Goal: Task Accomplishment & Management: Manage account settings

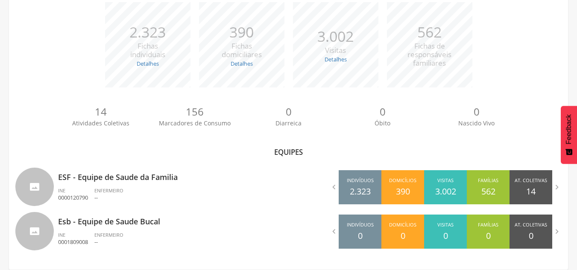
scroll to position [132, 0]
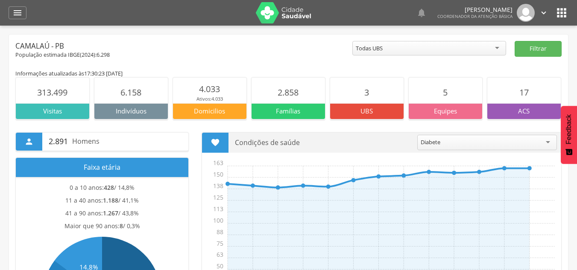
click at [559, 12] on icon "" at bounding box center [561, 13] width 14 height 14
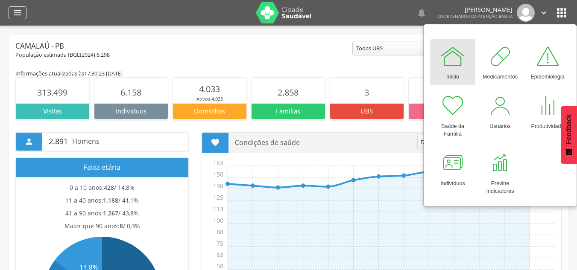
click at [16, 13] on icon "" at bounding box center [17, 13] width 10 height 10
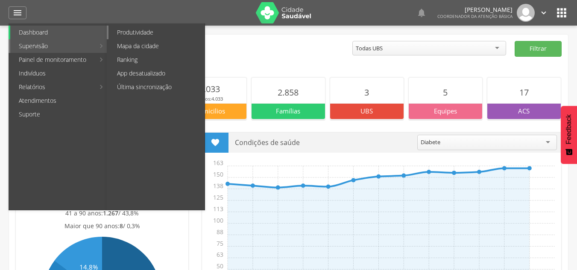
click at [141, 34] on link "Produtividade" at bounding box center [156, 33] width 96 height 14
type input "**********"
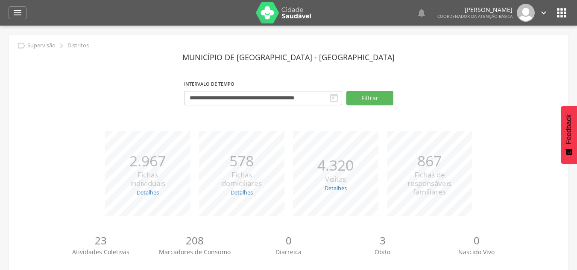
scroll to position [83, 0]
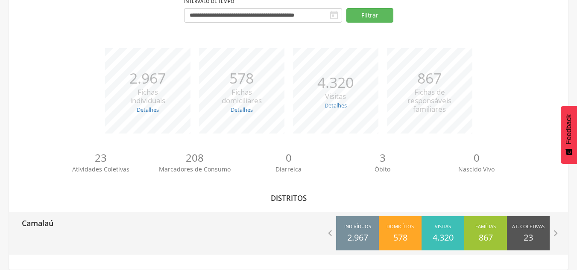
click at [241, 227] on div "Camalaú" at bounding box center [149, 222] width 280 height 21
type input "**********"
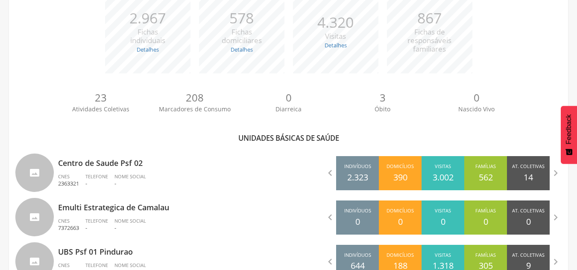
scroll to position [177, 0]
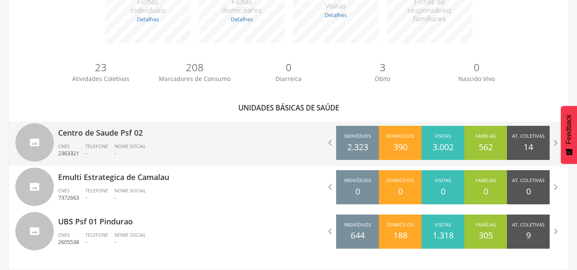
click at [233, 148] on ul "CNES 2363321 Telefone - Nome Social -" at bounding box center [170, 152] width 224 height 19
type input "**********"
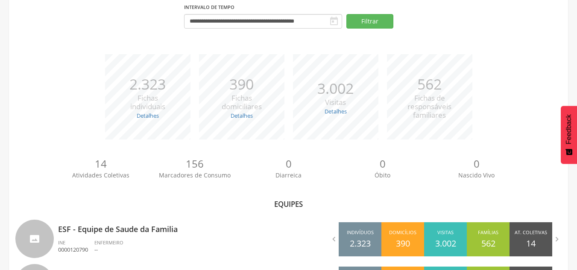
scroll to position [132, 0]
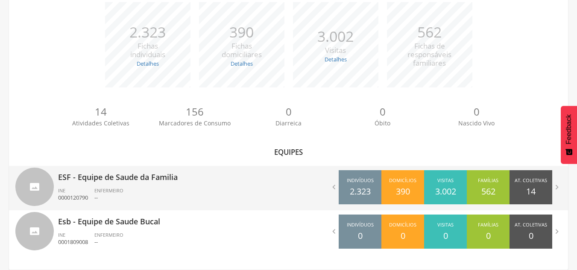
click at [199, 192] on ul "INE 0000120790 ENFERMEIRO --" at bounding box center [170, 196] width 224 height 19
type input "**********"
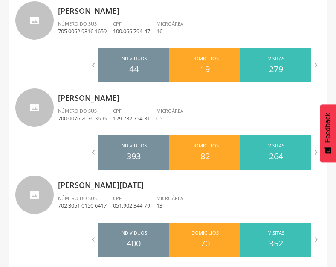
scroll to position [1022, 0]
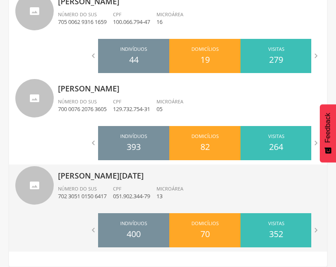
click at [120, 196] on p "051.902.344-79" at bounding box center [131, 196] width 37 height 8
type input "**********"
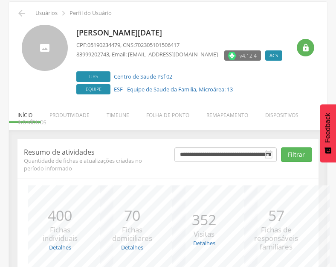
scroll to position [112, 0]
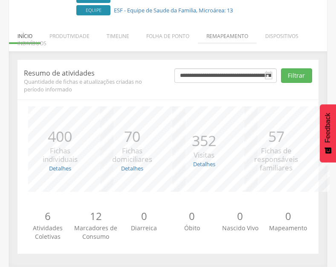
click at [229, 38] on li "Remapeamento" at bounding box center [227, 34] width 59 height 20
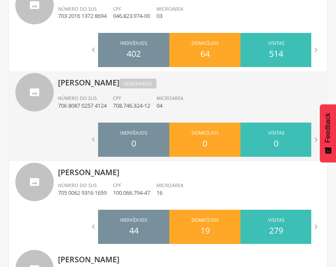
scroll to position [1022, 0]
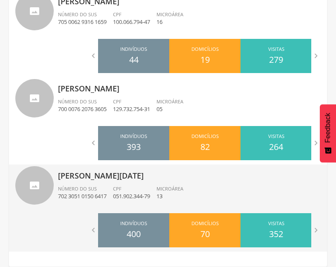
click at [123, 179] on p "[PERSON_NAME][DATE]" at bounding box center [189, 172] width 263 height 17
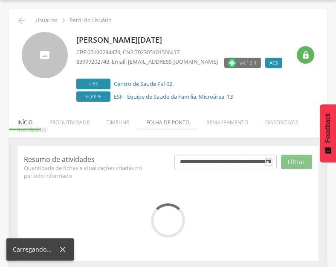
scroll to position [33, 0]
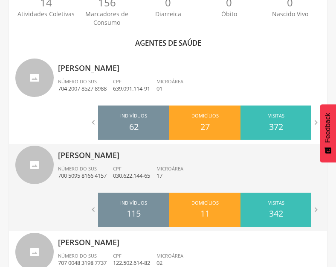
click at [104, 164] on div "Josefa Adeilda Alves Ino Número do SUS 700 5095 8166 4157 CPF 030.622.144-65 Mi…" at bounding box center [189, 166] width 263 height 44
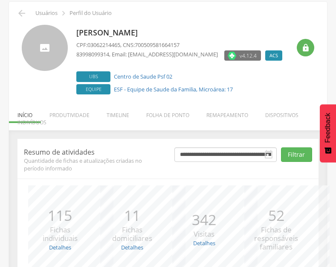
scroll to position [112, 0]
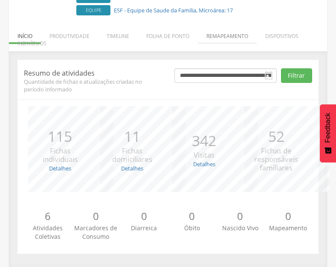
click at [228, 40] on li "Remapeamento" at bounding box center [227, 34] width 59 height 20
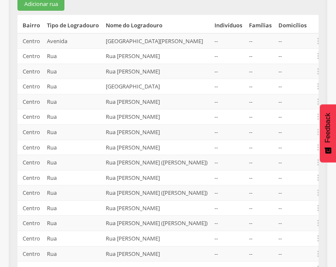
scroll to position [168, 0]
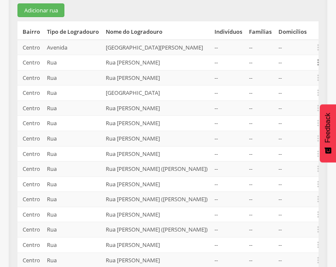
click at [318, 67] on icon "" at bounding box center [318, 62] width 9 height 9
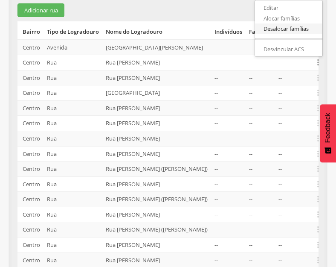
click at [288, 34] on link "Desalocar famílias" at bounding box center [288, 28] width 67 height 11
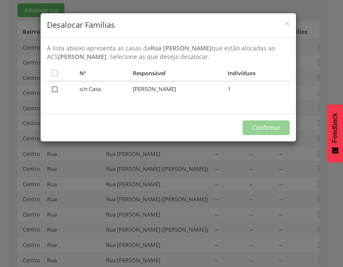
click at [57, 89] on icon "" at bounding box center [54, 89] width 9 height 9
click at [270, 130] on button "Confirmar" at bounding box center [265, 127] width 47 height 15
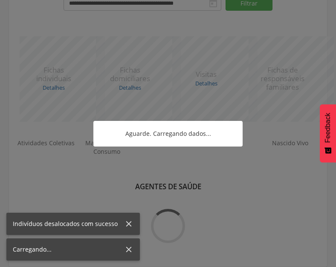
scroll to position [110, 0]
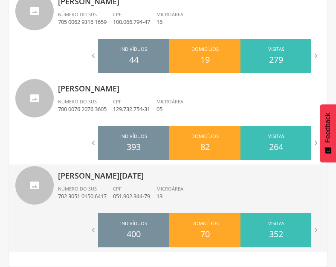
click at [98, 180] on p "[PERSON_NAME][DATE]" at bounding box center [189, 172] width 263 height 17
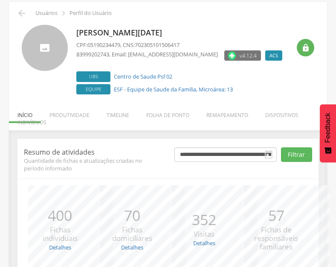
scroll to position [112, 0]
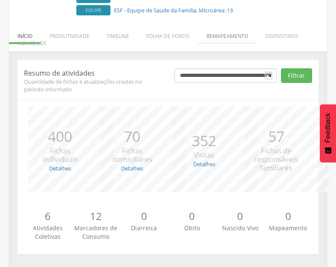
click at [222, 36] on li "Remapeamento" at bounding box center [227, 34] width 59 height 20
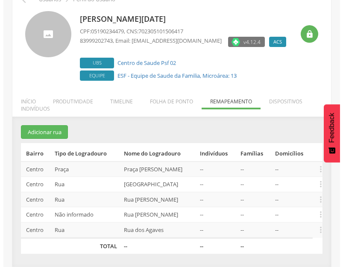
scroll to position [47, 0]
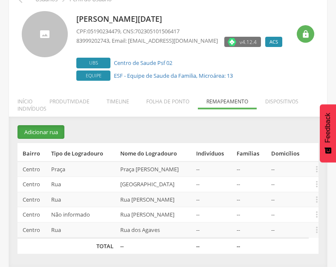
click at [38, 128] on button "Adicionar rua" at bounding box center [41, 132] width 47 height 14
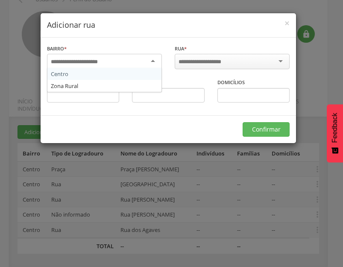
click at [145, 61] on div at bounding box center [104, 61] width 115 height 15
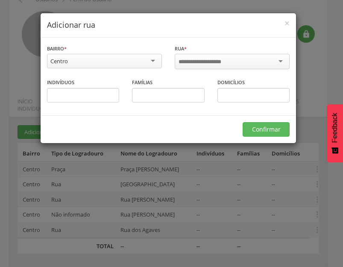
click at [197, 61] on input "select-one" at bounding box center [205, 62] width 54 height 8
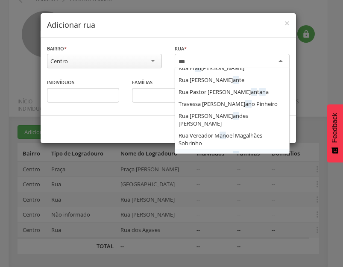
scroll to position [0, 0]
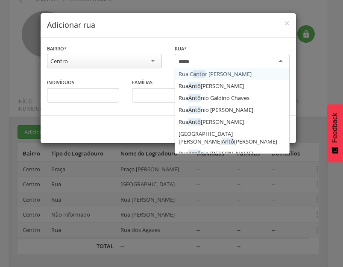
type input "******"
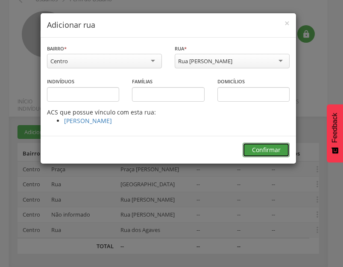
click at [255, 146] on button "Confirmar" at bounding box center [265, 150] width 47 height 15
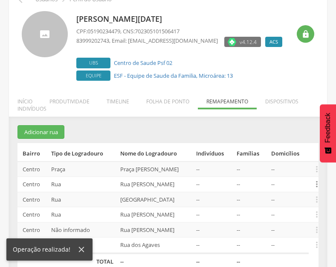
click at [316, 184] on icon "" at bounding box center [316, 183] width 9 height 9
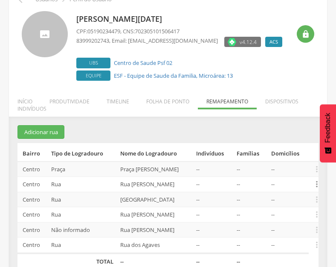
click at [315, 183] on icon "" at bounding box center [316, 183] width 9 height 9
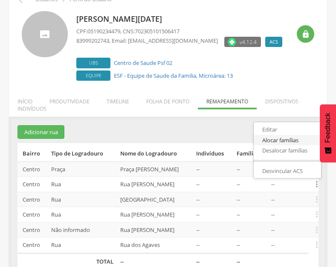
click at [291, 140] on link "Alocar famílias" at bounding box center [287, 140] width 67 height 11
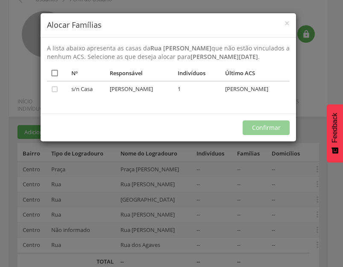
click at [56, 77] on icon "" at bounding box center [54, 73] width 9 height 9
click at [256, 135] on button "Confirmar" at bounding box center [265, 127] width 47 height 15
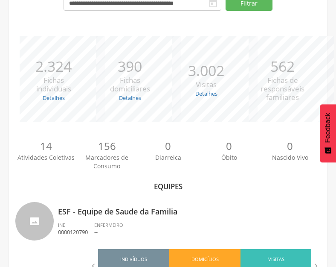
scroll to position [132, 0]
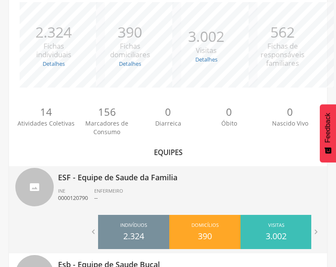
click at [135, 191] on ul "INE 0000120790 ENFERMEIRO --" at bounding box center [189, 196] width 263 height 19
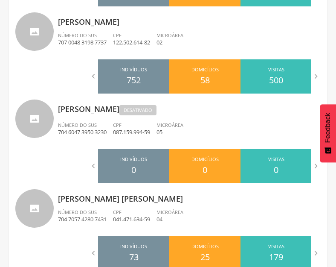
scroll to position [346, 0]
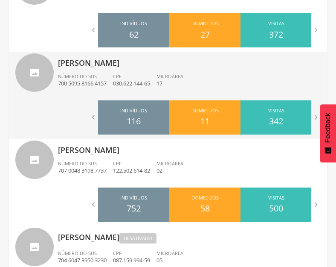
click at [150, 85] on p "030.622.144-65" at bounding box center [131, 83] width 37 height 8
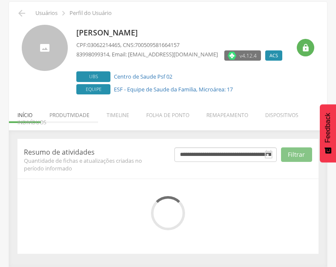
scroll to position [112, 0]
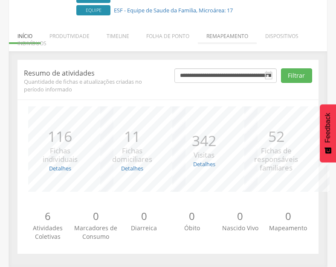
click at [215, 32] on li "Remapeamento" at bounding box center [227, 34] width 59 height 20
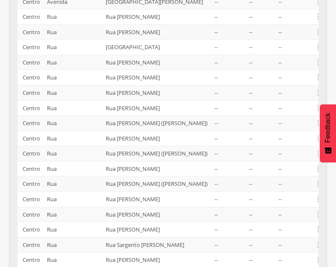
scroll to position [132, 0]
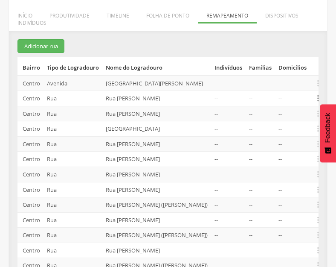
click at [316, 103] on icon "" at bounding box center [318, 97] width 9 height 9
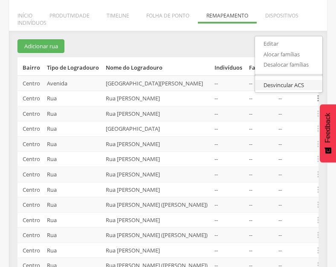
click at [274, 90] on link "Desvincular ACS" at bounding box center [288, 85] width 67 height 11
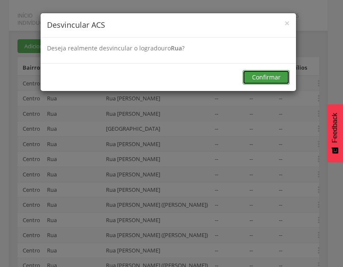
click at [263, 78] on button "Confirmar" at bounding box center [265, 77] width 47 height 15
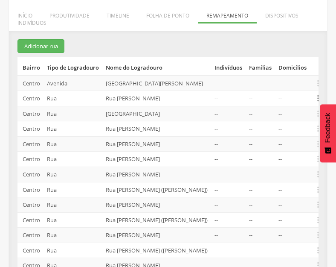
click at [316, 103] on icon "" at bounding box center [318, 97] width 9 height 9
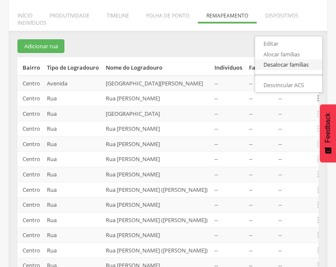
click at [292, 70] on link "Desalocar famílias" at bounding box center [288, 64] width 67 height 11
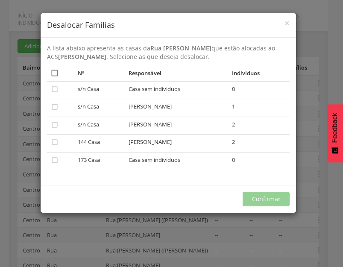
click at [56, 74] on icon "" at bounding box center [54, 73] width 9 height 9
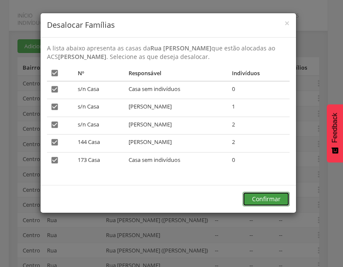
click at [263, 194] on button "Confirmar" at bounding box center [265, 199] width 47 height 15
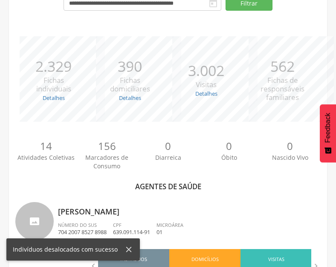
scroll to position [346, 0]
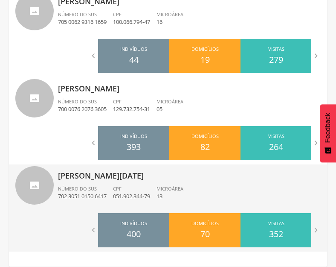
click at [118, 189] on span "CPF" at bounding box center [117, 188] width 9 height 6
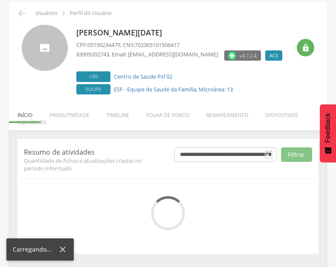
scroll to position [112, 0]
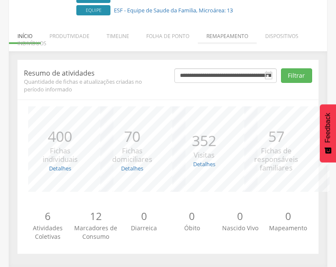
click at [229, 38] on li "Remapeamento" at bounding box center [227, 34] width 59 height 20
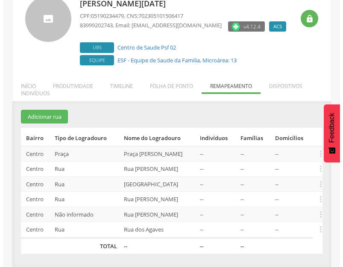
scroll to position [62, 0]
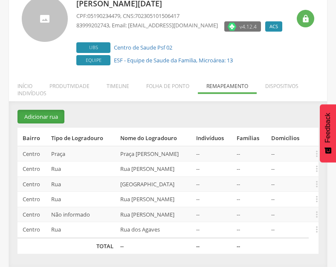
click at [44, 113] on button "Adicionar rua" at bounding box center [41, 117] width 47 height 14
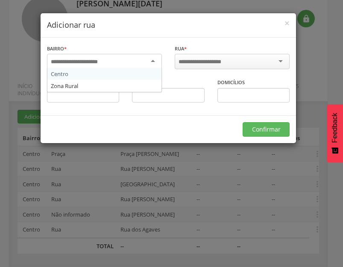
click at [141, 60] on div at bounding box center [104, 61] width 115 height 15
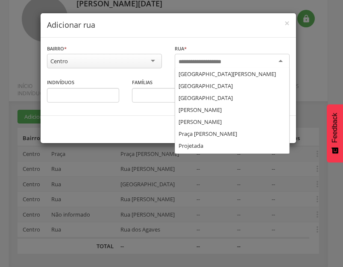
click at [210, 60] on input "select-one" at bounding box center [205, 62] width 54 height 8
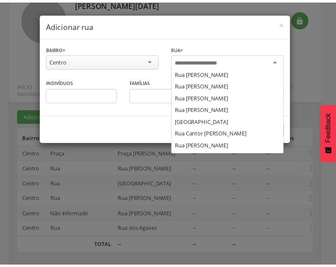
scroll to position [151, 0]
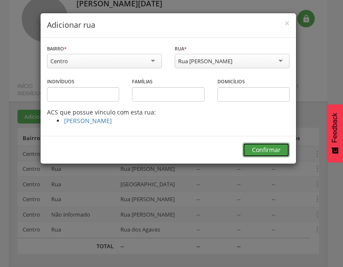
click at [253, 146] on button "Confirmar" at bounding box center [265, 150] width 47 height 15
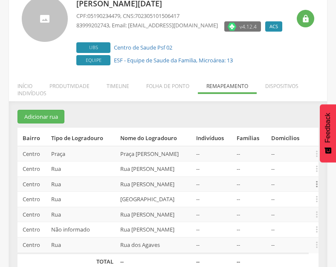
click at [317, 182] on icon "" at bounding box center [316, 183] width 9 height 9
click at [293, 138] on link "Alocar famílias" at bounding box center [287, 139] width 67 height 11
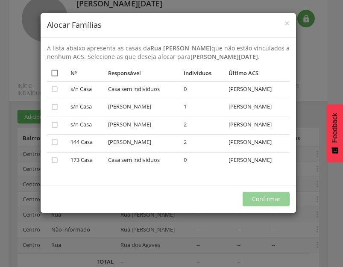
click at [57, 77] on icon "" at bounding box center [54, 73] width 9 height 9
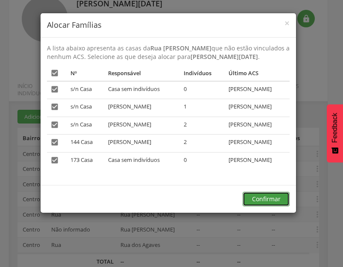
click at [262, 206] on button "Confirmar" at bounding box center [265, 199] width 47 height 15
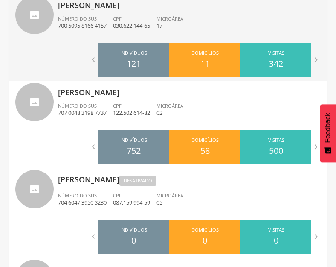
click at [120, 18] on span "CPF" at bounding box center [117, 18] width 9 height 6
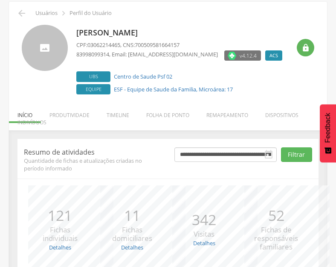
scroll to position [112, 0]
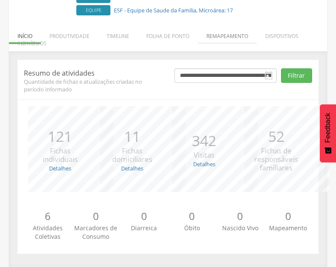
click at [228, 34] on li "Remapeamento" at bounding box center [227, 34] width 59 height 20
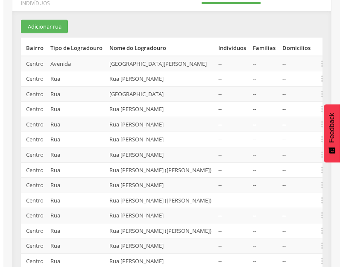
scroll to position [147, 0]
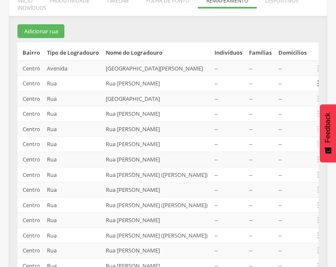
click at [316, 88] on icon "" at bounding box center [318, 83] width 9 height 9
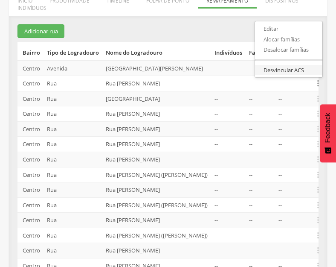
click at [295, 76] on link "Desvincular ACS" at bounding box center [288, 70] width 67 height 11
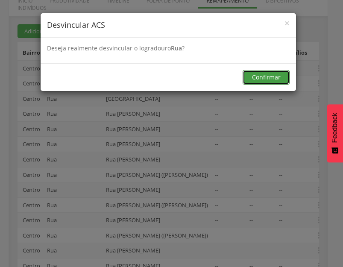
click at [259, 78] on button "Confirmar" at bounding box center [265, 77] width 47 height 15
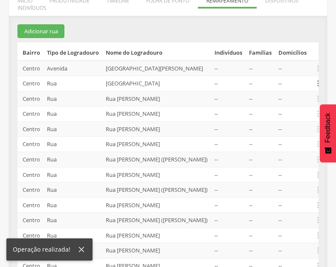
click at [317, 88] on icon "" at bounding box center [318, 83] width 9 height 9
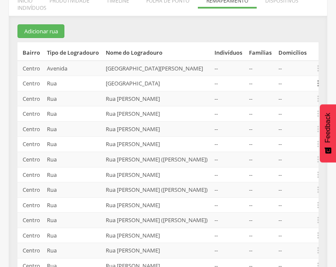
click at [317, 88] on icon "" at bounding box center [318, 83] width 9 height 9
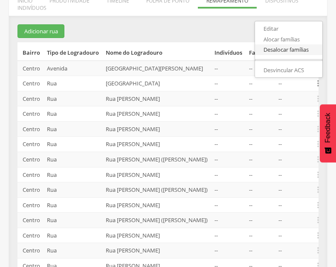
click at [299, 55] on link "Desalocar famílias" at bounding box center [288, 49] width 67 height 11
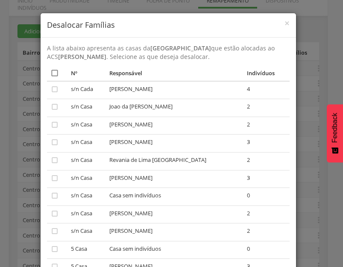
click at [51, 73] on icon "" at bounding box center [54, 73] width 9 height 9
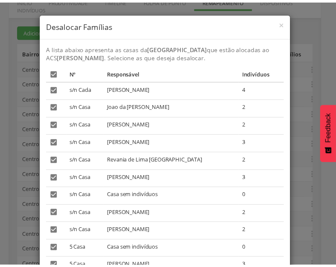
scroll to position [65, 0]
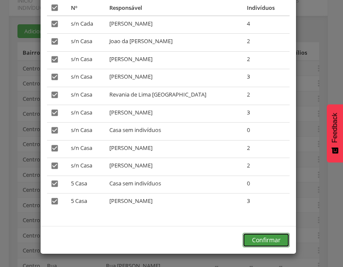
click at [271, 239] on button "Confirmar" at bounding box center [265, 240] width 47 height 15
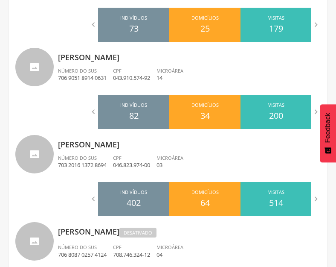
scroll to position [958, 0]
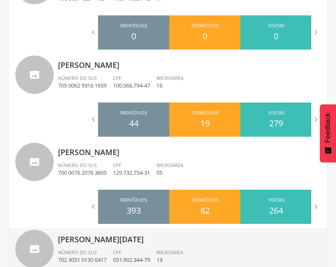
click at [122, 237] on p "[PERSON_NAME][DATE]" at bounding box center [189, 236] width 263 height 17
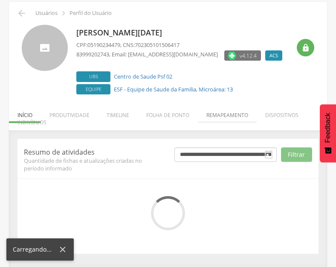
scroll to position [112, 0]
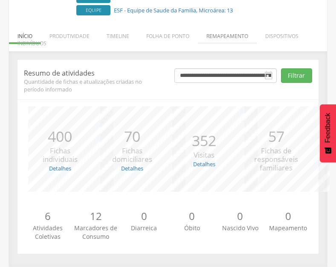
click at [236, 35] on li "Remapeamento" at bounding box center [227, 34] width 59 height 20
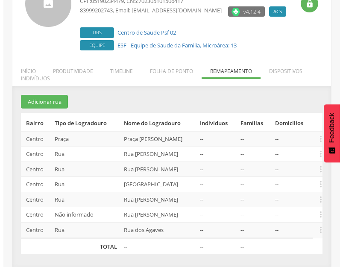
scroll to position [77, 0]
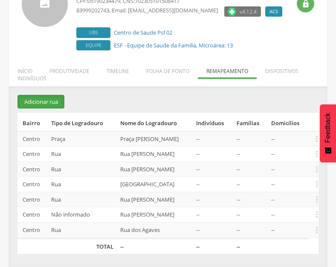
click at [63, 102] on button "Adicionar rua" at bounding box center [41, 102] width 47 height 14
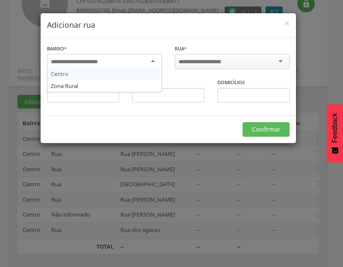
click at [149, 60] on div at bounding box center [104, 61] width 115 height 15
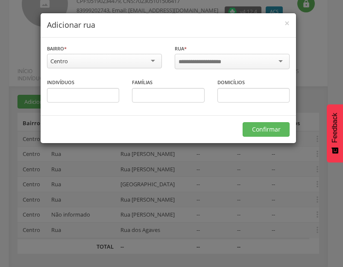
drag, startPoint x: 106, startPoint y: 71, endPoint x: 175, endPoint y: 62, distance: 69.7
click at [201, 61] on input "select-one" at bounding box center [205, 62] width 54 height 8
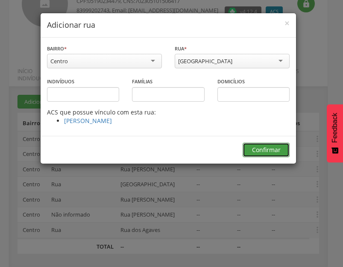
click at [263, 148] on button "Confirmar" at bounding box center [265, 150] width 47 height 15
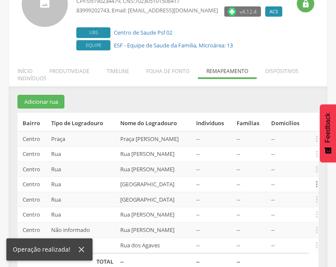
click at [318, 186] on icon "" at bounding box center [316, 183] width 9 height 9
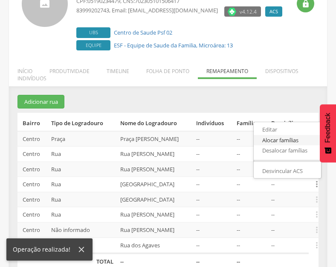
click at [288, 142] on link "Alocar famílias" at bounding box center [287, 140] width 67 height 11
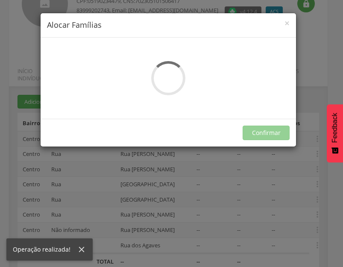
scroll to position [0, 0]
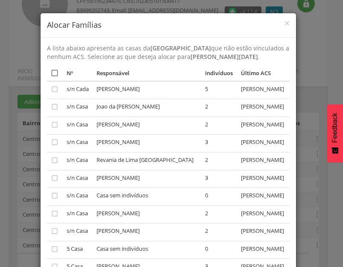
click at [53, 73] on icon "" at bounding box center [54, 73] width 9 height 9
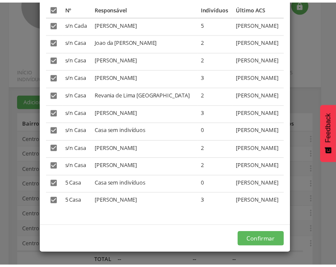
scroll to position [124, 0]
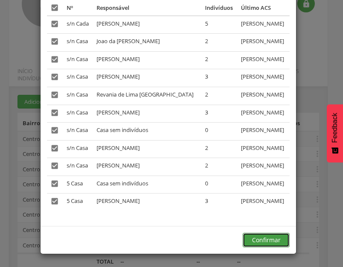
click at [259, 237] on button "Confirmar" at bounding box center [265, 240] width 47 height 15
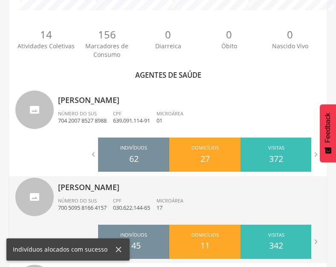
scroll to position [333, 0]
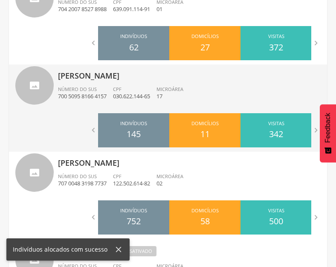
click at [91, 93] on p "700 5095 8166 4157" at bounding box center [82, 96] width 49 height 8
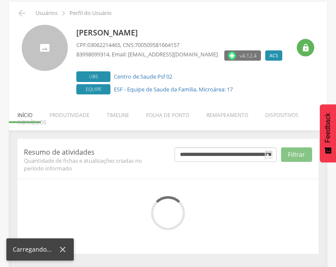
scroll to position [112, 0]
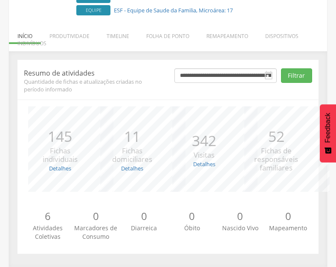
click at [235, 36] on li "Remapeamento" at bounding box center [227, 34] width 59 height 20
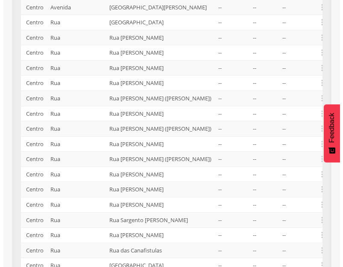
scroll to position [205, 0]
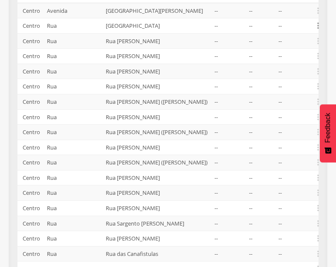
click at [318, 30] on icon "" at bounding box center [318, 25] width 9 height 9
click at [293, 18] on link "Desvincular ACS" at bounding box center [288, 12] width 67 height 11
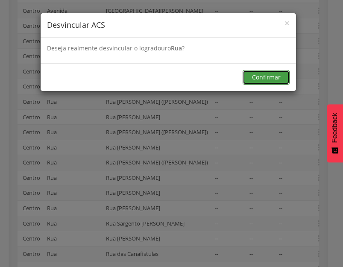
click at [265, 80] on button "Confirmar" at bounding box center [265, 77] width 47 height 15
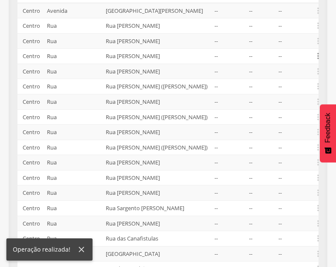
click at [318, 61] on icon "" at bounding box center [318, 55] width 9 height 9
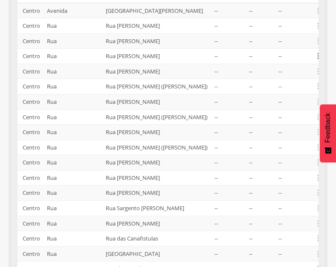
click at [317, 61] on icon "" at bounding box center [318, 55] width 9 height 9
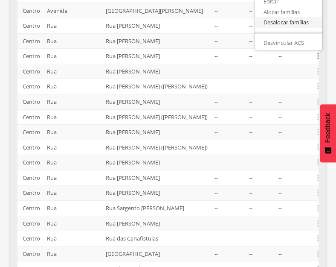
click at [283, 28] on link "Desalocar famílias" at bounding box center [288, 22] width 67 height 11
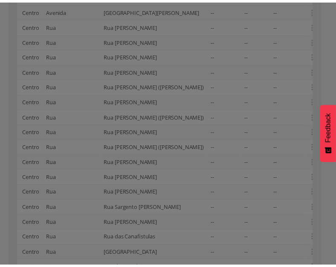
scroll to position [0, 0]
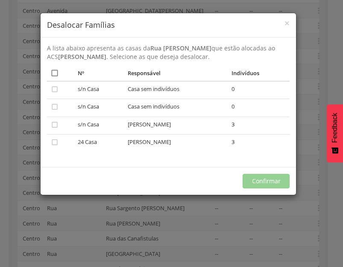
click at [55, 73] on icon "" at bounding box center [54, 73] width 9 height 9
click at [272, 177] on button "Confirmar" at bounding box center [265, 181] width 47 height 15
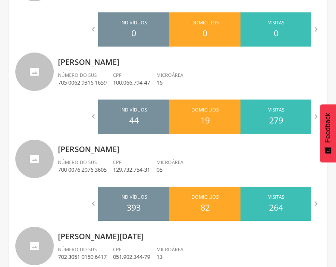
scroll to position [1022, 0]
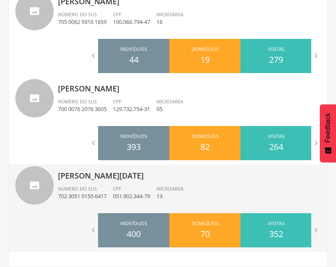
click at [138, 190] on div "CPF 051.902.344-79" at bounding box center [135, 192] width 44 height 15
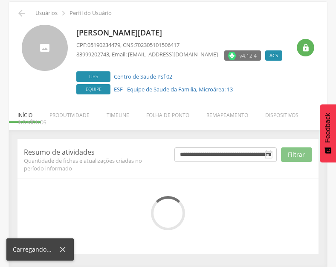
scroll to position [112, 0]
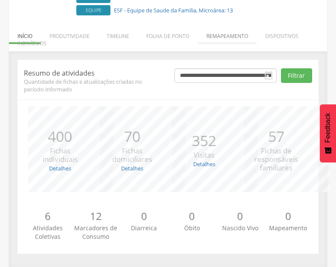
click at [235, 31] on li "Remapeamento" at bounding box center [227, 34] width 59 height 20
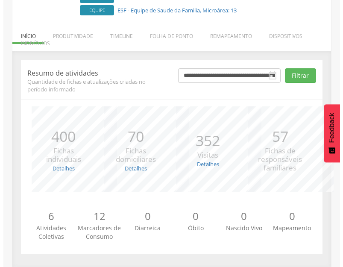
scroll to position [92, 0]
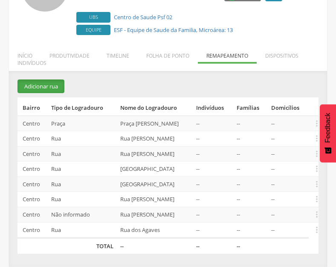
click at [39, 86] on button "Adicionar rua" at bounding box center [41, 86] width 47 height 14
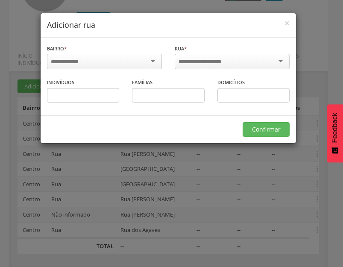
click at [134, 63] on div at bounding box center [104, 61] width 115 height 15
click at [216, 61] on input "select-one" at bounding box center [205, 62] width 54 height 8
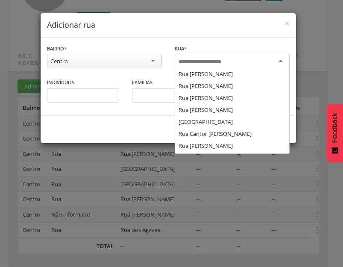
scroll to position [0, 0]
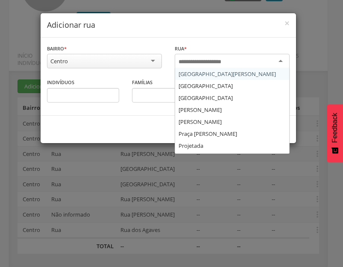
click at [226, 59] on input "select-one" at bounding box center [205, 62] width 54 height 8
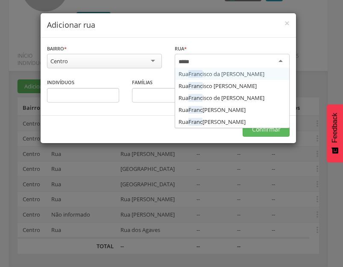
type input "******"
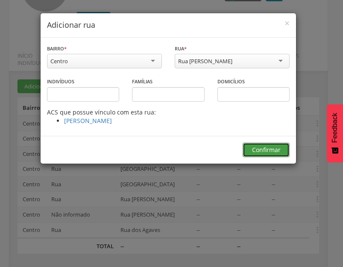
click at [263, 149] on button "Confirmar" at bounding box center [265, 150] width 47 height 15
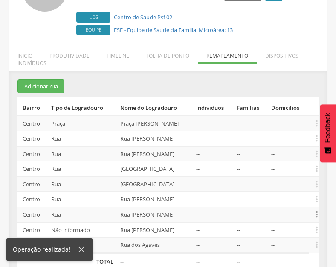
click at [318, 215] on icon "" at bounding box center [316, 214] width 9 height 9
click at [292, 169] on link "Alocar famílias" at bounding box center [287, 170] width 67 height 11
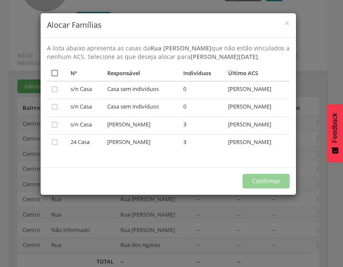
click at [54, 77] on icon "" at bounding box center [54, 73] width 9 height 9
click at [265, 188] on button "Confirmar" at bounding box center [265, 181] width 47 height 15
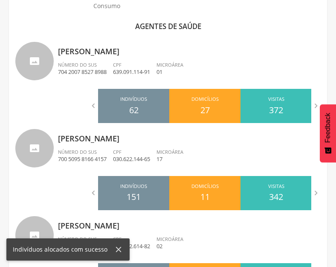
scroll to position [348, 0]
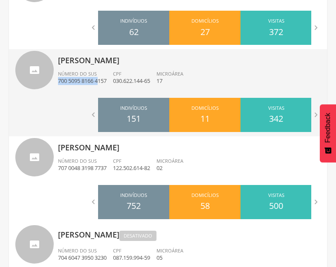
click at [100, 76] on div "Número do SUS 700 5095 8166 4157" at bounding box center [85, 77] width 55 height 15
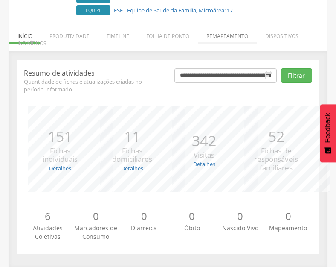
click at [232, 40] on li "Remapeamento" at bounding box center [227, 34] width 59 height 20
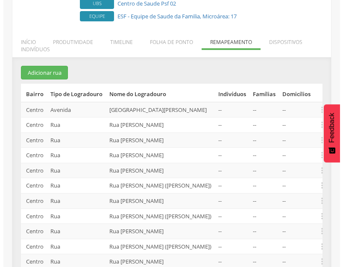
scroll to position [92, 0]
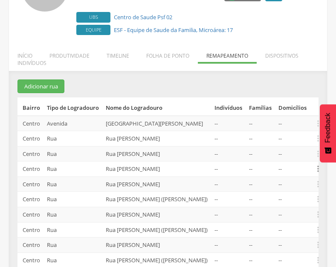
click at [317, 173] on icon "" at bounding box center [318, 168] width 9 height 9
click at [297, 161] on link "Desvincular ACS" at bounding box center [288, 155] width 67 height 11
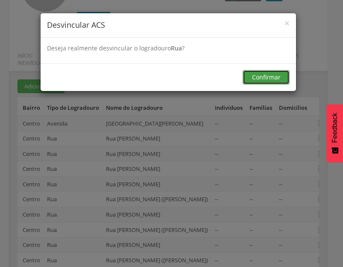
click at [270, 80] on button "Confirmar" at bounding box center [265, 77] width 47 height 15
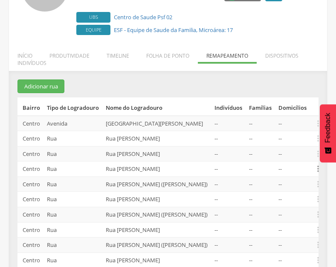
click at [317, 173] on icon "" at bounding box center [318, 168] width 9 height 9
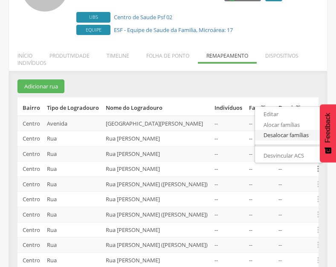
click at [282, 140] on link "Desalocar famílias" at bounding box center [288, 135] width 67 height 11
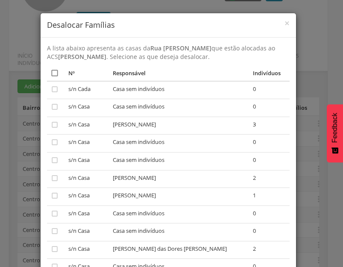
click at [52, 72] on icon "" at bounding box center [54, 73] width 9 height 9
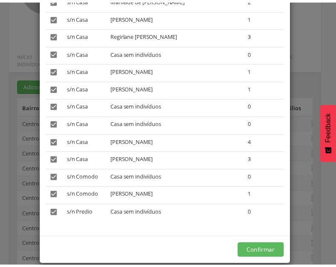
scroll to position [331, 0]
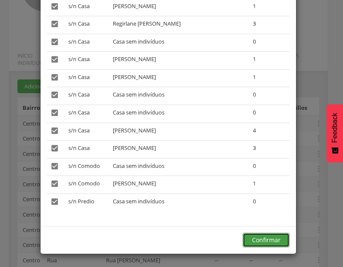
click at [268, 239] on button "Confirmar" at bounding box center [265, 240] width 47 height 15
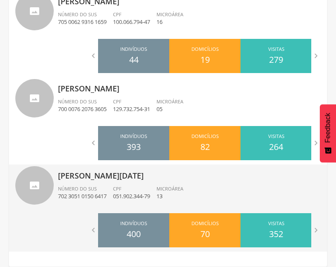
click at [107, 193] on p "702 3051 0150 6417" at bounding box center [82, 196] width 49 height 8
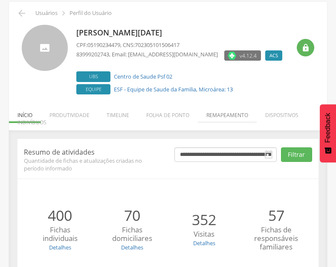
scroll to position [112, 0]
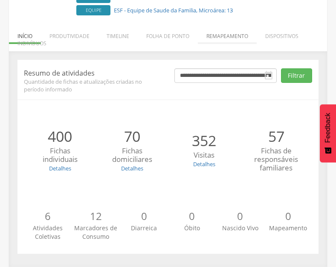
click at [221, 117] on div "*** 352 Visitas Detalhes Realizadas: 178 Recusadas: 0 Ausentes: 174" at bounding box center [204, 148] width 72 height 85
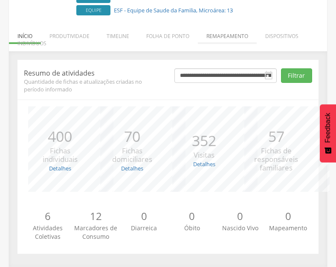
click at [242, 39] on li "Remapeamento" at bounding box center [227, 34] width 59 height 20
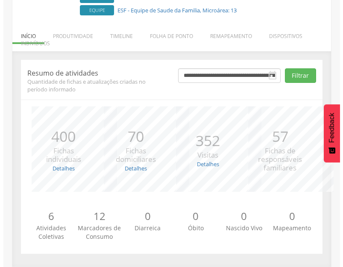
scroll to position [107, 0]
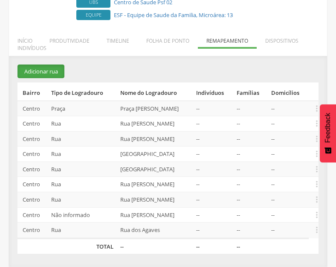
click at [36, 70] on button "Adicionar rua" at bounding box center [41, 71] width 47 height 14
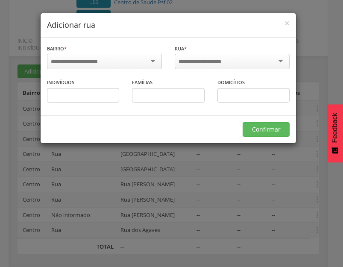
click at [158, 61] on div at bounding box center [104, 61] width 115 height 15
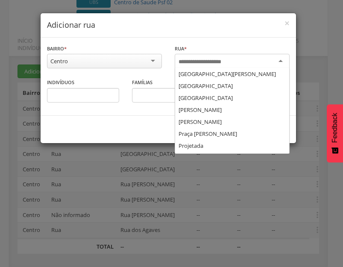
click at [207, 60] on input "select-one" at bounding box center [205, 62] width 54 height 8
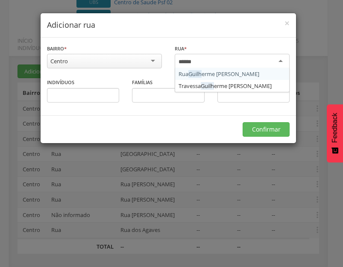
type input "*******"
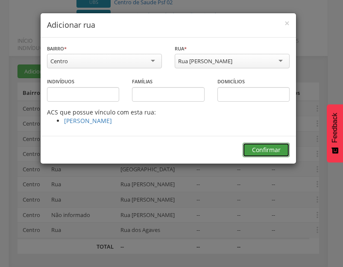
click at [277, 146] on button "Confirmar" at bounding box center [265, 150] width 47 height 15
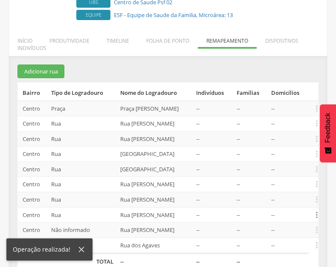
click at [317, 214] on icon "" at bounding box center [316, 214] width 9 height 9
click at [281, 170] on link "Alocar famílias" at bounding box center [287, 170] width 67 height 11
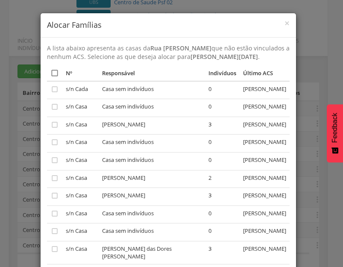
click at [52, 77] on icon "" at bounding box center [54, 73] width 9 height 9
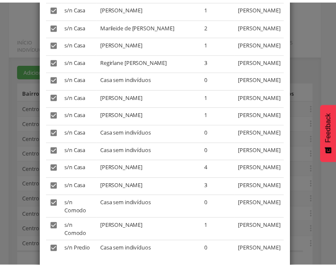
scroll to position [340, 0]
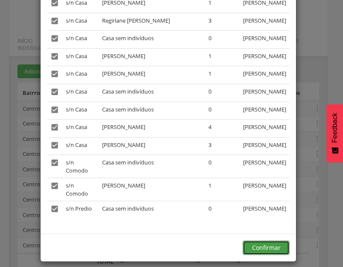
click at [268, 242] on button "Confirmar" at bounding box center [265, 247] width 47 height 15
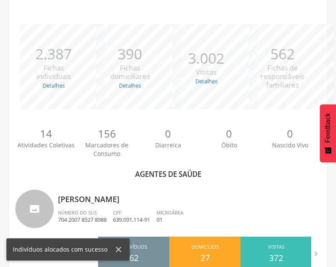
scroll to position [379, 0]
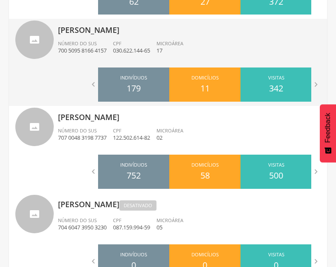
click at [144, 45] on div "CPF 030.622.144-65" at bounding box center [135, 47] width 44 height 15
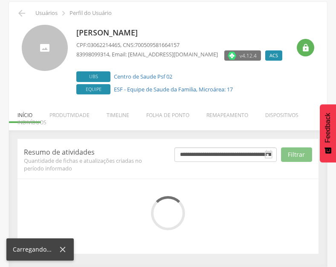
scroll to position [112, 0]
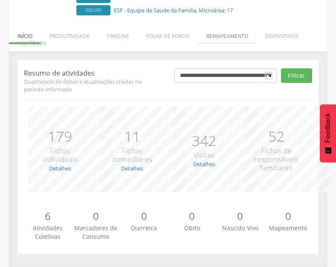
click at [238, 38] on li "Remapeamento" at bounding box center [227, 34] width 59 height 20
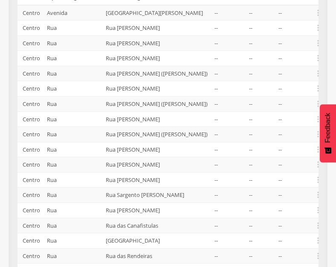
scroll to position [189, 0]
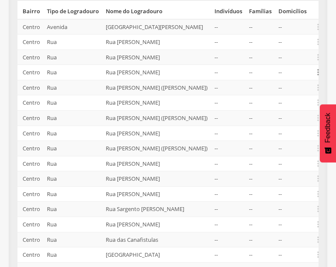
click at [317, 77] on icon "" at bounding box center [318, 71] width 9 height 9
click at [276, 64] on link "Desvincular ACS" at bounding box center [288, 59] width 67 height 11
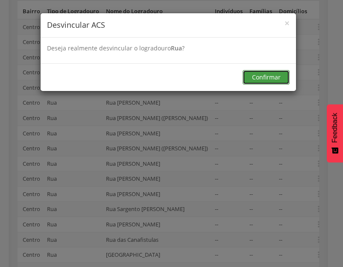
click at [258, 82] on button "Confirmar" at bounding box center [265, 77] width 47 height 15
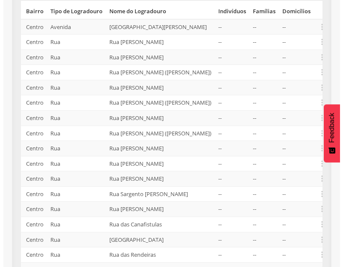
scroll to position [231, 0]
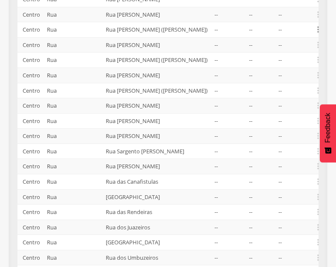
click at [318, 34] on icon "" at bounding box center [318, 29] width 9 height 9
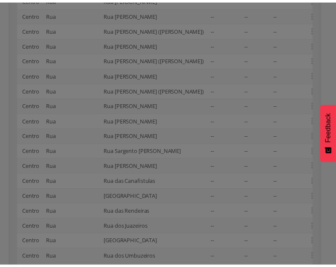
scroll to position [0, 0]
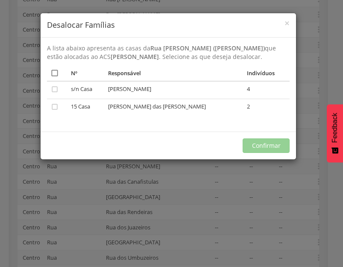
click at [53, 77] on icon "" at bounding box center [54, 73] width 9 height 9
click at [268, 153] on button "Confirmar" at bounding box center [265, 145] width 47 height 15
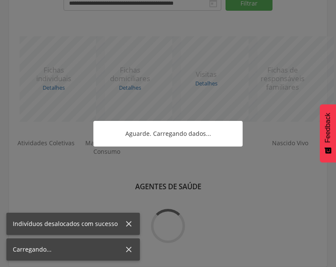
scroll to position [344, 0]
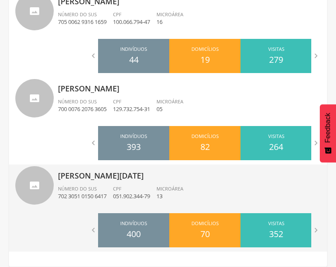
click at [137, 184] on div "Vera Lucia Fernandes da Silva Número do SUS 702 3051 0150 6417 CPF 051.902.344-…" at bounding box center [189, 186] width 263 height 44
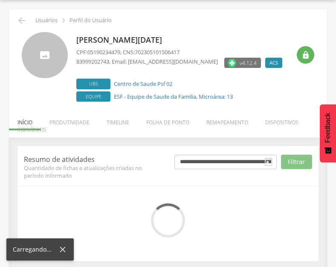
scroll to position [33, 0]
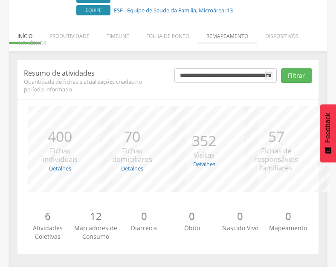
click at [226, 33] on li "Remapeamento" at bounding box center [227, 34] width 59 height 20
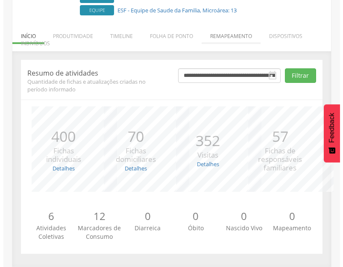
scroll to position [123, 0]
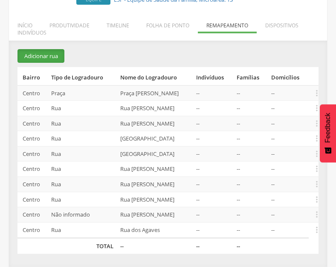
click at [32, 53] on button "Adicionar rua" at bounding box center [41, 56] width 47 height 14
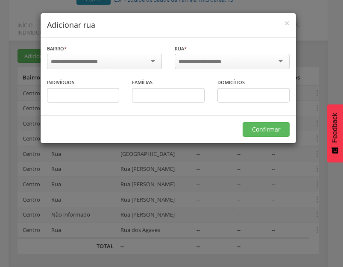
click at [143, 65] on div at bounding box center [104, 61] width 115 height 15
click at [206, 62] on input "select-one" at bounding box center [205, 62] width 54 height 8
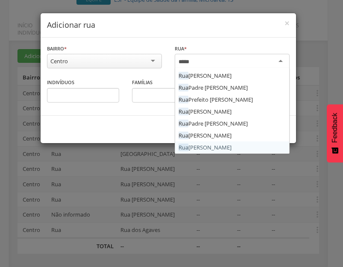
scroll to position [693, 0]
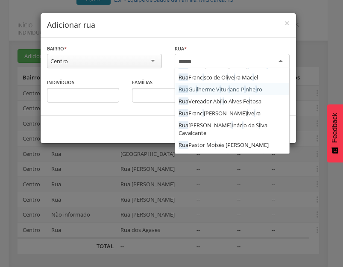
type input "*******"
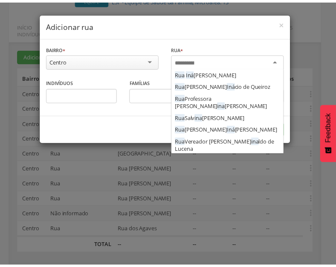
scroll to position [0, 0]
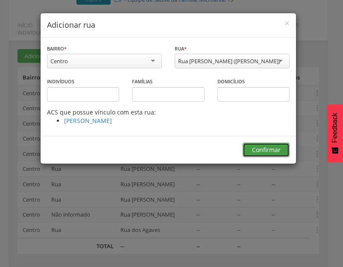
click at [260, 157] on button "Confirmar" at bounding box center [265, 150] width 47 height 15
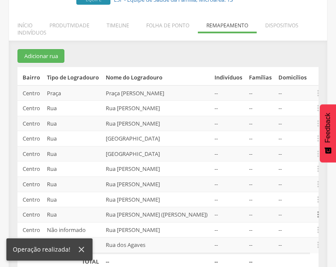
click at [317, 219] on icon "" at bounding box center [318, 214] width 9 height 9
click at [285, 175] on link "Alocar famílias" at bounding box center [288, 170] width 67 height 11
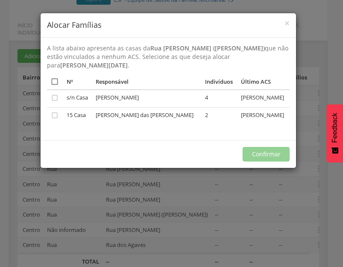
click at [57, 83] on icon "" at bounding box center [54, 81] width 9 height 9
click at [258, 163] on div "Confirmar" at bounding box center [168, 154] width 255 height 28
click at [258, 156] on button "Confirmar" at bounding box center [265, 154] width 47 height 15
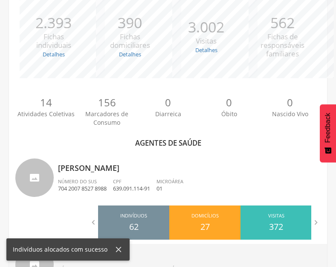
scroll to position [367, 0]
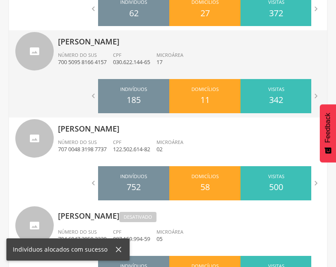
click at [157, 68] on li "CPF 030.622.144-65" at bounding box center [135, 61] width 44 height 19
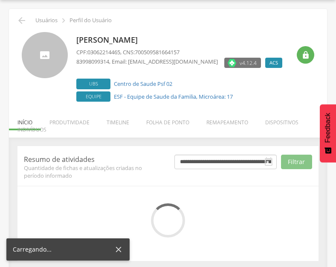
scroll to position [33, 0]
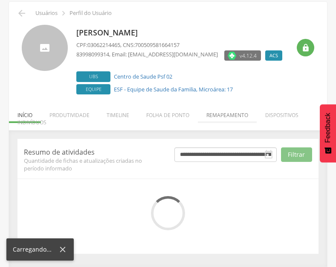
click at [228, 111] on li "Remapeamento" at bounding box center [227, 113] width 59 height 20
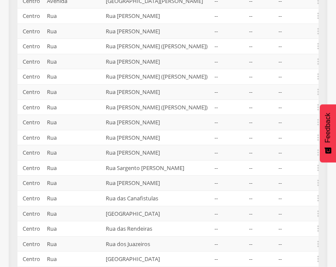
scroll to position [131, 0]
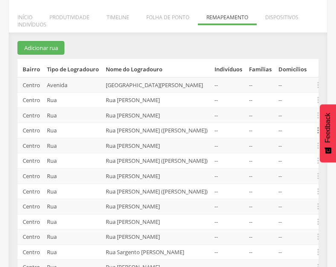
click at [316, 135] on icon "" at bounding box center [318, 129] width 9 height 9
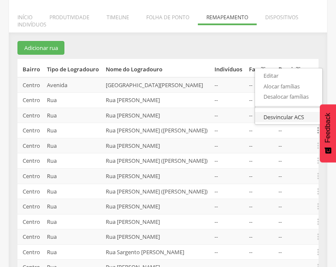
click at [290, 123] on link "Desvincular ACS" at bounding box center [288, 117] width 67 height 11
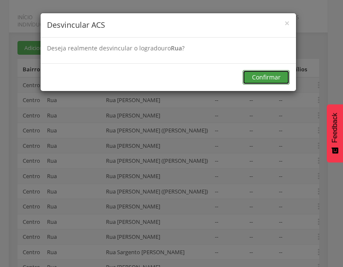
click at [253, 79] on button "Confirmar" at bounding box center [265, 77] width 47 height 15
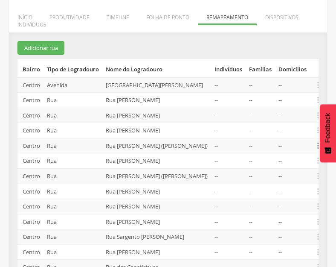
click at [318, 150] on icon "" at bounding box center [318, 145] width 9 height 9
click at [283, 117] on link "Desalocar famílias" at bounding box center [288, 112] width 67 height 11
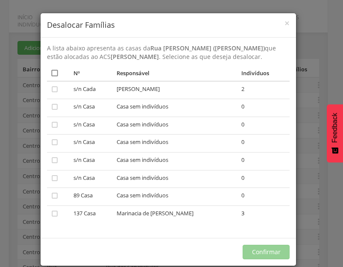
click at [50, 77] on icon "" at bounding box center [54, 73] width 9 height 9
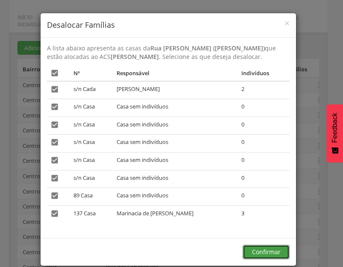
click at [262, 259] on button "Confirmar" at bounding box center [265, 252] width 47 height 15
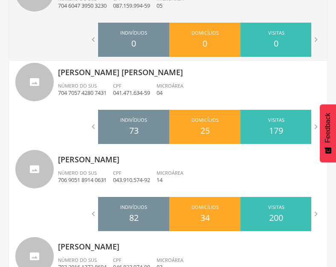
scroll to position [899, 0]
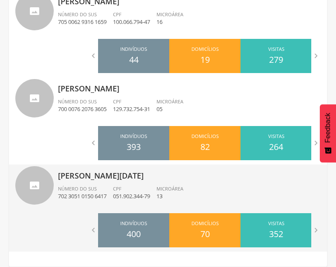
click at [149, 191] on div "CPF 051.902.344-79" at bounding box center [135, 192] width 44 height 15
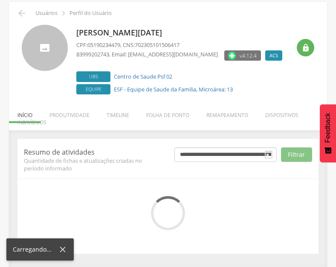
scroll to position [112, 0]
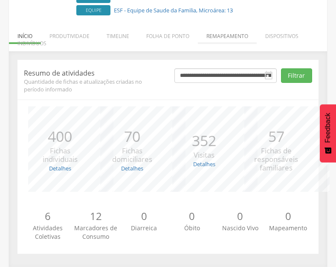
click at [220, 38] on li "Remapeamento" at bounding box center [227, 34] width 59 height 20
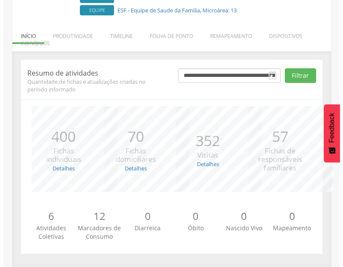
scroll to position [154, 0]
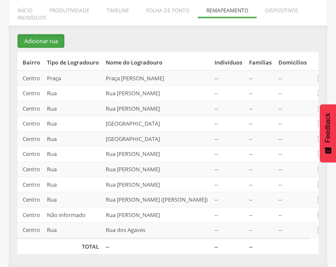
click at [40, 34] on button "Adicionar rua" at bounding box center [41, 41] width 47 height 14
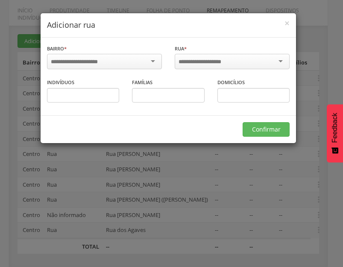
click at [113, 54] on div at bounding box center [104, 61] width 115 height 15
click at [202, 61] on input "select-one" at bounding box center [205, 62] width 54 height 8
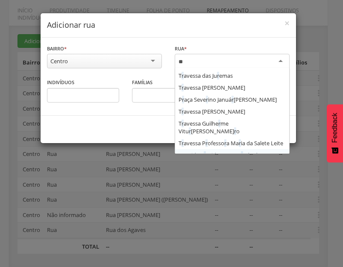
scroll to position [0, 0]
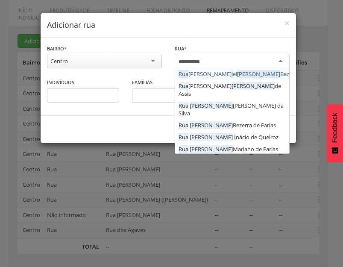
type input "**********"
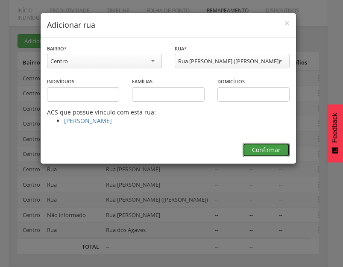
click at [259, 157] on button "Confirmar" at bounding box center [265, 150] width 47 height 15
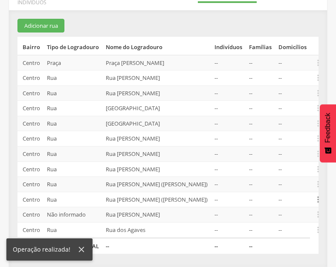
click at [315, 204] on icon "" at bounding box center [318, 199] width 9 height 9
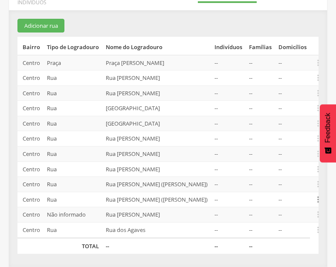
click at [319, 204] on icon "" at bounding box center [318, 199] width 9 height 9
click at [300, 160] on link "Alocar famílias" at bounding box center [288, 155] width 67 height 11
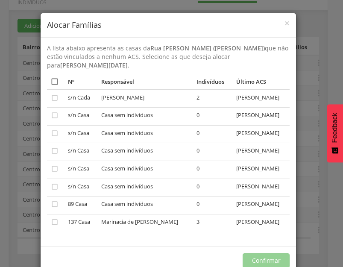
click at [50, 80] on icon "" at bounding box center [54, 81] width 9 height 9
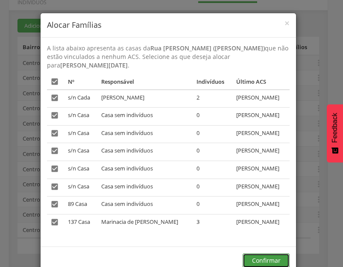
click at [261, 257] on button "Confirmar" at bounding box center [265, 260] width 47 height 15
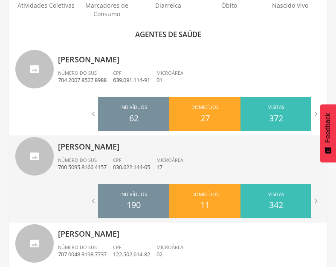
click at [118, 164] on p "030.622.144-65" at bounding box center [131, 167] width 37 height 8
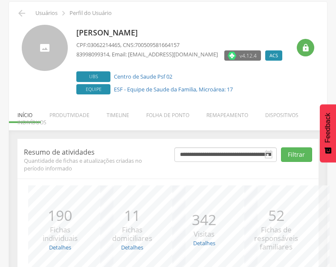
scroll to position [112, 0]
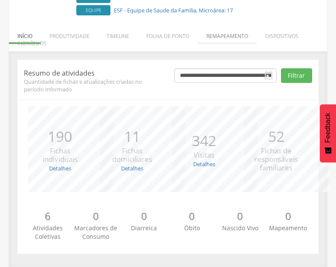
click at [225, 35] on li "Remapeamento" at bounding box center [227, 34] width 59 height 20
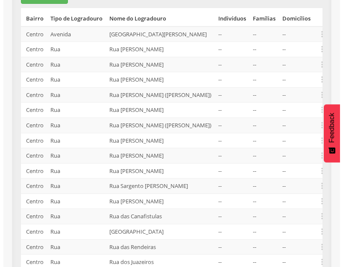
scroll to position [177, 0]
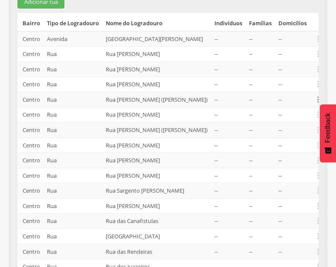
click at [318, 104] on icon "" at bounding box center [318, 99] width 9 height 9
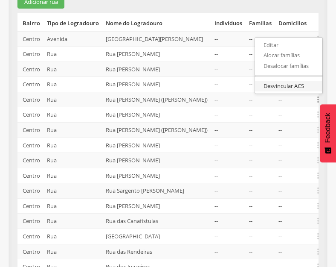
click at [290, 91] on link "Desvincular ACS" at bounding box center [288, 86] width 67 height 11
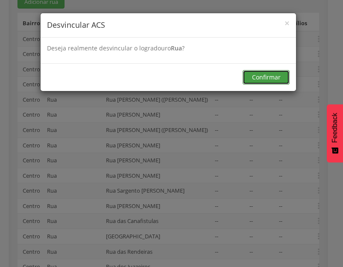
click at [254, 79] on button "Confirmar" at bounding box center [265, 77] width 47 height 15
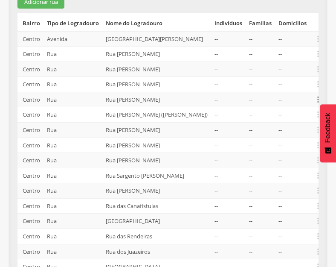
click at [317, 104] on icon "" at bounding box center [318, 99] width 9 height 9
click at [281, 71] on link "Desalocar famílias" at bounding box center [288, 66] width 67 height 11
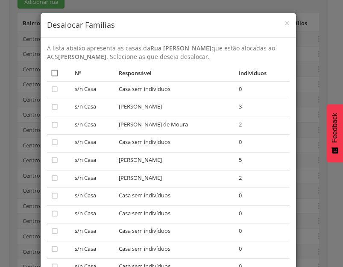
click at [50, 73] on icon "" at bounding box center [54, 73] width 9 height 9
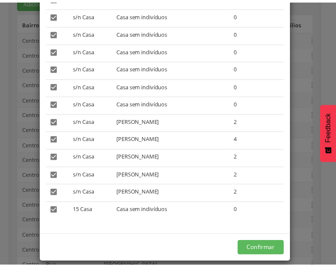
scroll to position [296, 0]
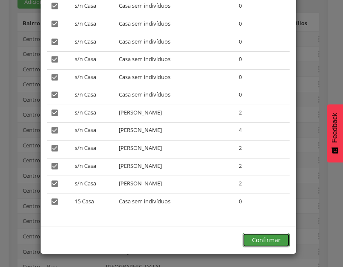
click at [263, 240] on button "Confirmar" at bounding box center [265, 240] width 47 height 15
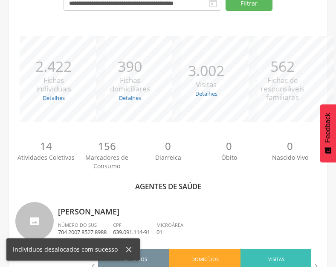
scroll to position [262, 0]
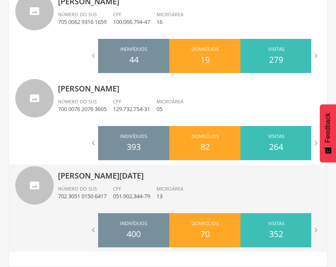
click at [128, 184] on div "Vera Lucia Fernandes da Silva Número do SUS 702 3051 0150 6417 CPF 051.902.344-…" at bounding box center [189, 186] width 263 height 44
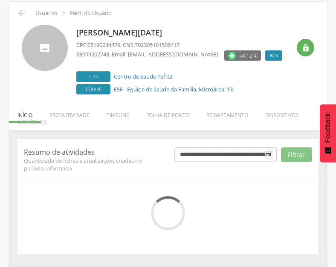
scroll to position [112, 0]
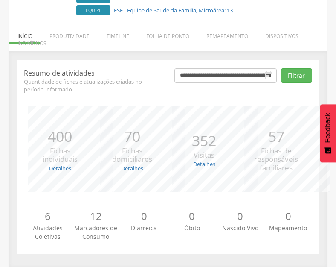
click at [245, 38] on li "Remapeamento" at bounding box center [227, 34] width 59 height 20
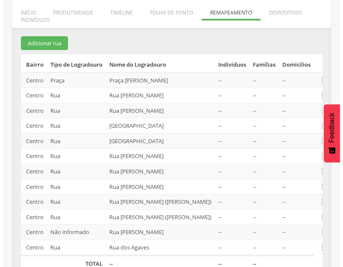
scroll to position [134, 0]
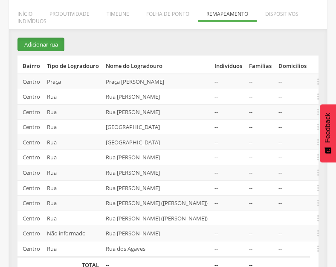
click at [51, 44] on button "Adicionar rua" at bounding box center [41, 45] width 47 height 14
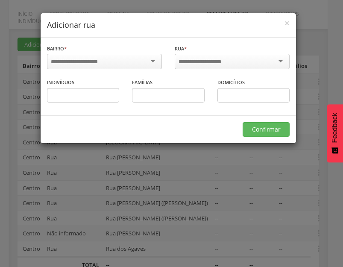
click at [155, 61] on div at bounding box center [104, 61] width 115 height 15
click at [198, 61] on input "select-one" at bounding box center [205, 62] width 54 height 8
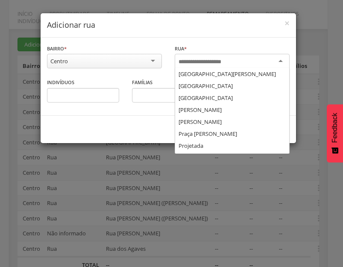
click at [206, 58] on input "select-one" at bounding box center [205, 62] width 54 height 8
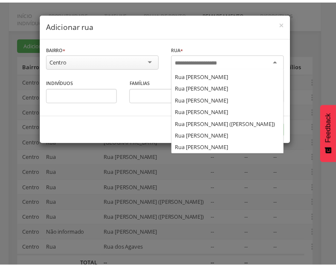
scroll to position [561, 0]
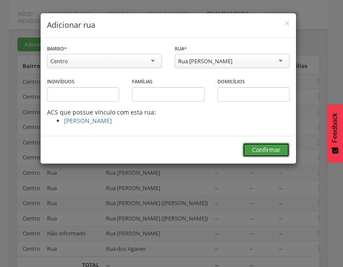
click at [259, 153] on button "Confirmar" at bounding box center [265, 150] width 47 height 15
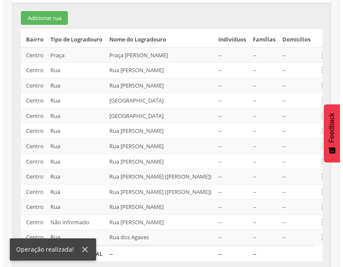
scroll to position [192, 0]
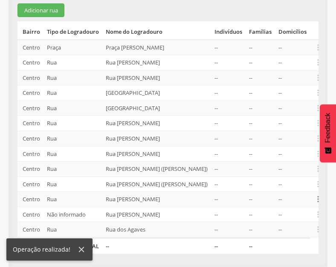
click at [318, 199] on icon "" at bounding box center [318, 198] width 9 height 9
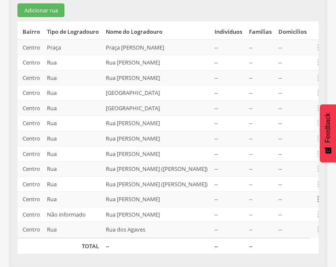
click at [317, 201] on icon "" at bounding box center [318, 198] width 9 height 9
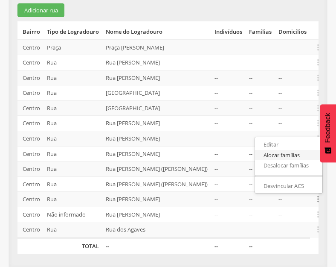
click at [288, 155] on link "Alocar famílias" at bounding box center [288, 155] width 67 height 11
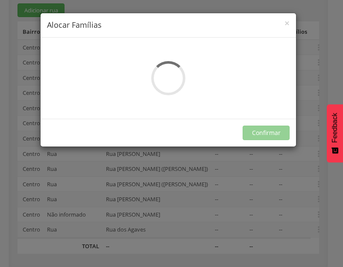
scroll to position [0, 0]
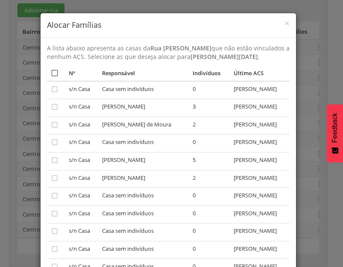
click at [50, 77] on icon "" at bounding box center [54, 73] width 9 height 9
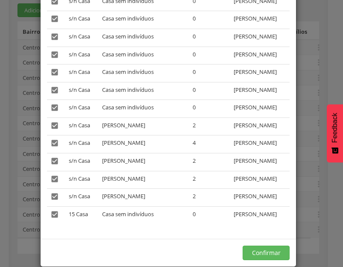
scroll to position [304, 0]
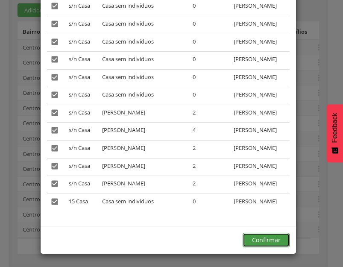
click at [259, 238] on button "Confirmar" at bounding box center [265, 240] width 47 height 15
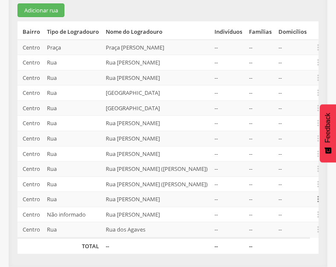
click at [318, 201] on icon "" at bounding box center [318, 198] width 9 height 9
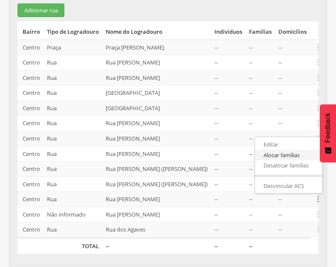
click at [291, 155] on link "Alocar famílias" at bounding box center [288, 155] width 67 height 11
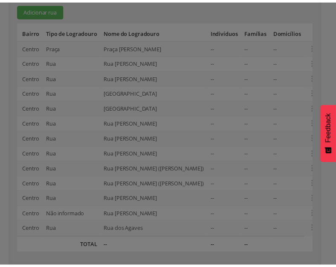
scroll to position [0, 0]
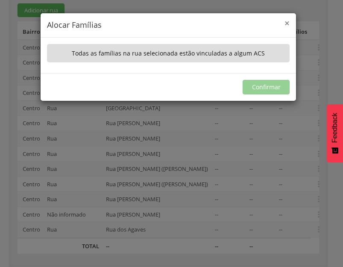
click at [289, 23] on span "×" at bounding box center [286, 23] width 5 height 12
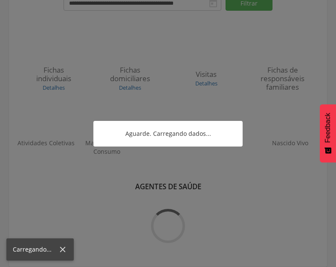
scroll to position [110, 0]
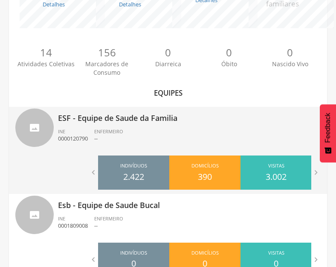
click at [149, 128] on ul "INE 0000120790 ENFERMEIRO --" at bounding box center [189, 137] width 263 height 19
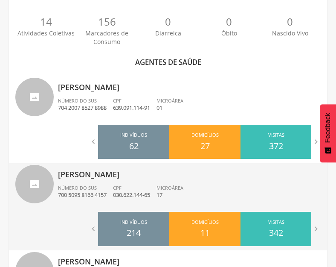
click at [164, 174] on p "[PERSON_NAME]" at bounding box center [189, 171] width 263 height 17
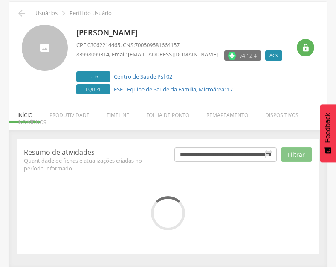
scroll to position [112, 0]
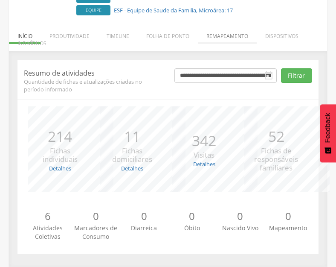
click at [229, 38] on li "Remapeamento" at bounding box center [227, 34] width 59 height 20
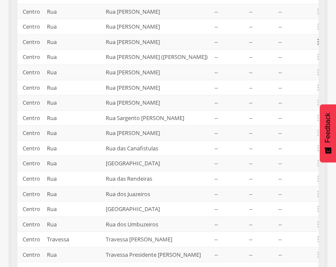
click at [318, 47] on icon "" at bounding box center [318, 41] width 9 height 9
click at [298, 34] on link "Desvincular ACS" at bounding box center [288, 28] width 67 height 11
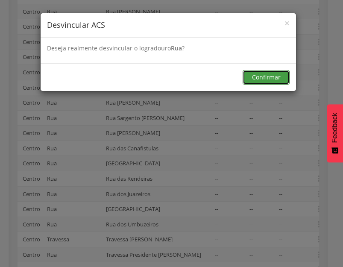
click at [265, 76] on button "Confirmar" at bounding box center [265, 77] width 47 height 15
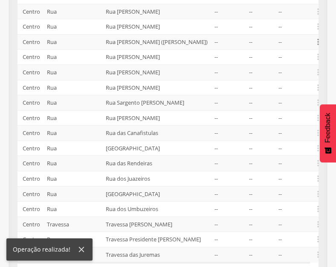
click at [318, 47] on icon "" at bounding box center [318, 41] width 9 height 9
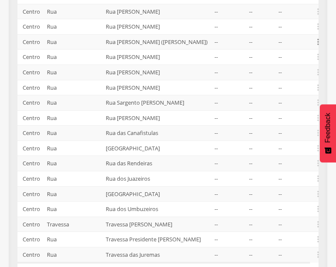
click at [315, 47] on icon "" at bounding box center [318, 41] width 9 height 9
click at [303, 14] on link "Desalocar famílias" at bounding box center [288, 8] width 67 height 11
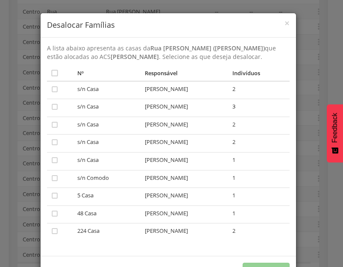
drag, startPoint x: 51, startPoint y: 70, endPoint x: 82, endPoint y: 84, distance: 34.4
click at [50, 70] on icon "" at bounding box center [54, 73] width 9 height 9
click at [257, 263] on button "Confirmar" at bounding box center [265, 270] width 47 height 15
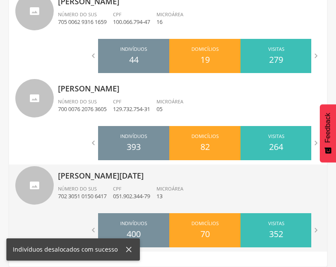
click at [181, 187] on span "Microárea" at bounding box center [170, 188] width 27 height 6
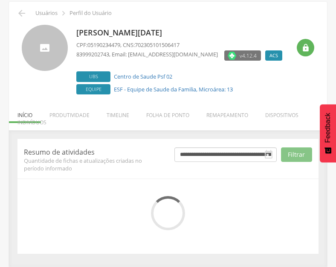
scroll to position [112, 0]
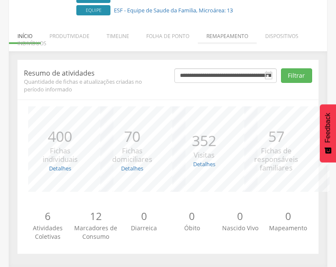
click at [231, 37] on li "Remapeamento" at bounding box center [227, 34] width 59 height 20
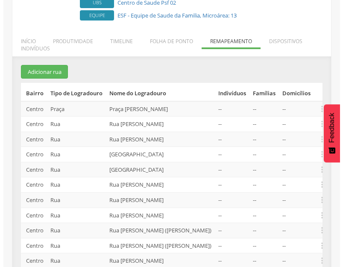
scroll to position [106, 0]
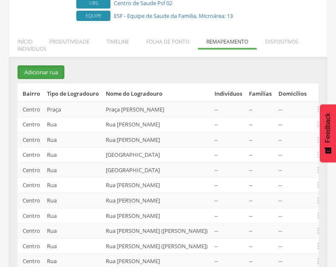
click at [46, 72] on button "Adicionar rua" at bounding box center [41, 72] width 47 height 14
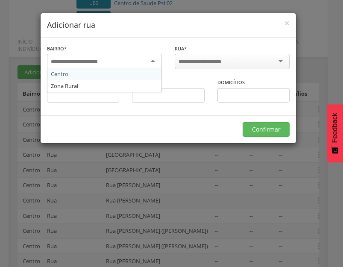
click at [125, 64] on div at bounding box center [104, 61] width 115 height 15
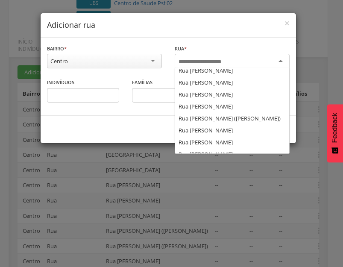
click at [241, 64] on div at bounding box center [232, 61] width 115 height 15
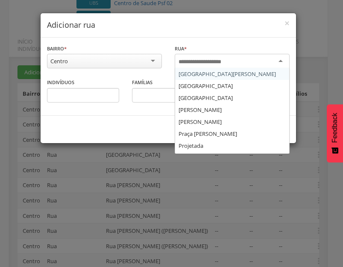
click at [222, 62] on input "select-one" at bounding box center [205, 62] width 54 height 8
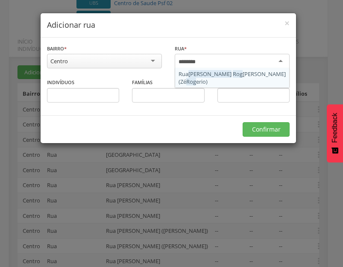
type input "*********"
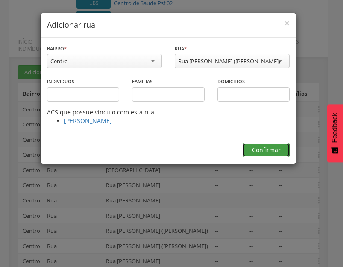
click at [257, 151] on button "Confirmar" at bounding box center [265, 150] width 47 height 15
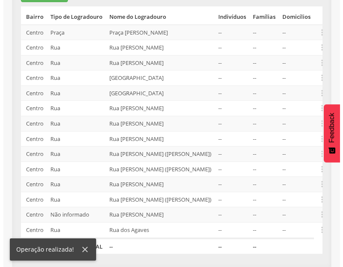
scroll to position [207, 0]
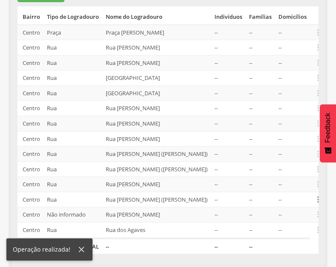
click at [316, 200] on icon "" at bounding box center [318, 199] width 9 height 9
click at [301, 156] on link "Alocar famílias" at bounding box center [288, 155] width 67 height 11
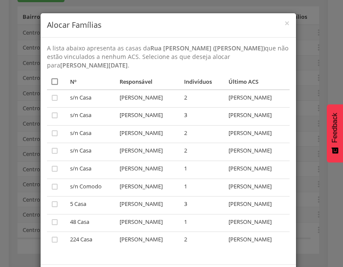
click at [54, 83] on icon "" at bounding box center [54, 81] width 9 height 9
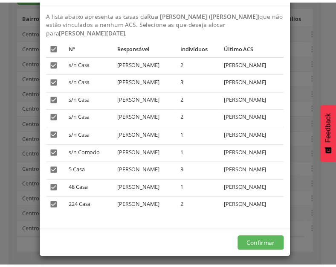
scroll to position [87, 0]
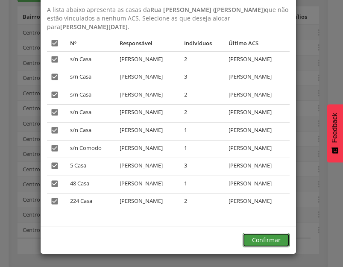
click at [265, 237] on button "Confirmar" at bounding box center [265, 240] width 47 height 15
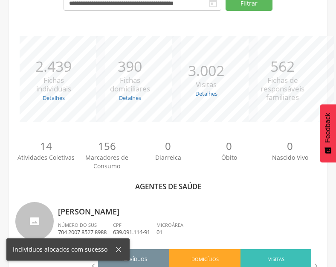
scroll to position [207, 0]
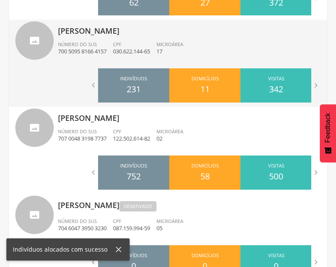
click at [139, 35] on p "[PERSON_NAME]" at bounding box center [189, 28] width 263 height 17
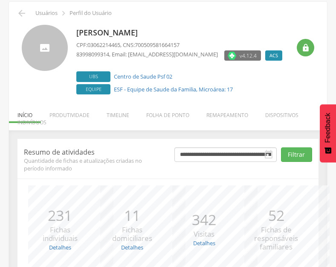
scroll to position [112, 0]
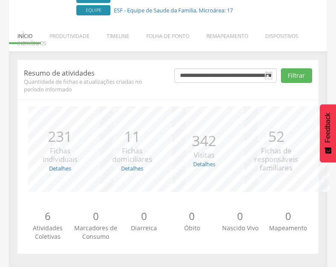
click at [235, 112] on div "*** 342 Visitas Detalhes Realizadas: 173 Recusadas: 0 Ausentes: 169" at bounding box center [204, 148] width 72 height 85
click at [230, 34] on li "Remapeamento" at bounding box center [227, 34] width 59 height 20
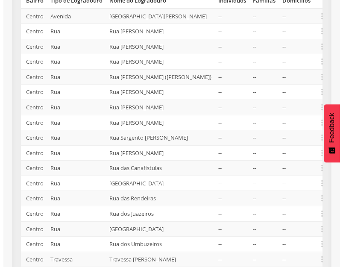
scroll to position [198, 0]
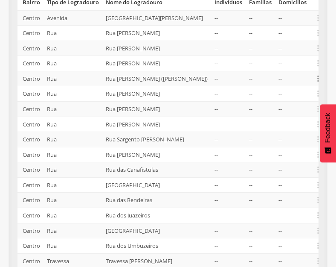
click at [318, 83] on icon "" at bounding box center [318, 78] width 9 height 9
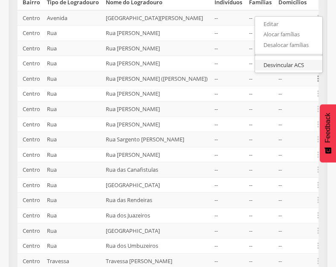
click at [293, 70] on link "Desvincular ACS" at bounding box center [288, 65] width 67 height 11
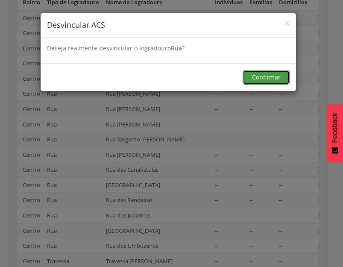
click at [258, 71] on button "Confirmar" at bounding box center [265, 77] width 47 height 15
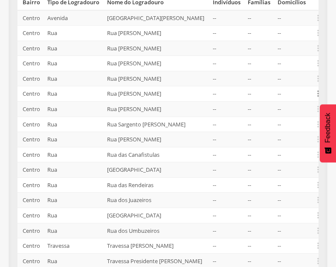
click at [316, 98] on icon "" at bounding box center [318, 93] width 9 height 9
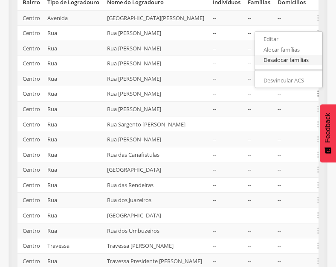
click at [291, 65] on link "Desalocar famílias" at bounding box center [288, 60] width 67 height 11
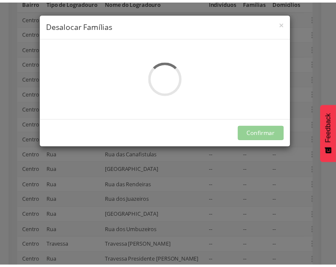
scroll to position [0, 0]
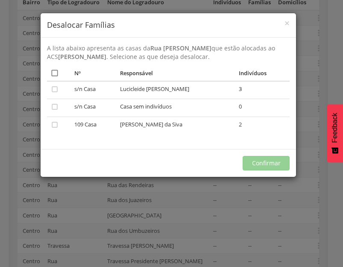
click at [55, 71] on icon "" at bounding box center [54, 73] width 9 height 9
click at [266, 161] on button "Confirmar" at bounding box center [265, 163] width 47 height 15
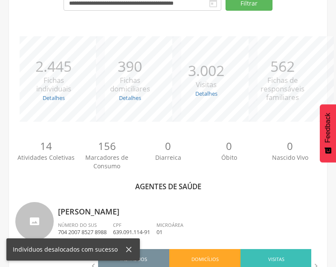
scroll to position [268, 0]
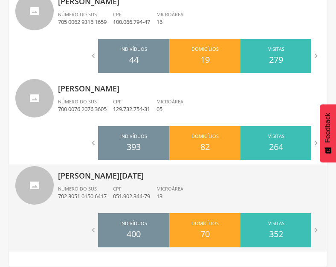
click at [137, 180] on p "[PERSON_NAME][DATE]" at bounding box center [189, 172] width 263 height 17
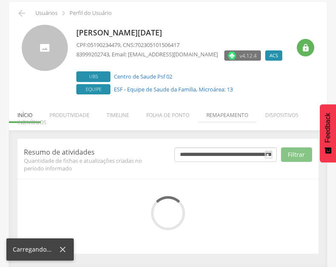
scroll to position [112, 0]
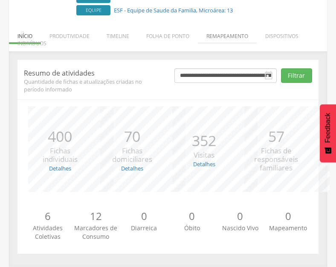
click at [234, 113] on div "*** 352 Visitas Detalhes Realizadas: 178 Recusadas: 0 Ausentes: 174" at bounding box center [204, 148] width 72 height 85
click at [234, 32] on li "Remapeamento" at bounding box center [227, 34] width 59 height 20
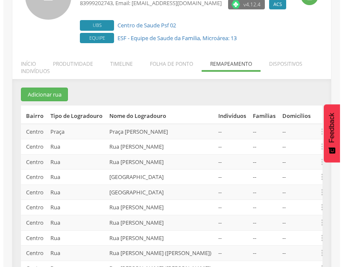
scroll to position [79, 0]
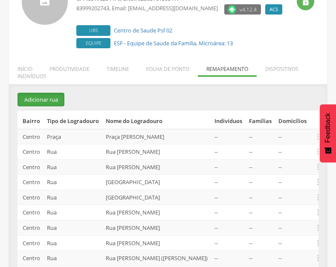
click at [36, 96] on button "Adicionar rua" at bounding box center [41, 100] width 47 height 14
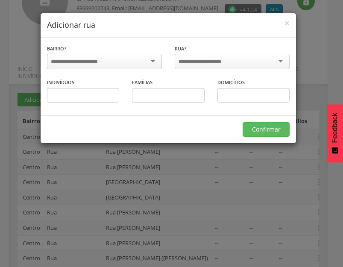
click at [132, 64] on div at bounding box center [104, 61] width 115 height 15
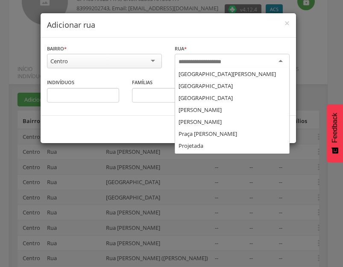
click at [201, 63] on input "select-one" at bounding box center [205, 62] width 54 height 8
click at [205, 60] on input "select-one" at bounding box center [205, 62] width 54 height 8
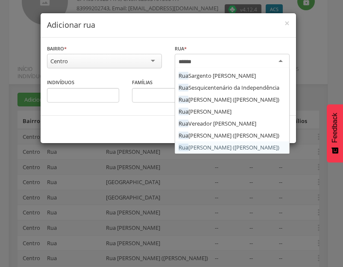
scroll to position [0, 0]
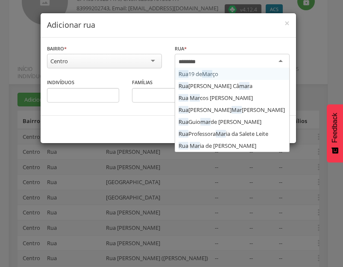
type input "*********"
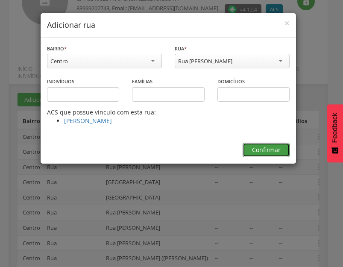
click at [265, 143] on button "Confirmar" at bounding box center [265, 150] width 47 height 15
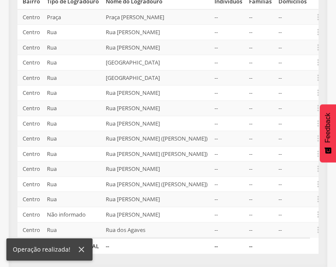
scroll to position [222, 0]
click at [315, 198] on icon "" at bounding box center [318, 198] width 9 height 9
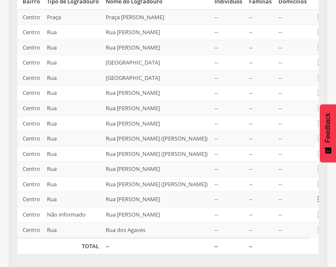
click at [316, 200] on icon "" at bounding box center [318, 198] width 9 height 9
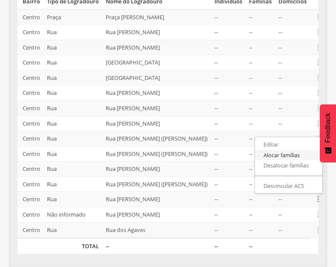
click at [292, 155] on link "Alocar famílias" at bounding box center [288, 155] width 67 height 11
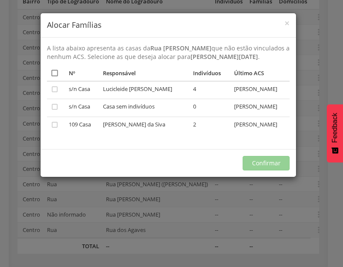
click at [55, 77] on icon "" at bounding box center [54, 73] width 9 height 9
click at [265, 170] on button "Confirmar" at bounding box center [265, 163] width 47 height 15
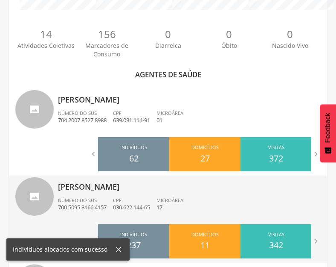
click at [92, 184] on p "[PERSON_NAME]" at bounding box center [189, 183] width 263 height 17
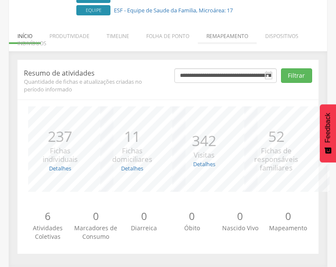
click at [223, 37] on li "Remapeamento" at bounding box center [227, 34] width 59 height 20
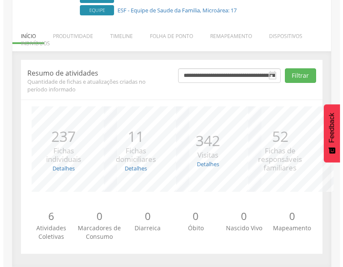
scroll to position [222, 0]
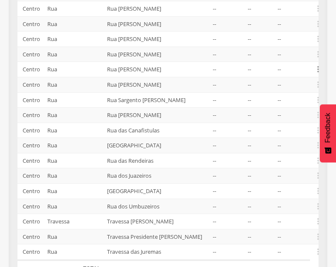
click at [315, 74] on icon "" at bounding box center [318, 68] width 9 height 9
click at [309, 61] on link "Desvincular ACS" at bounding box center [288, 56] width 67 height 11
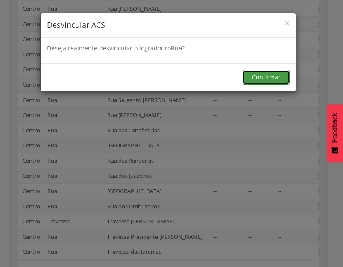
click at [262, 77] on button "Confirmar" at bounding box center [265, 77] width 47 height 15
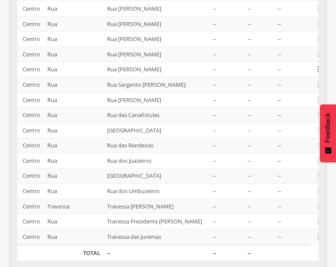
click at [318, 74] on icon "" at bounding box center [318, 68] width 9 height 9
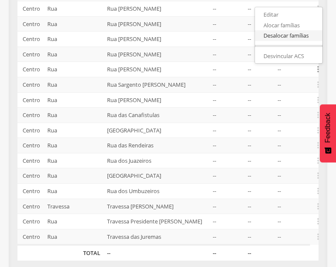
click at [291, 41] on link "Desalocar famílias" at bounding box center [288, 35] width 67 height 11
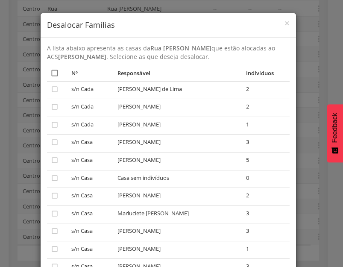
click at [51, 71] on icon "" at bounding box center [54, 73] width 9 height 9
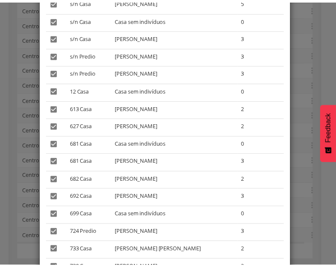
scroll to position [598, 0]
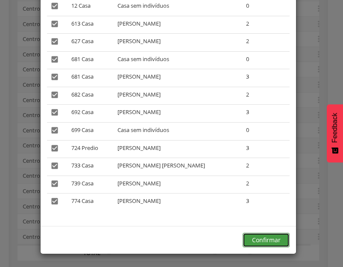
click at [260, 237] on button "Confirmar" at bounding box center [265, 240] width 47 height 15
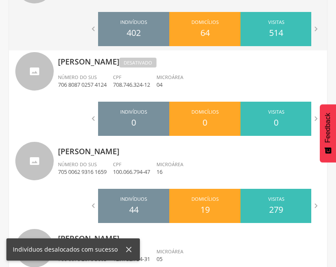
scroll to position [1022, 0]
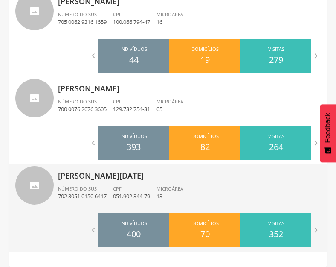
click at [162, 187] on span "Microárea" at bounding box center [170, 188] width 27 height 6
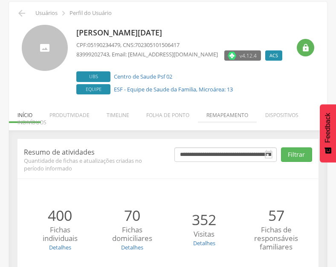
scroll to position [112, 0]
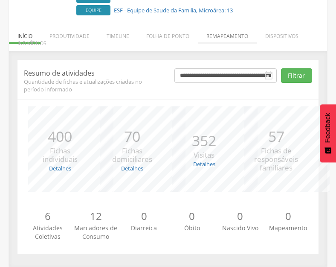
click at [225, 35] on li "Remapeamento" at bounding box center [227, 34] width 59 height 20
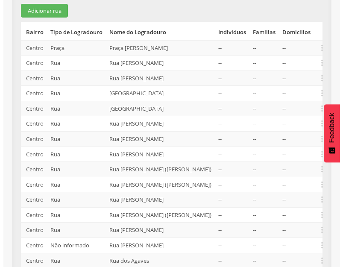
scroll to position [51, 0]
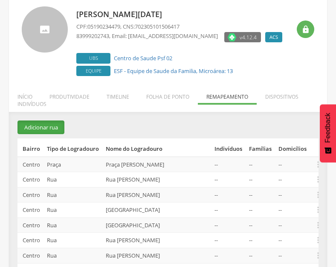
click at [43, 127] on button "Adicionar rua" at bounding box center [41, 127] width 47 height 14
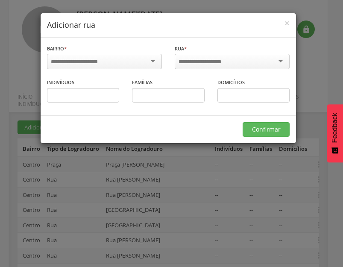
click at [131, 61] on div at bounding box center [104, 61] width 115 height 15
click at [202, 61] on input "select-one" at bounding box center [205, 62] width 54 height 8
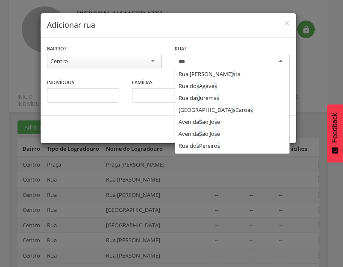
scroll to position [0, 0]
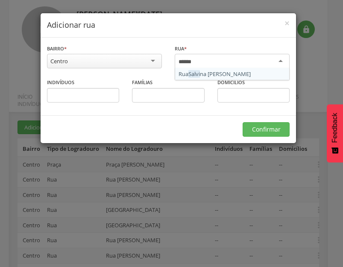
type input "*******"
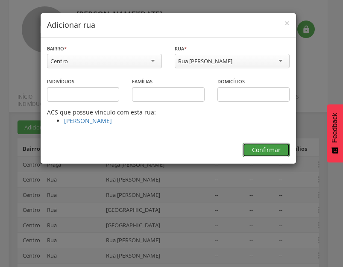
click at [270, 146] on button "Confirmar" at bounding box center [265, 150] width 47 height 15
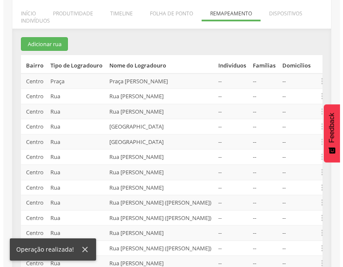
scroll to position [237, 0]
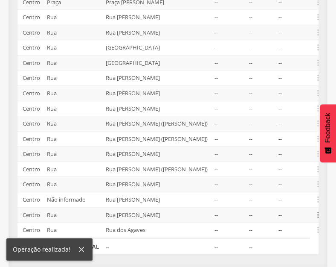
click at [315, 217] on icon "" at bounding box center [318, 214] width 9 height 9
click at [299, 172] on tbody "Centro Praça Praça Severino Januário da Silva -- -- --  Editar Alocar famílias…" at bounding box center [168, 116] width 301 height 244
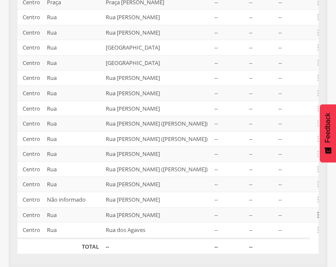
click at [317, 213] on icon "" at bounding box center [318, 214] width 9 height 9
click at [280, 169] on link "Alocar famílias" at bounding box center [288, 170] width 67 height 11
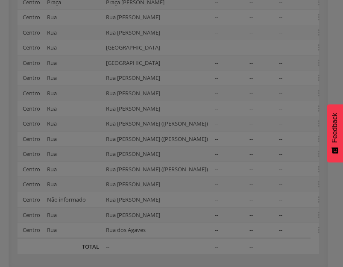
scroll to position [0, 0]
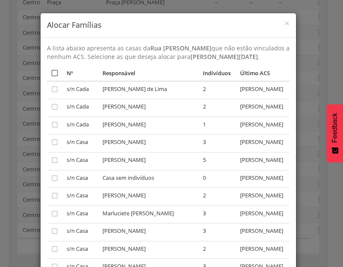
click at [52, 77] on icon "" at bounding box center [54, 73] width 9 height 9
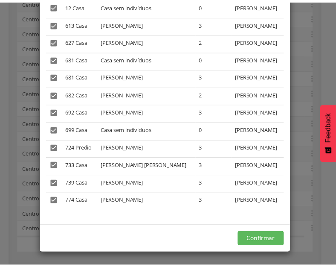
scroll to position [826, 0]
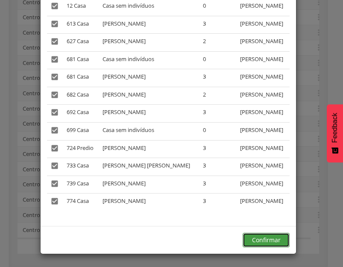
click at [271, 239] on button "Confirmar" at bounding box center [265, 240] width 47 height 15
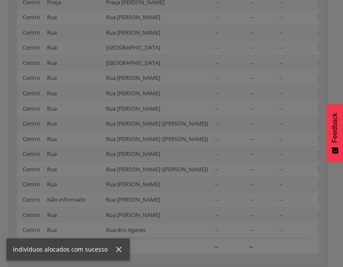
click at [258, 240] on div at bounding box center [171, 133] width 343 height 267
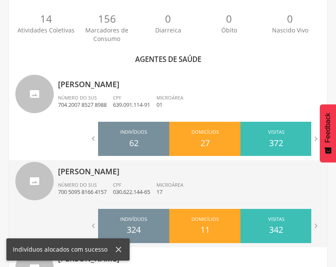
click at [156, 165] on p "[PERSON_NAME]" at bounding box center [189, 168] width 263 height 17
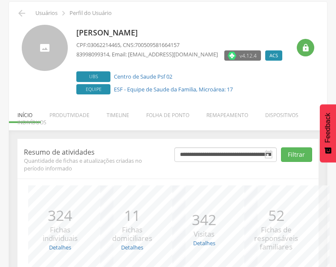
scroll to position [112, 0]
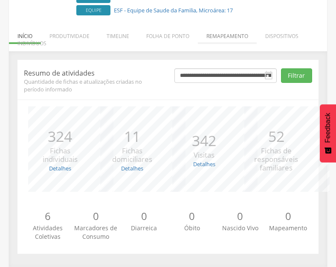
click at [222, 34] on li "Remapeamento" at bounding box center [227, 34] width 59 height 20
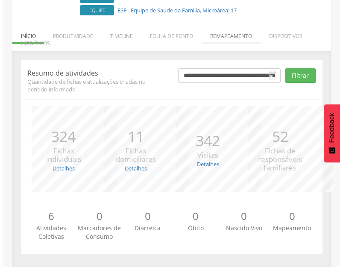
scroll to position [237, 0]
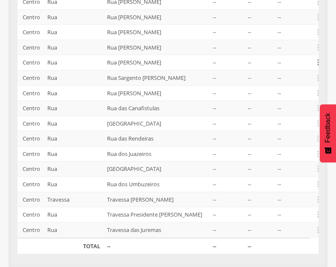
click at [318, 67] on icon "" at bounding box center [318, 62] width 9 height 9
click at [303, 55] on link "Desvincular ACS" at bounding box center [288, 49] width 67 height 11
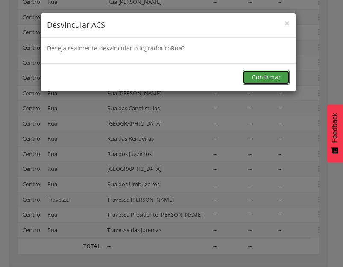
click at [272, 75] on button "Confirmar" at bounding box center [265, 77] width 47 height 15
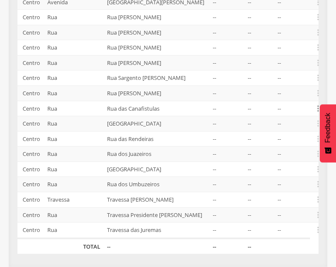
click at [317, 104] on icon "" at bounding box center [318, 108] width 9 height 9
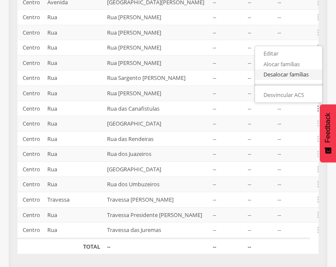
click at [285, 69] on link "Desalocar famílias" at bounding box center [288, 74] width 67 height 11
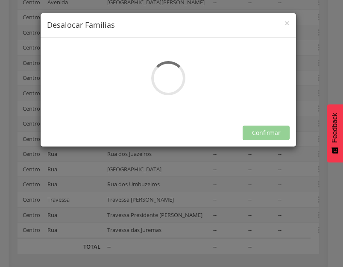
scroll to position [0, 0]
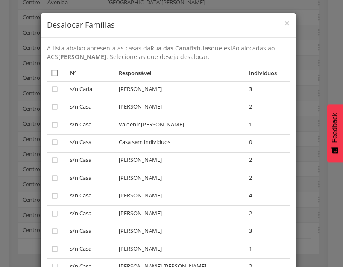
click at [51, 75] on icon "" at bounding box center [54, 73] width 9 height 9
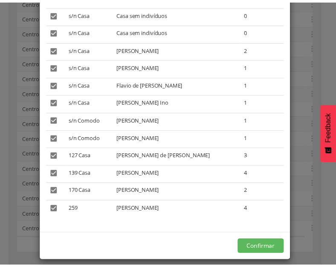
scroll to position [491, 0]
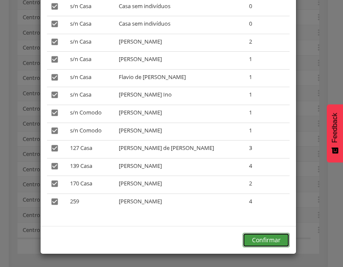
click at [257, 238] on button "Confirmar" at bounding box center [265, 240] width 47 height 15
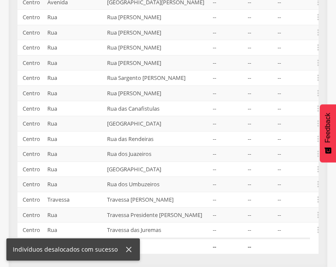
scroll to position [110, 0]
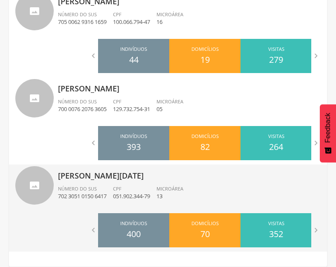
click at [169, 181] on div "Vera Lucia Fernandes da Silva Número do SUS 702 3051 0150 6417 CPF 051.902.344-…" at bounding box center [189, 186] width 263 height 44
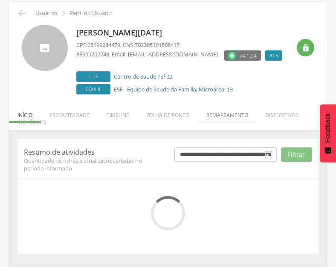
click at [216, 113] on li "Remapeamento" at bounding box center [227, 113] width 59 height 20
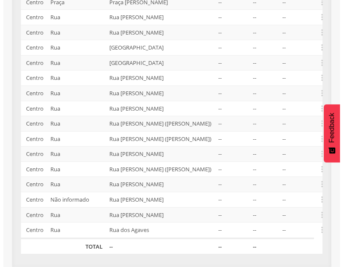
scroll to position [24, 0]
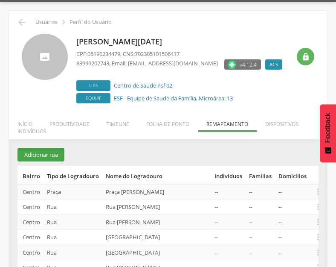
click at [58, 156] on button "Adicionar rua" at bounding box center [41, 155] width 47 height 14
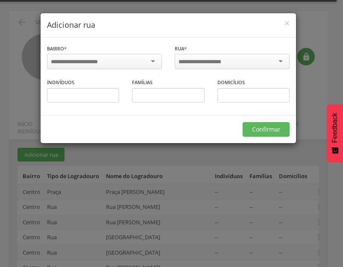
click at [102, 62] on input "select-one" at bounding box center [80, 62] width 58 height 8
click at [198, 64] on input "select-one" at bounding box center [196, 62] width 37 height 8
click at [198, 64] on input "select-one" at bounding box center [205, 62] width 54 height 8
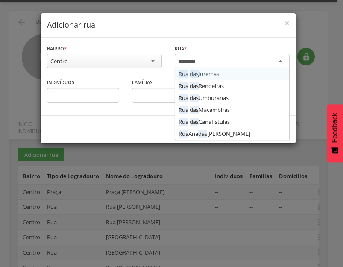
type input "*********"
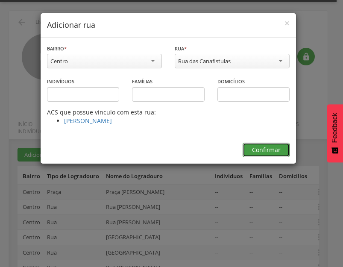
click at [268, 148] on button "Confirmar" at bounding box center [265, 150] width 47 height 15
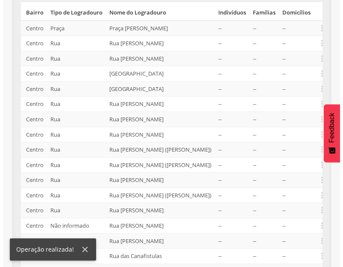
scroll to position [237, 0]
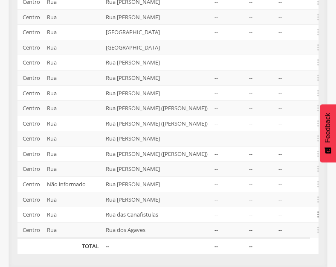
click at [315, 219] on icon "" at bounding box center [318, 214] width 9 height 9
click at [299, 175] on link "Alocar famílias" at bounding box center [288, 170] width 67 height 11
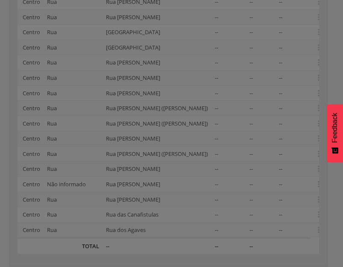
scroll to position [0, 0]
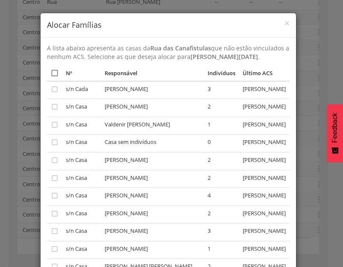
click at [54, 74] on icon "" at bounding box center [54, 73] width 9 height 9
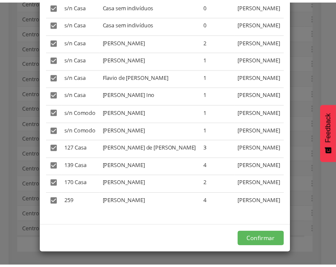
scroll to position [679, 0]
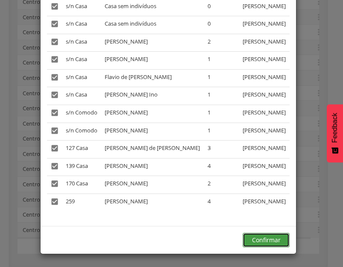
click at [268, 242] on button "Confirmar" at bounding box center [265, 240] width 47 height 15
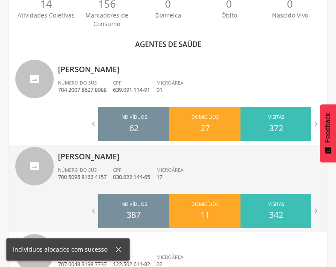
click at [140, 167] on div "CPF 030.622.144-65" at bounding box center [135, 173] width 44 height 15
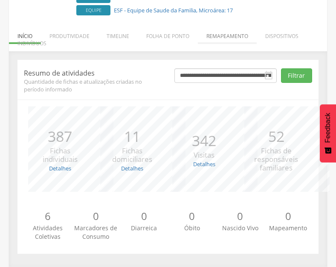
click at [231, 37] on li "Remapeamento" at bounding box center [227, 34] width 59 height 20
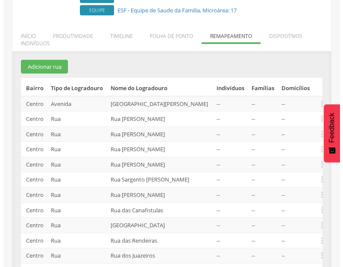
scroll to position [237, 0]
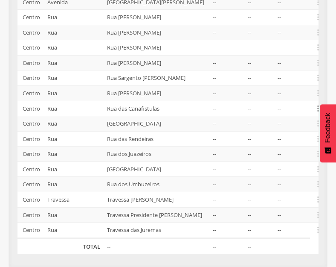
click at [316, 104] on icon "" at bounding box center [318, 108] width 9 height 9
click at [292, 90] on link "Desvincular ACS" at bounding box center [288, 95] width 67 height 11
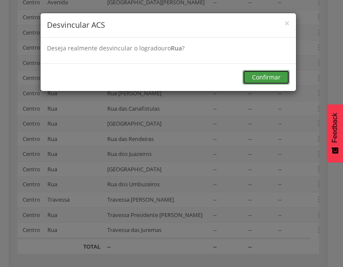
click at [278, 77] on button "Confirmar" at bounding box center [265, 77] width 47 height 15
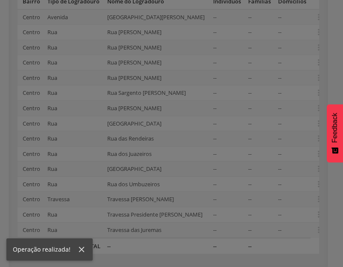
scroll to position [222, 0]
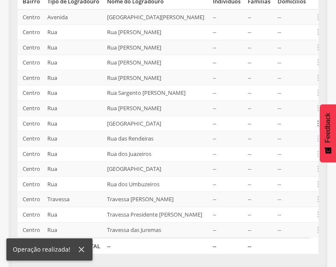
click at [316, 119] on icon "" at bounding box center [318, 123] width 9 height 9
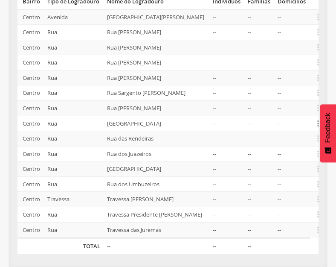
click at [318, 119] on icon "" at bounding box center [318, 123] width 9 height 9
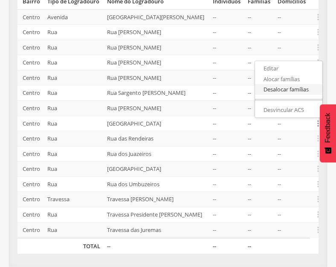
click at [299, 84] on link "Desalocar famílias" at bounding box center [288, 89] width 67 height 11
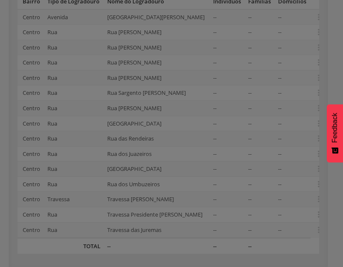
scroll to position [0, 0]
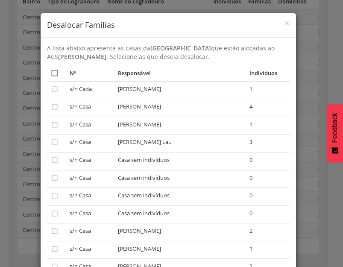
click at [53, 74] on icon "" at bounding box center [54, 73] width 9 height 9
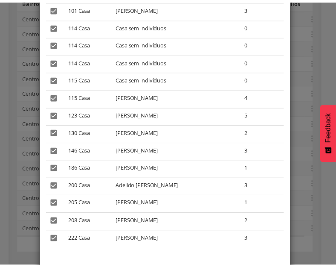
scroll to position [828, 0]
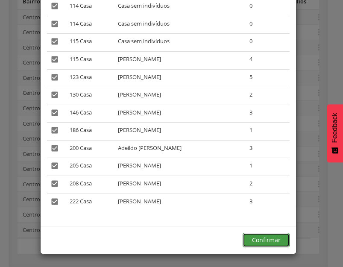
drag, startPoint x: 263, startPoint y: 238, endPoint x: 282, endPoint y: 238, distance: 18.8
click at [263, 238] on button "Confirmar" at bounding box center [265, 240] width 47 height 15
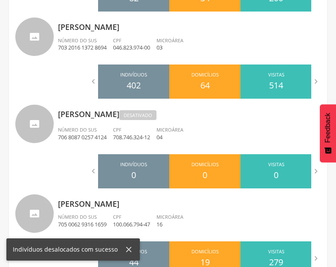
scroll to position [1022, 0]
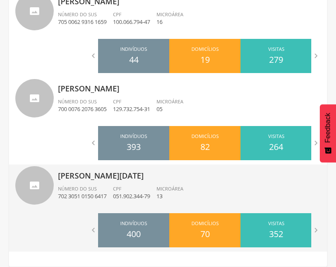
click at [151, 182] on div "Vera Lucia Fernandes da Silva Número do SUS 702 3051 0150 6417 CPF 051.902.344-…" at bounding box center [189, 186] width 263 height 44
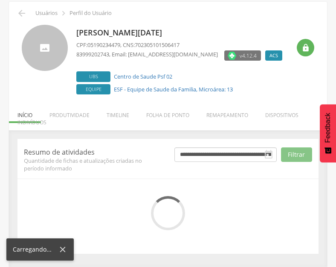
scroll to position [112, 0]
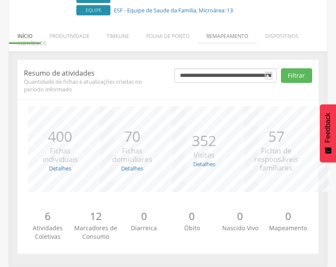
click at [226, 32] on li "Remapeamento" at bounding box center [227, 34] width 59 height 20
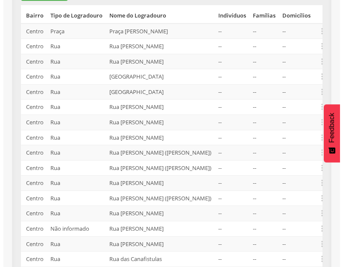
scroll to position [82, 0]
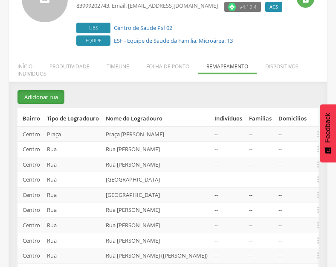
click at [44, 90] on button "Adicionar rua" at bounding box center [41, 97] width 47 height 14
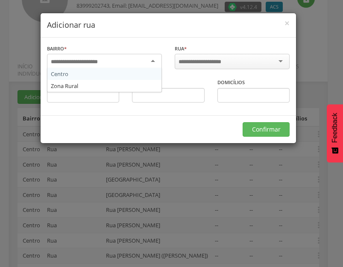
click at [106, 61] on input "select-one" at bounding box center [80, 62] width 58 height 8
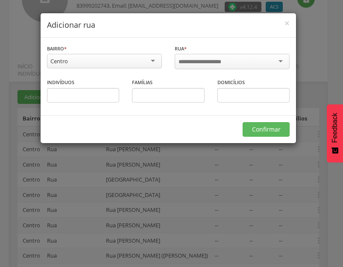
click at [203, 62] on input "select-one" at bounding box center [205, 62] width 54 height 8
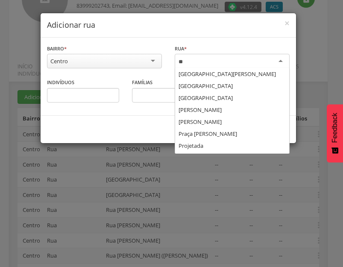
scroll to position [0, 0]
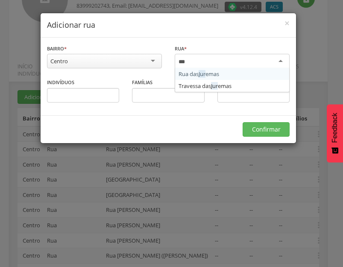
type input "****"
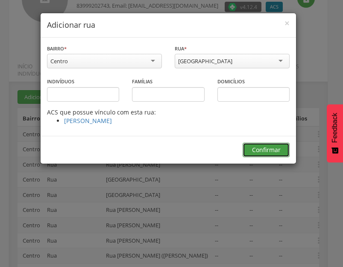
click at [253, 145] on button "Confirmar" at bounding box center [265, 150] width 47 height 15
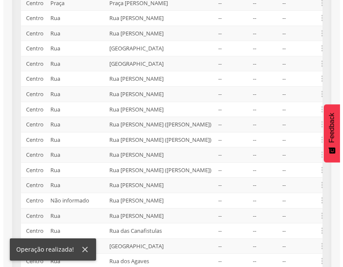
scroll to position [268, 0]
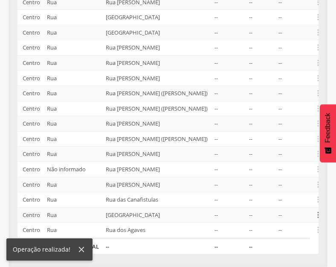
click at [316, 215] on icon "" at bounding box center [318, 214] width 9 height 9
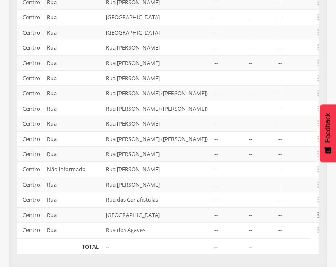
click at [318, 215] on icon "" at bounding box center [318, 214] width 9 height 9
click at [290, 171] on link "Alocar famílias" at bounding box center [288, 170] width 67 height 11
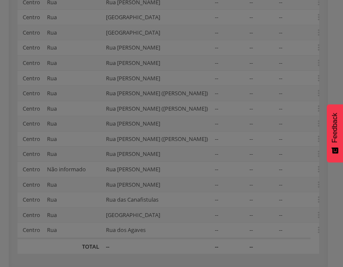
scroll to position [0, 0]
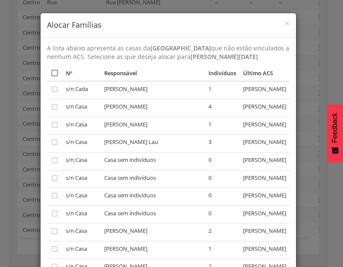
click at [53, 75] on icon "" at bounding box center [54, 73] width 9 height 9
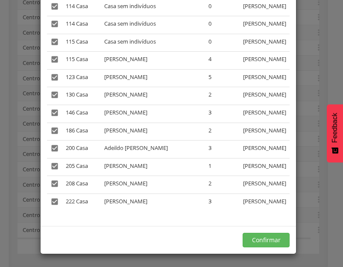
scroll to position [1117, 0]
click at [264, 239] on button "Confirmar" at bounding box center [265, 240] width 47 height 15
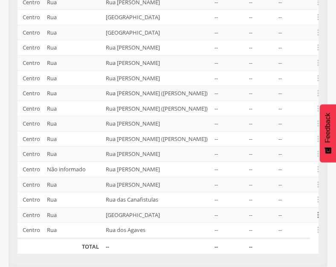
click at [318, 215] on icon "" at bounding box center [318, 214] width 9 height 9
click at [297, 169] on link "Alocar famílias" at bounding box center [288, 170] width 67 height 11
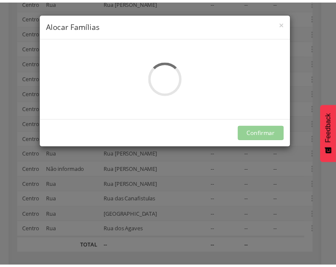
scroll to position [0, 0]
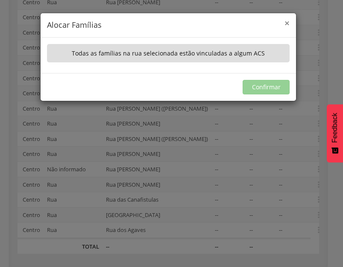
click at [287, 24] on span "×" at bounding box center [286, 23] width 5 height 12
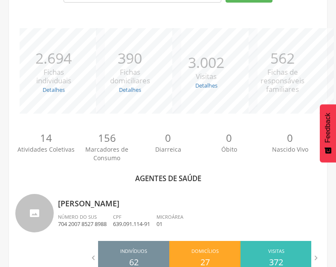
scroll to position [225, 0]
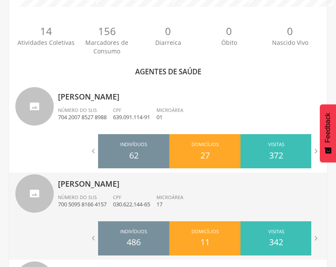
click at [107, 197] on div "Número do SUS 700 5095 8166 4157" at bounding box center [85, 201] width 55 height 15
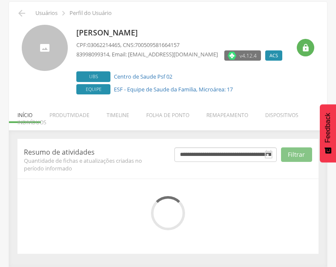
scroll to position [112, 0]
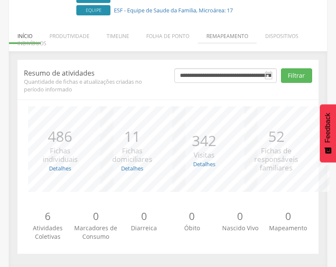
click at [232, 30] on li "Remapeamento" at bounding box center [227, 34] width 59 height 20
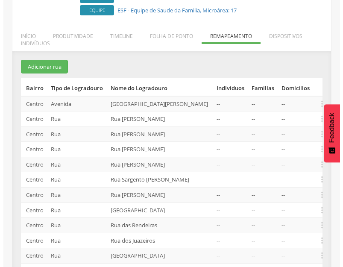
scroll to position [222, 0]
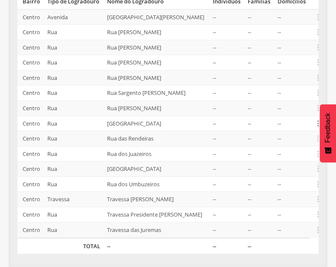
click at [316, 119] on icon "" at bounding box center [318, 123] width 9 height 9
click at [287, 105] on link "Desvincular ACS" at bounding box center [288, 110] width 67 height 11
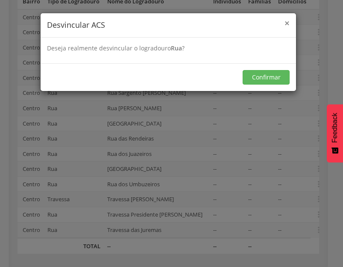
click at [286, 24] on span "×" at bounding box center [286, 23] width 5 height 12
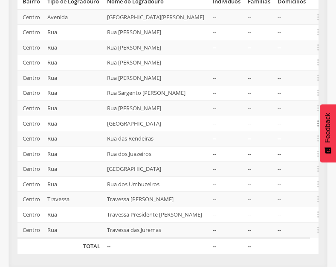
click at [318, 119] on icon "" at bounding box center [318, 123] width 9 height 9
click at [280, 105] on link "Desvincular ACS" at bounding box center [288, 110] width 67 height 11
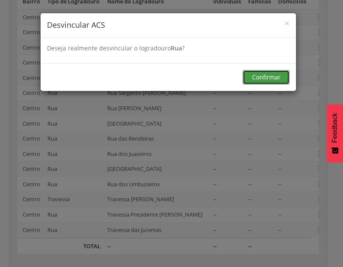
click at [268, 80] on button "Confirmar" at bounding box center [265, 77] width 47 height 15
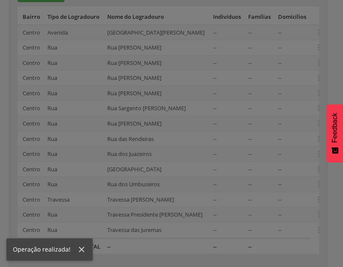
scroll to position [207, 0]
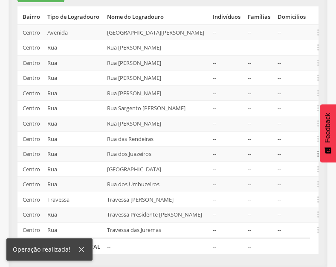
click at [315, 149] on icon "" at bounding box center [318, 153] width 9 height 9
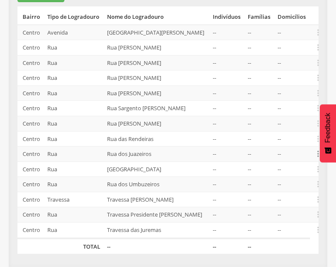
click at [314, 149] on icon "" at bounding box center [318, 153] width 9 height 9
click at [292, 115] on link "Desalocar famílias" at bounding box center [288, 120] width 67 height 11
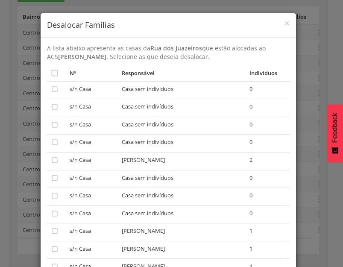
drag, startPoint x: 50, startPoint y: 71, endPoint x: 56, endPoint y: 74, distance: 6.7
click at [51, 71] on icon "" at bounding box center [54, 73] width 9 height 9
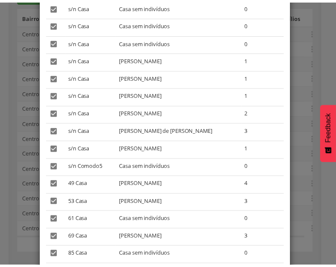
scroll to position [243, 0]
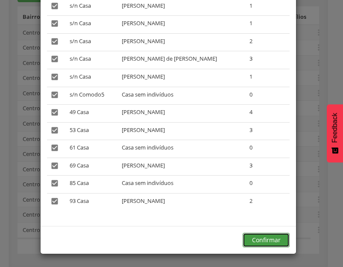
click at [265, 241] on button "Confirmar" at bounding box center [265, 240] width 47 height 15
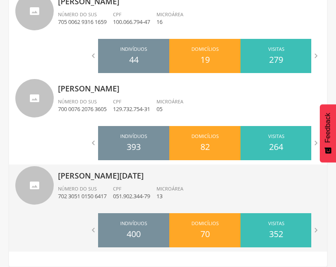
click at [141, 195] on p "051.902.344-79" at bounding box center [131, 196] width 37 height 8
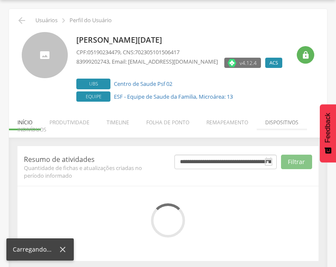
scroll to position [33, 0]
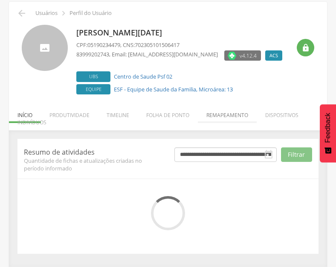
click at [221, 116] on div " Usuários  Perfil do Usuário Vera Lucia Fernandes da Silva CPF: 05190234479 ,…" at bounding box center [168, 134] width 318 height 265
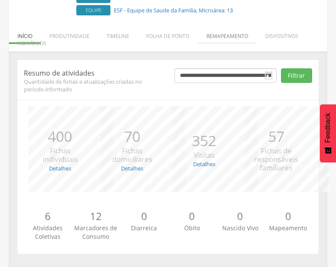
click at [232, 32] on li "Remapeamento" at bounding box center [227, 34] width 59 height 20
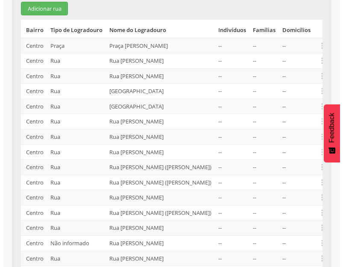
scroll to position [54, 0]
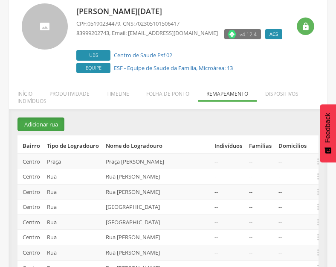
click at [33, 123] on button "Adicionar rua" at bounding box center [41, 124] width 47 height 14
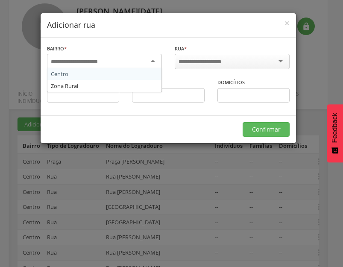
click at [141, 61] on div at bounding box center [104, 61] width 115 height 15
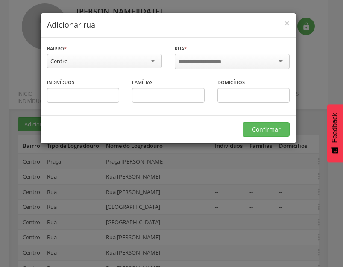
click at [215, 61] on input "select-one" at bounding box center [205, 62] width 54 height 8
click at [236, 60] on div at bounding box center [232, 61] width 115 height 15
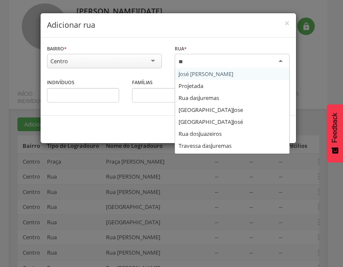
type input "***"
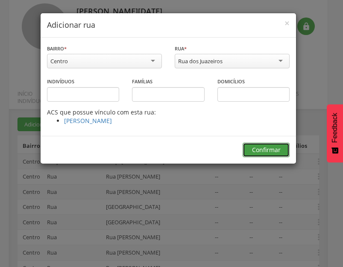
click at [265, 147] on button "Confirmar" at bounding box center [265, 150] width 47 height 15
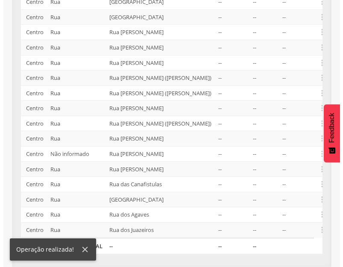
scroll to position [283, 0]
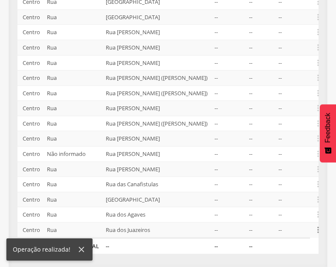
click at [318, 230] on icon "" at bounding box center [318, 229] width 9 height 9
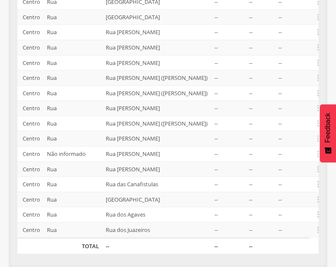
click at [286, 187] on td "--" at bounding box center [292, 184] width 35 height 15
click at [319, 230] on icon "" at bounding box center [318, 229] width 9 height 9
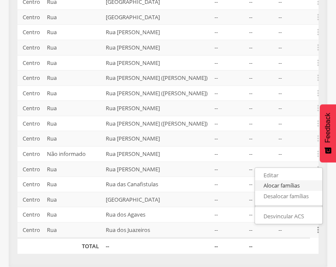
click at [294, 185] on link "Alocar famílias" at bounding box center [288, 185] width 67 height 11
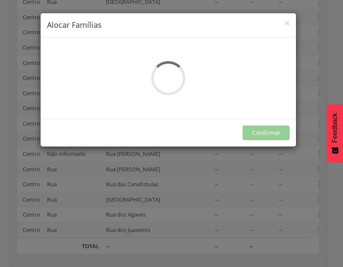
scroll to position [0, 0]
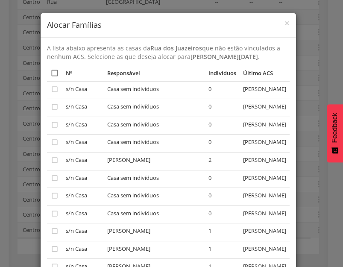
click at [52, 74] on icon "" at bounding box center [54, 73] width 9 height 9
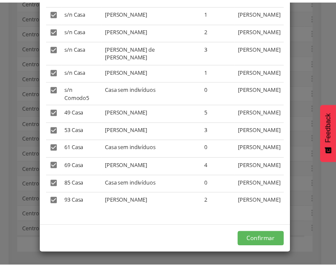
scroll to position [355, 0]
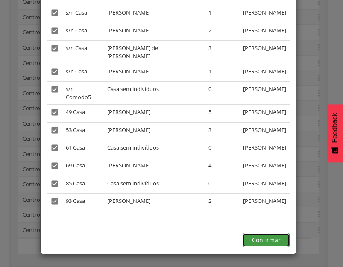
click at [265, 236] on button "Confirmar" at bounding box center [265, 240] width 47 height 15
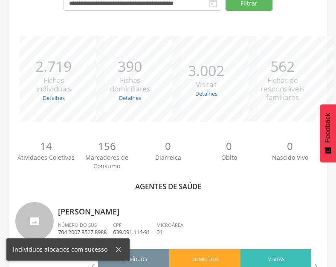
scroll to position [283, 0]
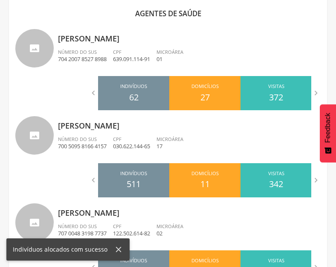
click at [132, 128] on p "[PERSON_NAME]" at bounding box center [189, 122] width 263 height 17
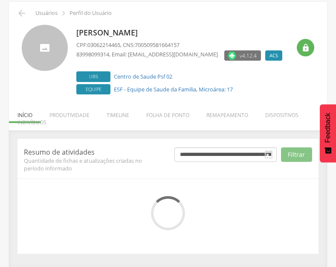
scroll to position [112, 0]
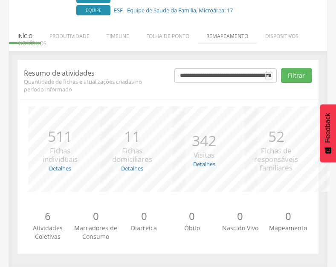
click at [231, 36] on li "Remapeamento" at bounding box center [227, 34] width 59 height 20
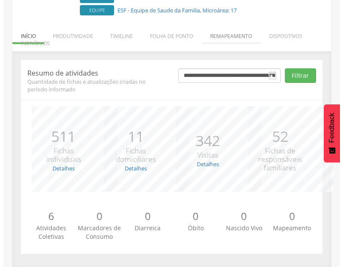
scroll to position [207, 0]
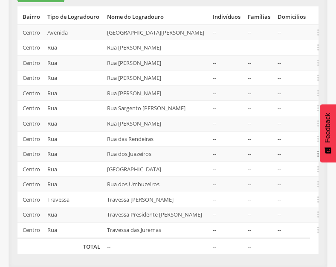
click at [314, 149] on icon "" at bounding box center [318, 153] width 9 height 9
click at [289, 135] on link "Desvincular ACS" at bounding box center [288, 140] width 67 height 11
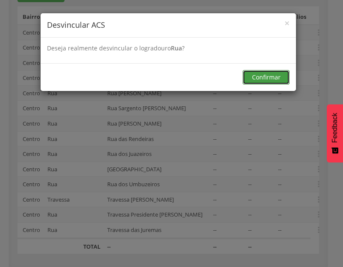
click at [255, 80] on button "Confirmar" at bounding box center [265, 77] width 47 height 15
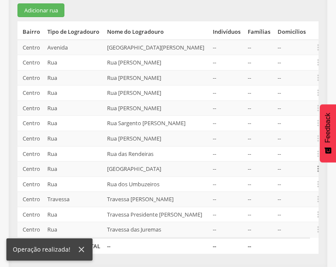
click at [317, 164] on icon "" at bounding box center [318, 168] width 9 height 9
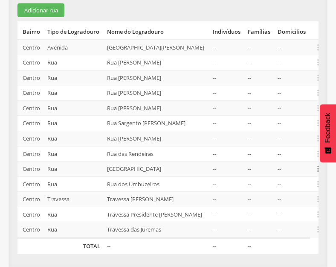
click at [316, 164] on icon "" at bounding box center [318, 168] width 9 height 9
click at [286, 130] on link "Desalocar famílias" at bounding box center [288, 135] width 67 height 11
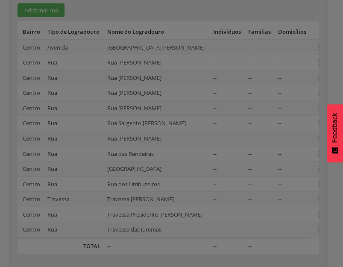
scroll to position [0, 0]
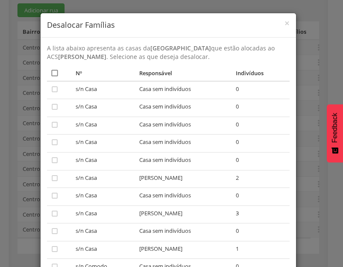
click at [53, 73] on icon "" at bounding box center [54, 73] width 9 height 9
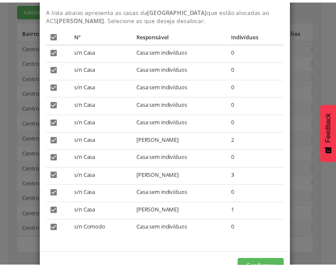
scroll to position [65, 0]
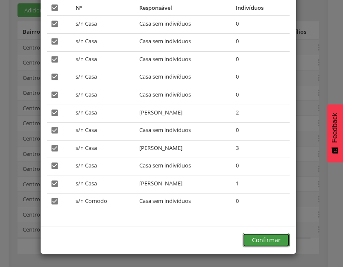
click at [268, 233] on button "Confirmar" at bounding box center [265, 240] width 47 height 15
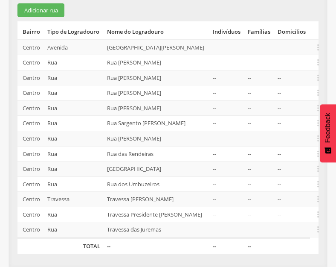
scroll to position [110, 0]
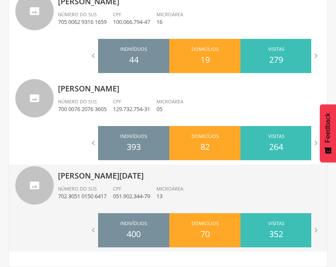
click at [122, 191] on span "CPF" at bounding box center [117, 188] width 9 height 6
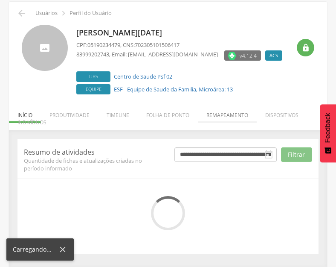
click at [215, 112] on li "Remapeamento" at bounding box center [227, 113] width 59 height 20
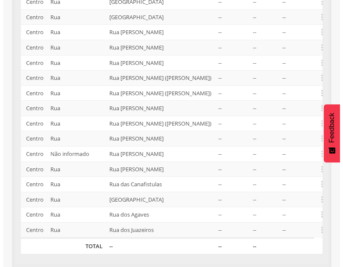
scroll to position [155, 0]
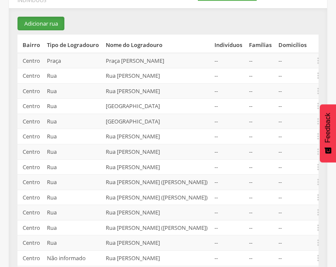
click at [42, 17] on button "Adicionar rua" at bounding box center [41, 24] width 47 height 14
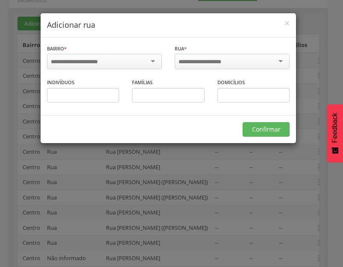
click at [110, 58] on div at bounding box center [104, 61] width 115 height 15
click at [210, 55] on div at bounding box center [232, 61] width 115 height 15
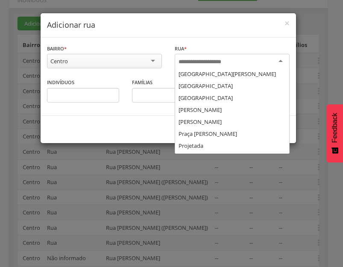
scroll to position [1004, 0]
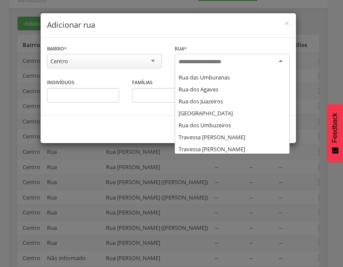
click at [215, 58] on input "select-one" at bounding box center [205, 62] width 54 height 8
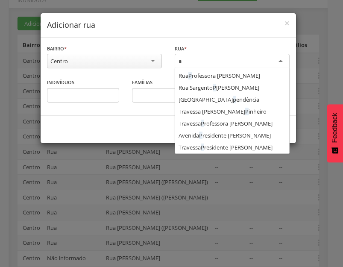
scroll to position [0, 0]
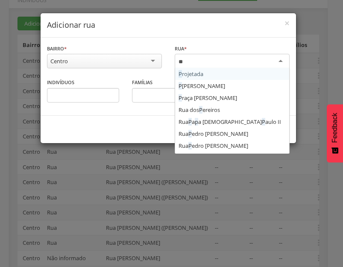
type input "***"
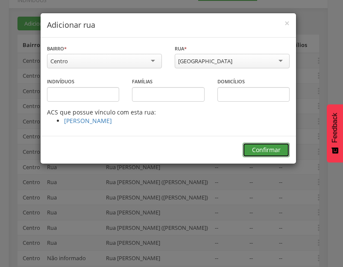
click at [263, 146] on button "Confirmar" at bounding box center [265, 150] width 47 height 15
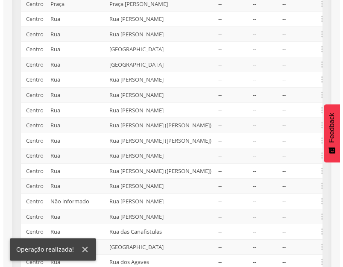
scroll to position [298, 0]
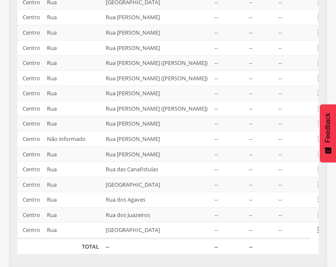
click at [318, 229] on icon "" at bounding box center [318, 229] width 9 height 9
click at [282, 187] on link "Alocar famílias" at bounding box center [288, 186] width 67 height 11
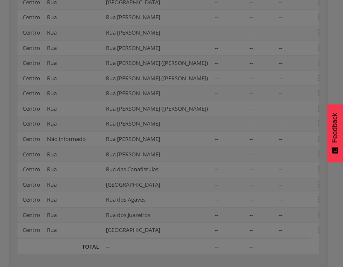
scroll to position [0, 0]
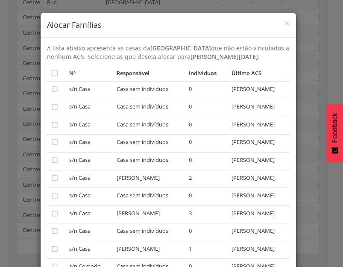
click at [56, 72] on th "" at bounding box center [56, 73] width 19 height 16
click at [50, 76] on icon "" at bounding box center [54, 73] width 9 height 9
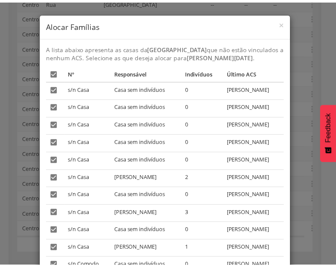
scroll to position [124, 0]
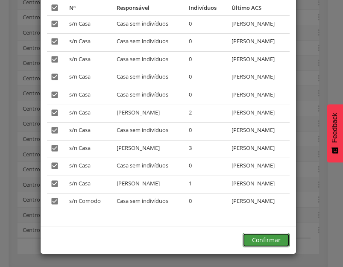
click at [268, 241] on button "Confirmar" at bounding box center [265, 240] width 47 height 15
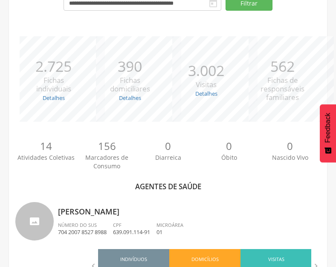
scroll to position [298, 0]
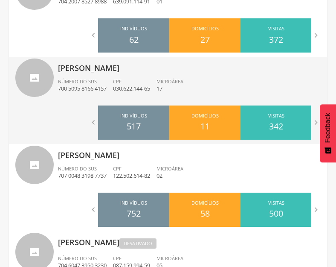
click at [167, 80] on span "Microárea" at bounding box center [170, 81] width 27 height 6
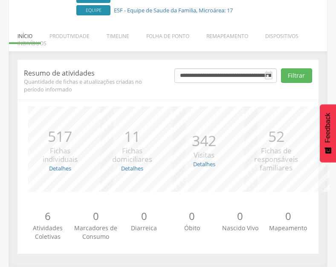
click at [232, 36] on li "Remapeamento" at bounding box center [227, 34] width 59 height 20
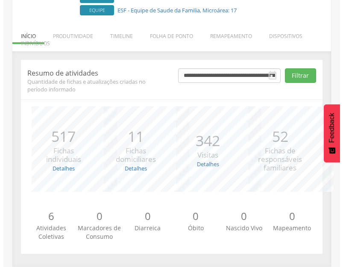
scroll to position [192, 0]
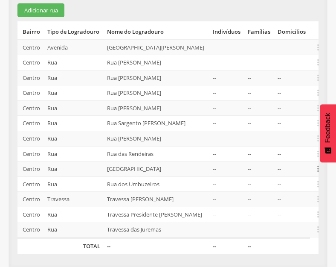
click at [317, 164] on icon "" at bounding box center [318, 168] width 9 height 9
click at [295, 150] on link "Desvincular ACS" at bounding box center [288, 155] width 67 height 11
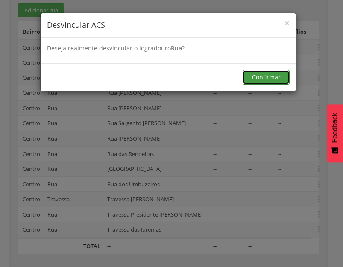
click at [266, 79] on button "Confirmar" at bounding box center [265, 77] width 47 height 15
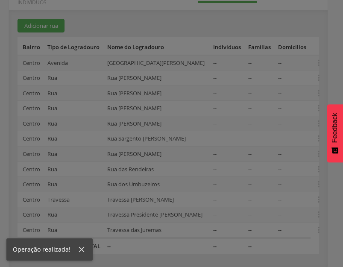
scroll to position [177, 0]
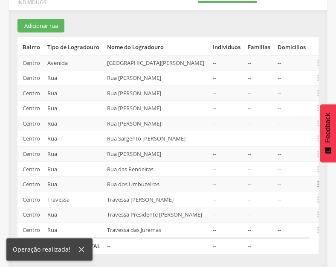
click at [315, 179] on icon "" at bounding box center [318, 183] width 9 height 9
click at [287, 145] on link "Desalocar famílias" at bounding box center [288, 150] width 67 height 11
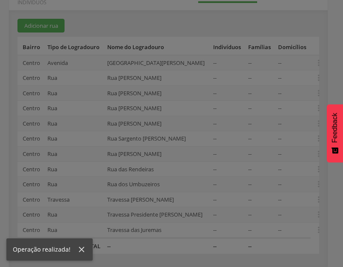
scroll to position [0, 0]
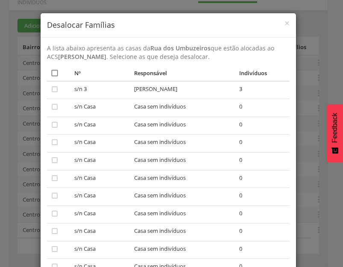
click at [53, 76] on icon "" at bounding box center [54, 73] width 9 height 9
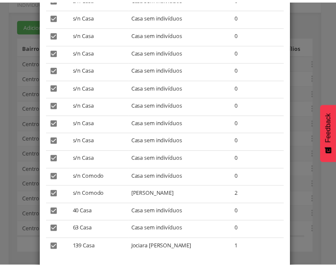
scroll to position [331, 0]
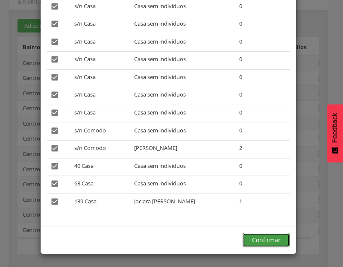
click at [273, 239] on button "Confirmar" at bounding box center [265, 240] width 47 height 15
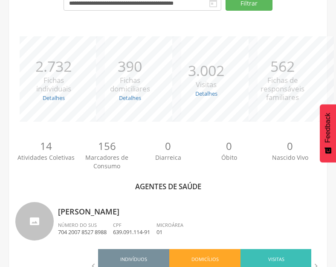
scroll to position [177, 0]
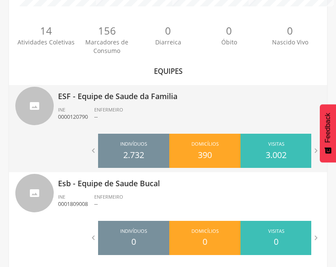
click at [147, 106] on ul "INE 0000120790 ENFERMEIRO --" at bounding box center [189, 115] width 263 height 19
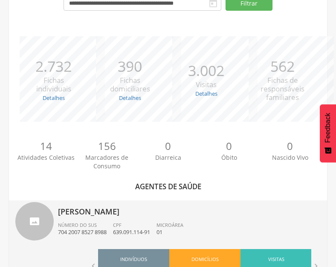
scroll to position [213, 0]
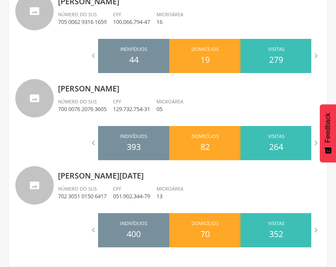
drag, startPoint x: 109, startPoint y: 180, endPoint x: 115, endPoint y: 180, distance: 6.0
click at [109, 180] on p "[PERSON_NAME][DATE]" at bounding box center [189, 172] width 263 height 17
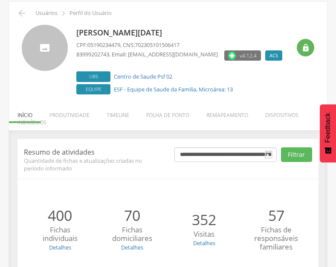
scroll to position [112, 0]
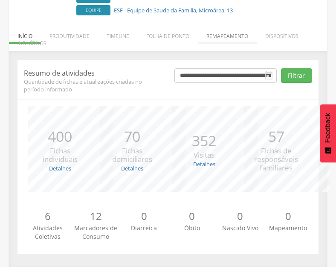
click at [233, 31] on li "Remapeamento" at bounding box center [227, 34] width 59 height 20
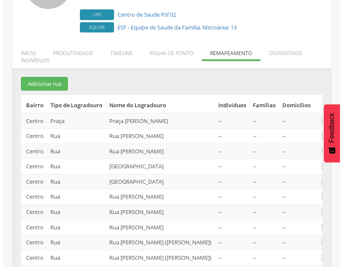
scroll to position [85, 0]
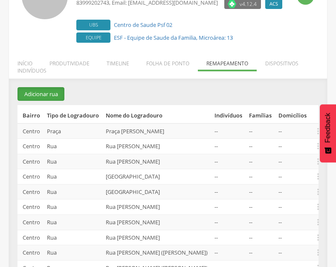
click at [49, 98] on button "Adicionar rua" at bounding box center [41, 94] width 47 height 14
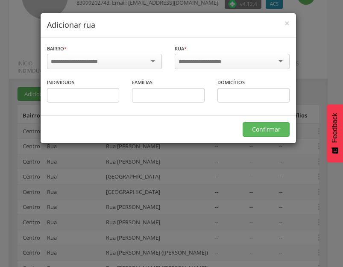
click at [127, 60] on div at bounding box center [104, 61] width 115 height 15
click at [201, 63] on input "select-one" at bounding box center [205, 62] width 54 height 8
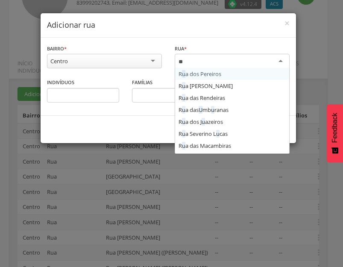
scroll to position [0, 0]
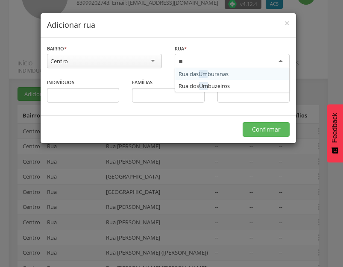
type input "***"
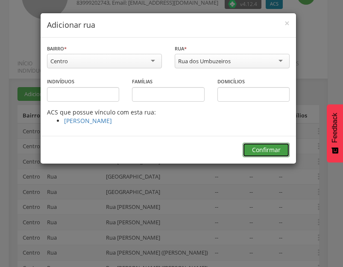
click at [272, 148] on button "Confirmar" at bounding box center [265, 150] width 47 height 15
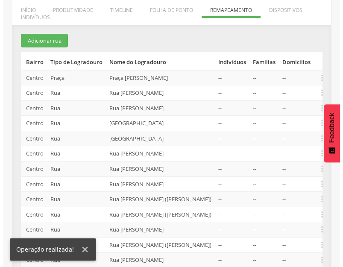
scroll to position [313, 0]
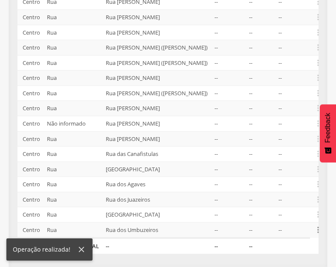
click at [315, 230] on icon "" at bounding box center [318, 229] width 9 height 9
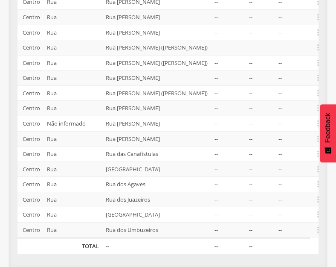
click at [285, 187] on td "--" at bounding box center [292, 184] width 35 height 15
click at [318, 229] on icon "" at bounding box center [318, 229] width 9 height 9
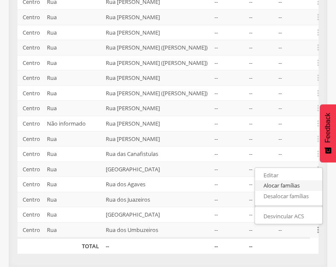
click at [295, 185] on link "Alocar famílias" at bounding box center [288, 185] width 67 height 11
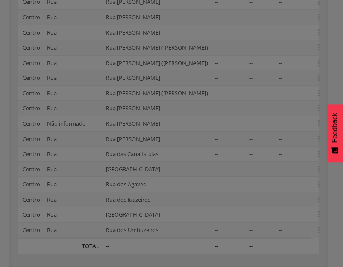
scroll to position [0, 0]
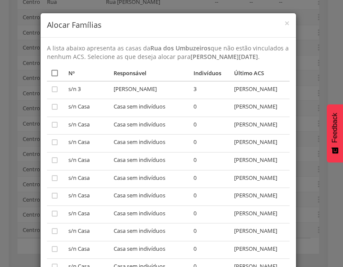
click at [51, 75] on icon "" at bounding box center [54, 73] width 9 height 9
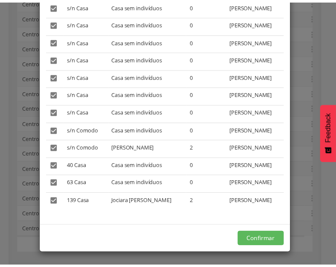
scroll to position [471, 0]
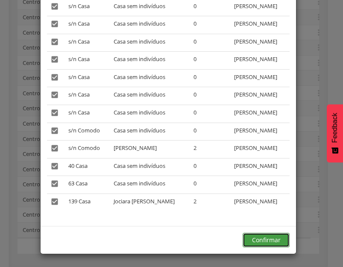
click at [263, 237] on button "Confirmar" at bounding box center [265, 240] width 47 height 15
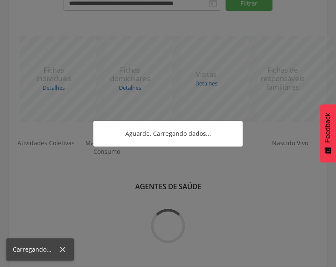
scroll to position [313, 0]
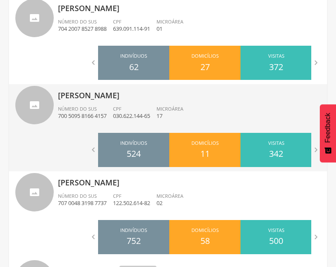
click at [107, 112] on p "700 5095 8166 4157" at bounding box center [82, 116] width 49 height 8
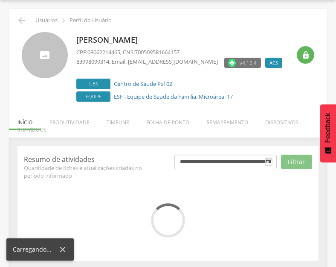
scroll to position [33, 0]
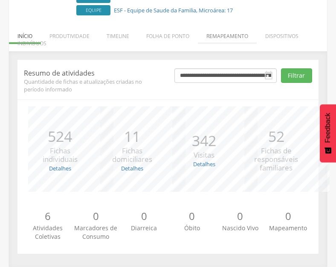
click at [242, 36] on li "Remapeamento" at bounding box center [227, 34] width 59 height 20
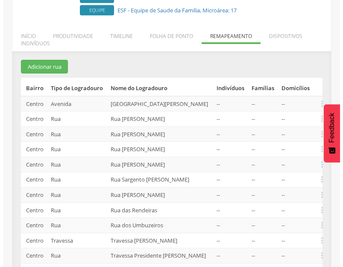
scroll to position [177, 0]
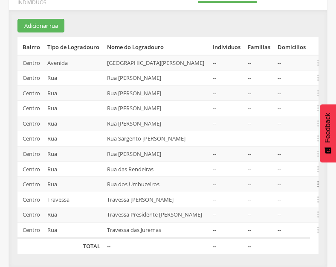
click at [317, 179] on icon "" at bounding box center [318, 183] width 9 height 9
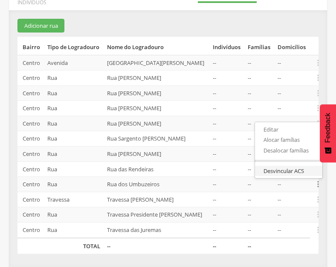
click at [283, 166] on link "Desvincular ACS" at bounding box center [288, 171] width 67 height 11
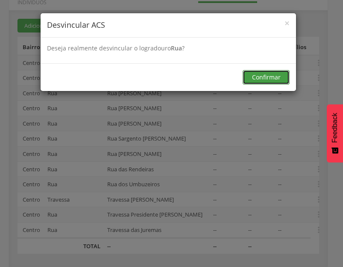
click at [269, 74] on button "Confirmar" at bounding box center [265, 77] width 47 height 15
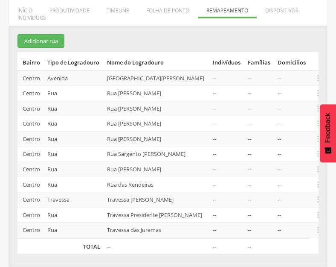
drag, startPoint x: 177, startPoint y: 178, endPoint x: 210, endPoint y: 176, distance: 33.0
click at [177, 178] on td "Rua das Rendeiras" at bounding box center [157, 184] width 106 height 15
click at [319, 195] on icon "" at bounding box center [318, 199] width 9 height 9
click at [285, 160] on link "Desalocar famílias" at bounding box center [288, 165] width 67 height 11
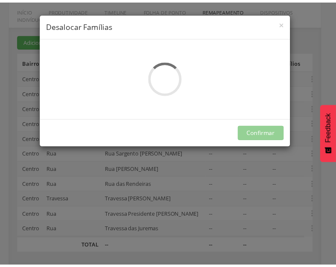
scroll to position [0, 0]
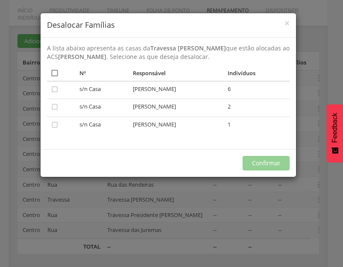
click at [58, 72] on icon "" at bounding box center [54, 73] width 9 height 9
click at [256, 164] on button "Confirmar" at bounding box center [265, 163] width 47 height 15
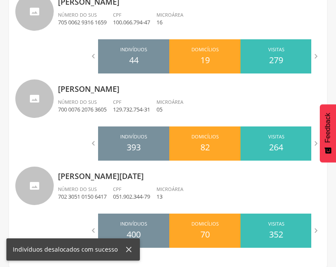
scroll to position [1022, 0]
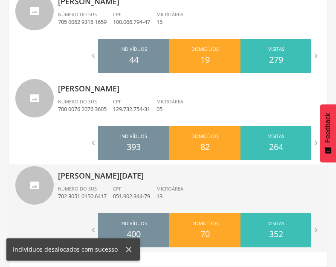
click at [155, 171] on p "[PERSON_NAME][DATE]" at bounding box center [189, 172] width 263 height 17
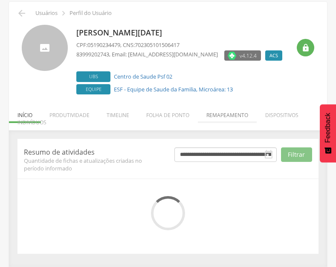
click at [231, 113] on li "Remapeamento" at bounding box center [227, 113] width 59 height 20
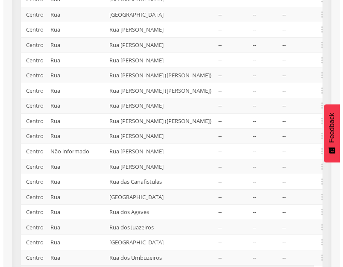
scroll to position [143, 0]
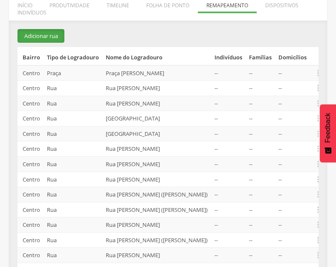
click at [35, 32] on button "Adicionar rua" at bounding box center [41, 36] width 47 height 14
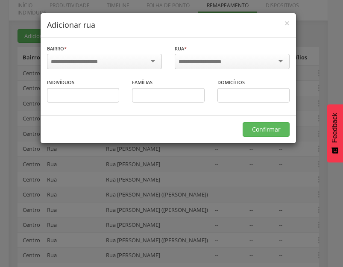
click at [142, 63] on div at bounding box center [104, 61] width 115 height 15
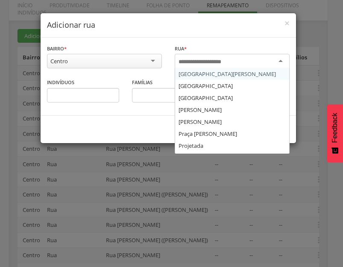
click at [197, 59] on input "select-one" at bounding box center [205, 62] width 54 height 8
click at [198, 61] on input "select-one" at bounding box center [205, 62] width 54 height 8
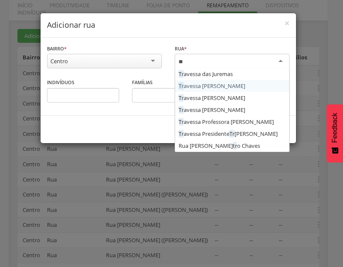
type input "***"
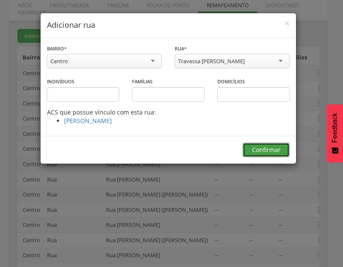
click at [269, 154] on button "Confirmar" at bounding box center [265, 150] width 47 height 15
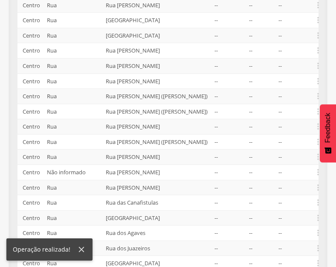
scroll to position [328, 0]
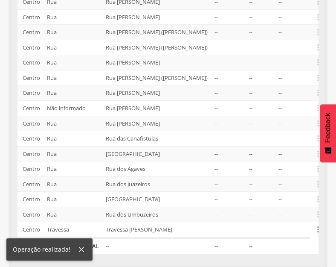
click at [316, 230] on icon "" at bounding box center [318, 229] width 9 height 9
click at [282, 187] on link "Alocar famílias" at bounding box center [288, 185] width 67 height 11
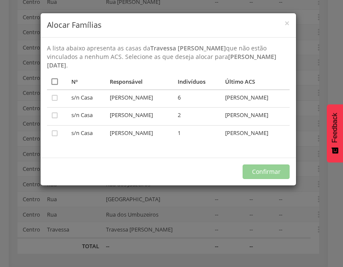
click at [56, 84] on icon "" at bounding box center [54, 81] width 9 height 9
click at [265, 172] on button "Confirmar" at bounding box center [265, 171] width 47 height 15
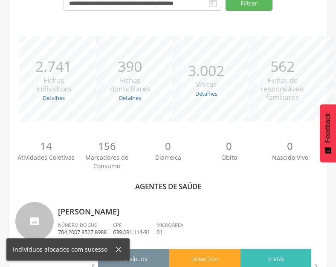
scroll to position [328, 0]
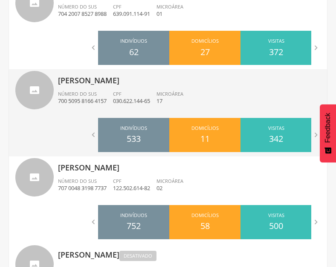
click at [103, 98] on p "700 5095 8166 4157" at bounding box center [82, 101] width 49 height 8
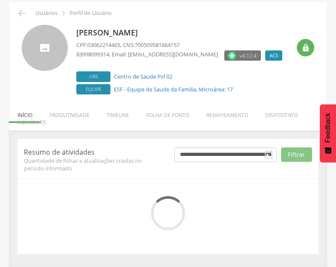
scroll to position [112, 0]
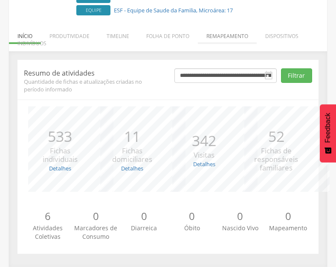
click at [229, 33] on li "Remapeamento" at bounding box center [227, 34] width 59 height 20
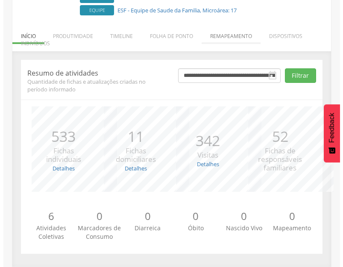
scroll to position [161, 0]
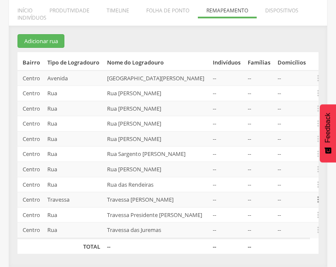
click at [316, 195] on icon "" at bounding box center [318, 199] width 9 height 9
click at [291, 181] on link "Desvincular ACS" at bounding box center [288, 186] width 67 height 11
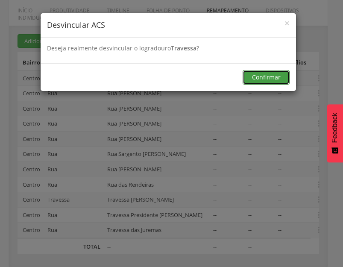
click at [262, 75] on button "Confirmar" at bounding box center [265, 77] width 47 height 15
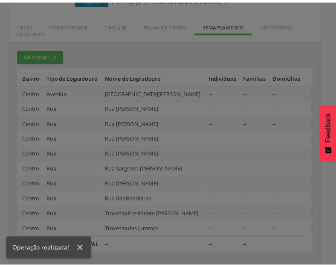
scroll to position [146, 0]
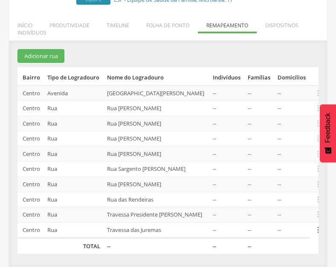
click at [316, 227] on icon "" at bounding box center [318, 229] width 9 height 9
click at [287, 195] on link "Desalocar famílias" at bounding box center [288, 196] width 67 height 11
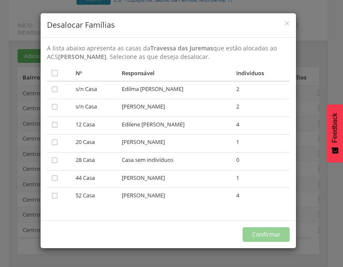
drag, startPoint x: 54, startPoint y: 73, endPoint x: 88, endPoint y: 99, distance: 42.7
click at [54, 73] on icon "" at bounding box center [54, 73] width 9 height 9
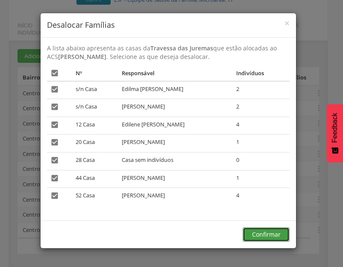
click at [267, 233] on button "Confirmar" at bounding box center [265, 234] width 47 height 15
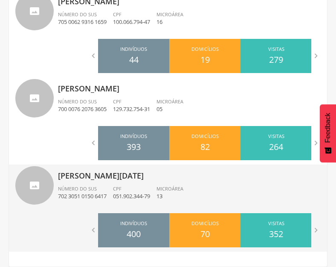
click at [182, 187] on span "Microárea" at bounding box center [170, 188] width 27 height 6
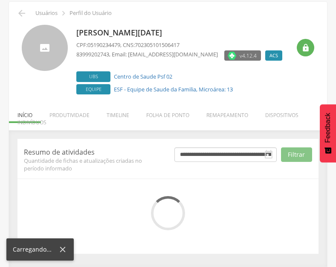
scroll to position [112, 0]
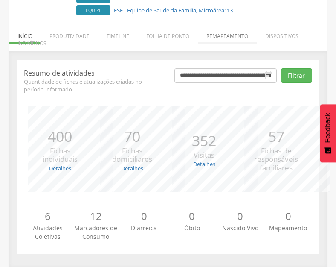
click at [239, 32] on li "Remapeamento" at bounding box center [227, 34] width 59 height 20
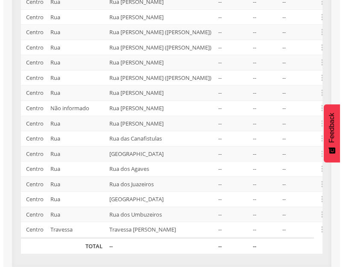
scroll to position [158, 0]
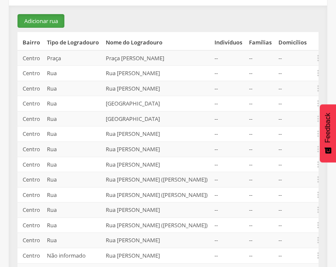
click at [43, 23] on button "Adicionar rua" at bounding box center [41, 21] width 47 height 14
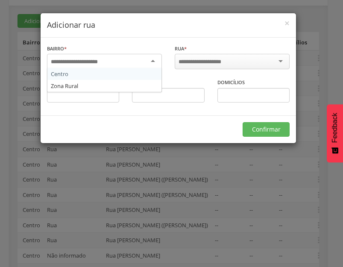
click at [149, 63] on div at bounding box center [104, 61] width 115 height 15
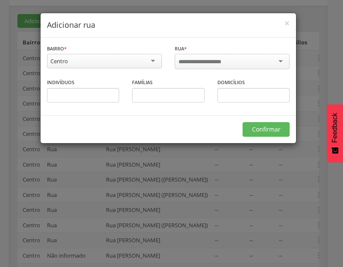
click at [215, 59] on input "select-one" at bounding box center [205, 62] width 54 height 8
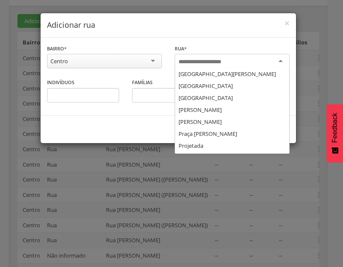
click at [205, 61] on input "select-one" at bounding box center [205, 62] width 54 height 8
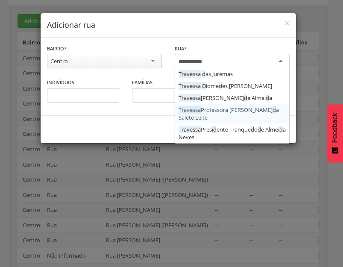
type input "**********"
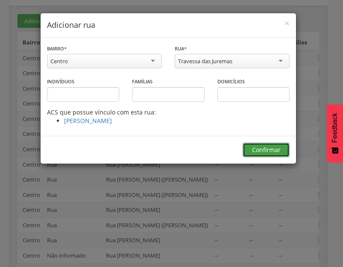
click at [269, 147] on button "Confirmar" at bounding box center [265, 150] width 47 height 15
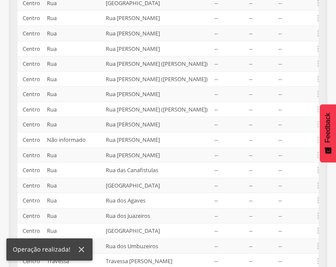
scroll to position [344, 0]
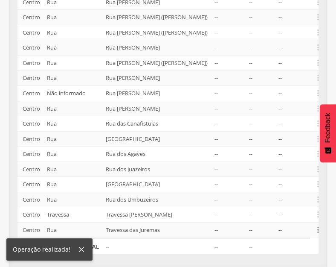
click at [317, 227] on icon "" at bounding box center [318, 229] width 9 height 9
click at [287, 187] on link "Alocar famílias" at bounding box center [288, 185] width 67 height 11
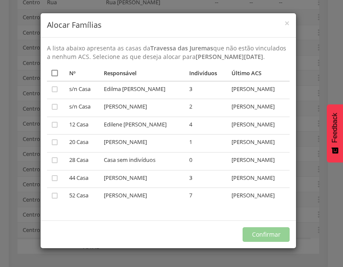
click at [58, 70] on icon "" at bounding box center [54, 73] width 9 height 9
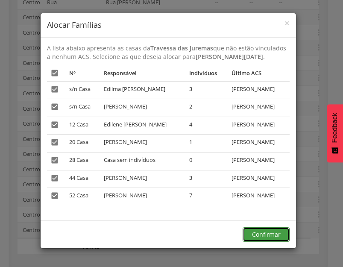
click at [264, 240] on button "Confirmar" at bounding box center [265, 234] width 47 height 15
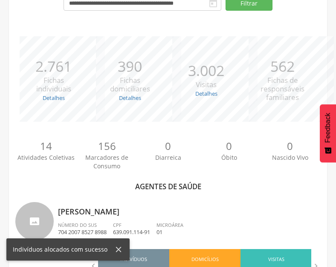
scroll to position [344, 0]
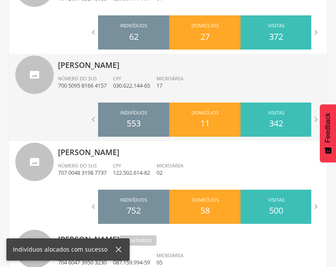
click at [125, 80] on div "CPF 030.622.144-65" at bounding box center [135, 82] width 44 height 15
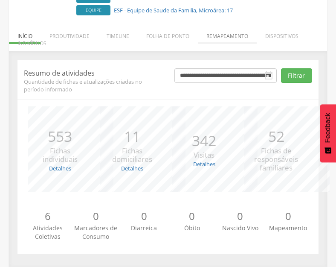
click at [236, 40] on li "Remapeamento" at bounding box center [227, 34] width 59 height 20
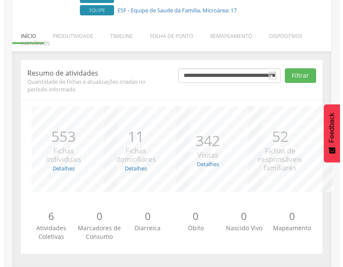
scroll to position [146, 0]
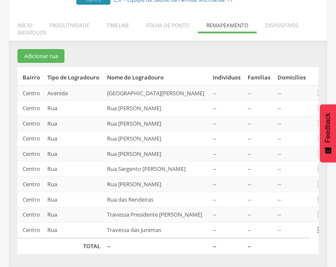
click at [316, 231] on icon "" at bounding box center [318, 229] width 9 height 9
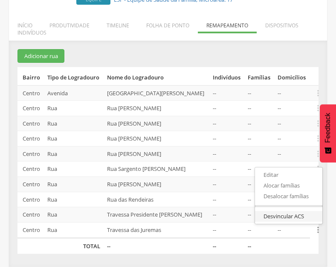
click at [301, 215] on link "Desvincular ACS" at bounding box center [288, 216] width 67 height 11
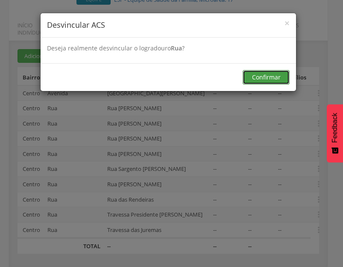
click at [260, 76] on button "Confirmar" at bounding box center [265, 77] width 47 height 15
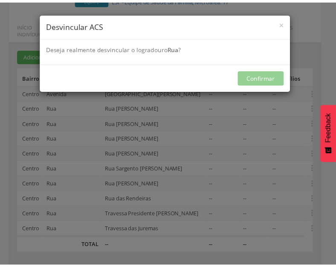
scroll to position [131, 0]
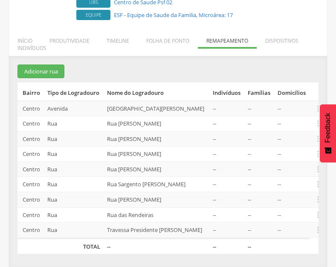
click at [310, 178] on td " Editar Alocar famílias Desalocar famílias Desvincular ACS" at bounding box center [314, 184] width 9 height 15
click at [317, 179] on icon "" at bounding box center [318, 183] width 9 height 9
click at [289, 145] on link "Desalocar famílias" at bounding box center [288, 150] width 67 height 11
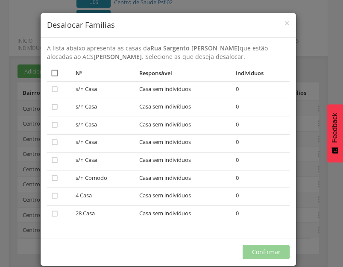
click at [50, 75] on icon "" at bounding box center [54, 73] width 9 height 9
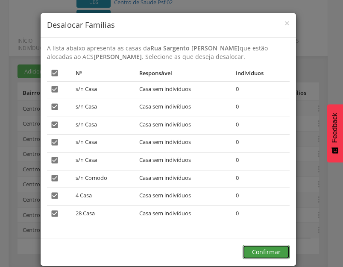
click at [265, 252] on button "Confirmar" at bounding box center [265, 252] width 47 height 15
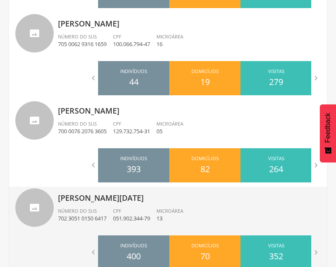
scroll to position [1022, 0]
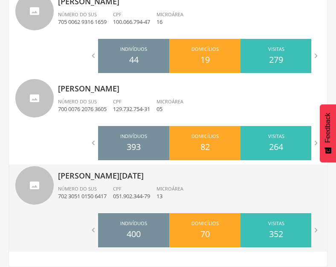
click at [143, 167] on p "[PERSON_NAME][DATE]" at bounding box center [189, 172] width 263 height 17
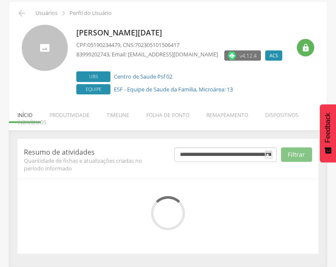
click at [231, 112] on li "Remapeamento" at bounding box center [227, 113] width 59 height 20
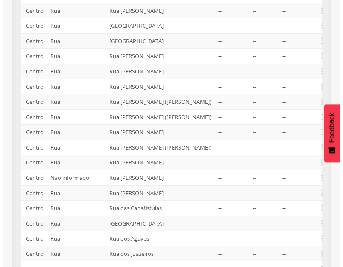
scroll to position [130, 0]
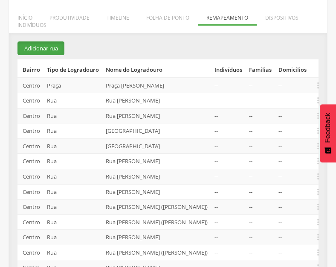
click at [53, 49] on button "Adicionar rua" at bounding box center [41, 48] width 47 height 14
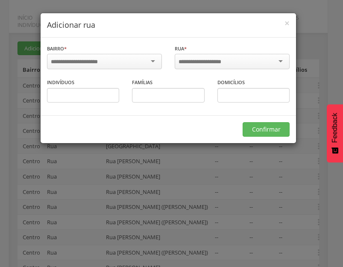
click at [131, 60] on div at bounding box center [104, 61] width 115 height 15
drag, startPoint x: 124, startPoint y: 73, endPoint x: 132, endPoint y: 73, distance: 7.7
click at [201, 56] on div at bounding box center [232, 61] width 115 height 15
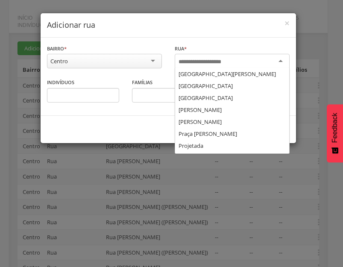
click at [202, 60] on input "select-one" at bounding box center [205, 62] width 54 height 8
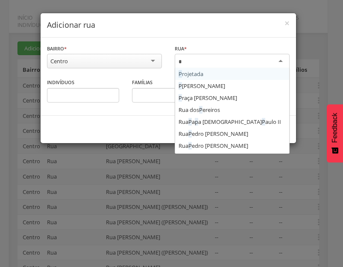
scroll to position [0, 0]
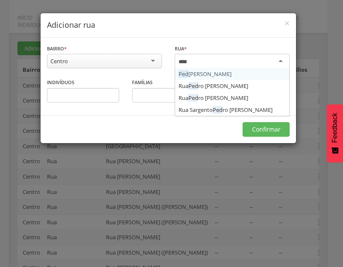
type input "*****"
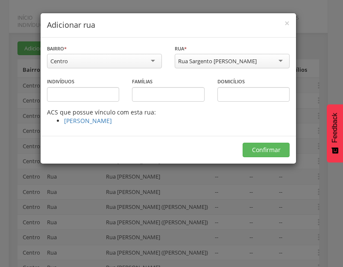
click at [258, 159] on div "Confirmar" at bounding box center [168, 150] width 255 height 28
click at [262, 153] on button "Confirmar" at bounding box center [265, 150] width 47 height 15
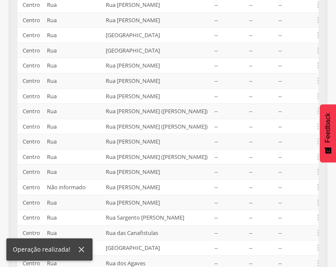
scroll to position [359, 0]
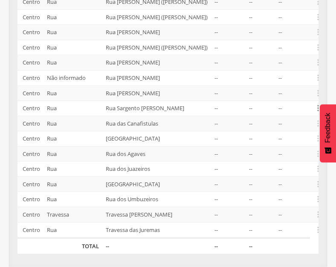
click at [317, 108] on icon "" at bounding box center [318, 107] width 9 height 9
click at [283, 66] on link "Alocar famílias" at bounding box center [288, 63] width 67 height 11
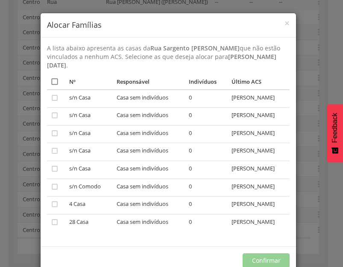
click at [53, 81] on icon "" at bounding box center [54, 81] width 9 height 9
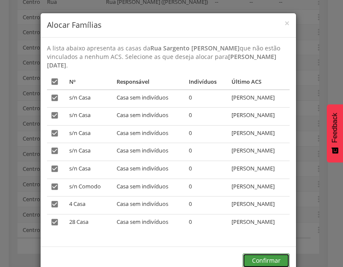
click at [258, 259] on button "Confirmar" at bounding box center [265, 260] width 47 height 15
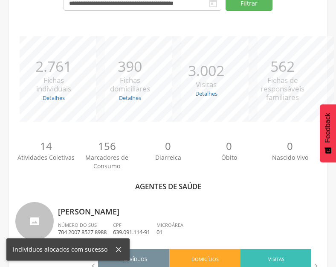
scroll to position [359, 0]
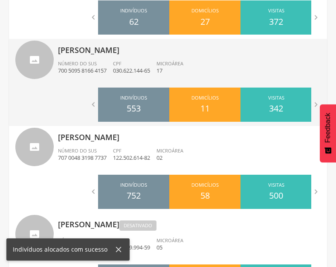
click at [80, 73] on p "700 5095 8166 4157" at bounding box center [82, 71] width 49 height 8
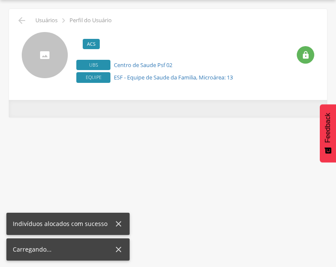
scroll to position [33, 0]
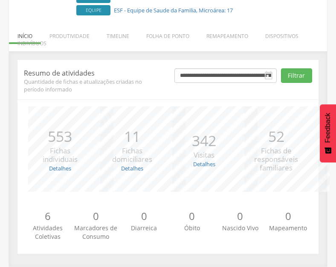
drag, startPoint x: 221, startPoint y: 36, endPoint x: 234, endPoint y: 53, distance: 21.3
click at [222, 38] on li "Remapeamento" at bounding box center [227, 34] width 59 height 20
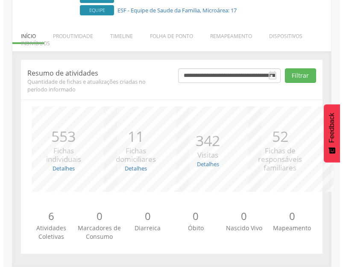
scroll to position [131, 0]
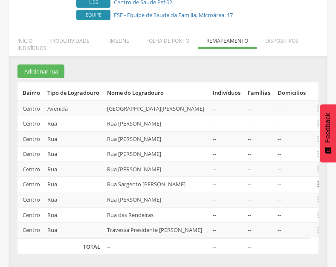
click at [317, 181] on icon "" at bounding box center [318, 183] width 9 height 9
click at [286, 166] on link "Desvincular ACS" at bounding box center [288, 171] width 67 height 11
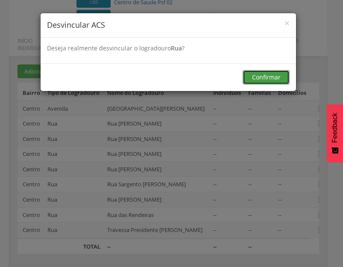
click at [265, 79] on button "Confirmar" at bounding box center [265, 77] width 47 height 15
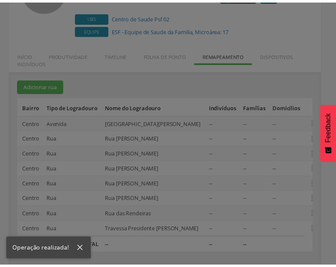
scroll to position [116, 0]
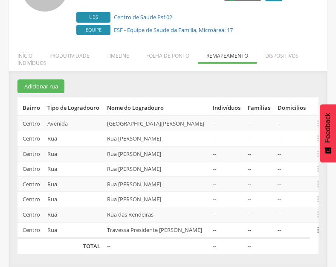
click at [319, 225] on icon "" at bounding box center [318, 229] width 9 height 9
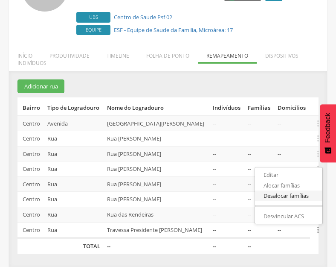
click at [286, 191] on link "Desalocar famílias" at bounding box center [288, 195] width 67 height 11
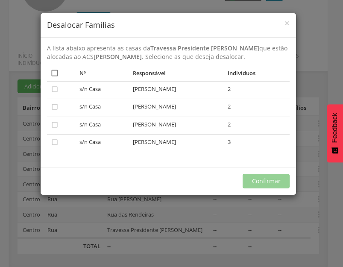
click at [57, 77] on icon "" at bounding box center [54, 73] width 9 height 9
click at [278, 186] on button "Confirmar" at bounding box center [265, 181] width 47 height 15
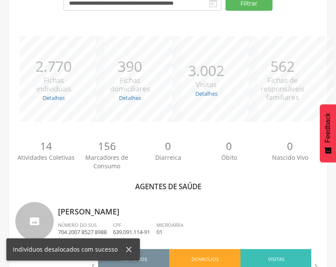
scroll to position [116, 0]
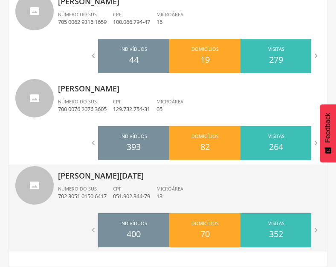
click at [224, 181] on p "[PERSON_NAME][DATE]" at bounding box center [189, 172] width 263 height 17
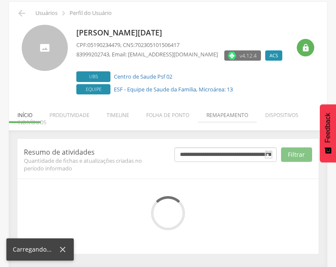
click at [236, 112] on li "Remapeamento" at bounding box center [227, 113] width 59 height 20
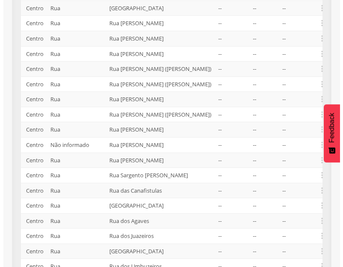
scroll to position [145, 0]
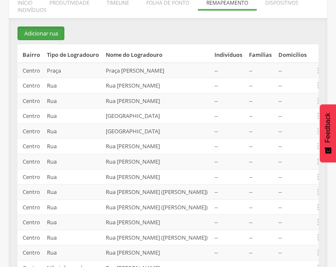
click at [42, 34] on button "Adicionar rua" at bounding box center [41, 33] width 47 height 14
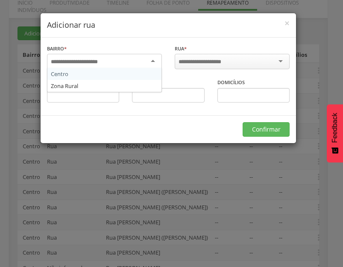
click at [148, 58] on div at bounding box center [104, 61] width 115 height 15
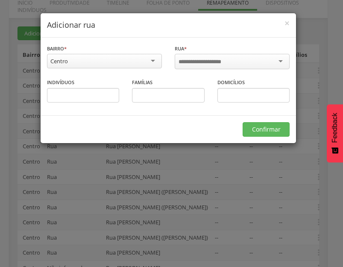
click at [214, 58] on input "select-one" at bounding box center [205, 62] width 54 height 8
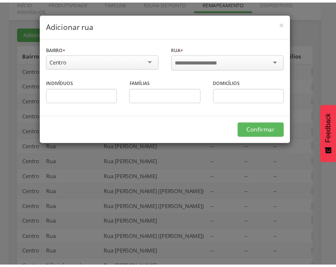
scroll to position [0, 0]
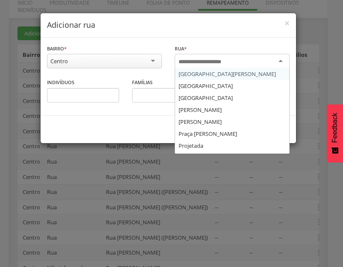
click at [215, 61] on input "select-one" at bounding box center [205, 62] width 54 height 8
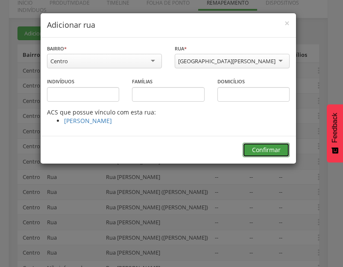
click at [268, 157] on button "Confirmar" at bounding box center [265, 150] width 47 height 15
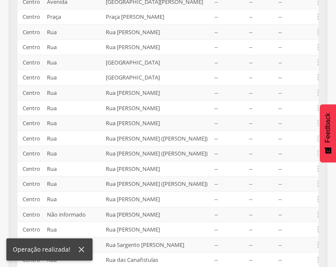
scroll to position [211, 0]
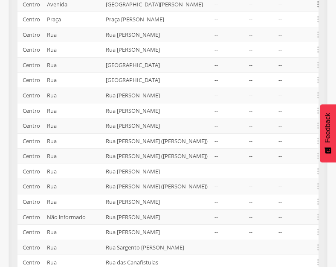
click at [317, 9] on icon "" at bounding box center [318, 4] width 9 height 9
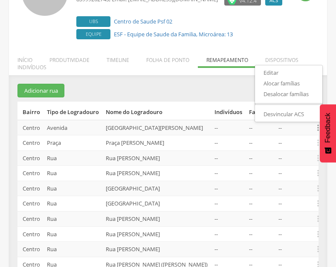
scroll to position [83, 0]
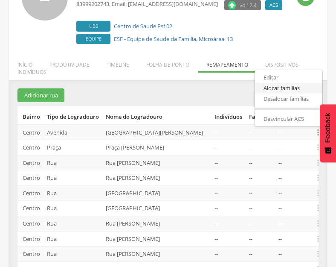
click at [280, 93] on link "Alocar famílias" at bounding box center [288, 88] width 67 height 11
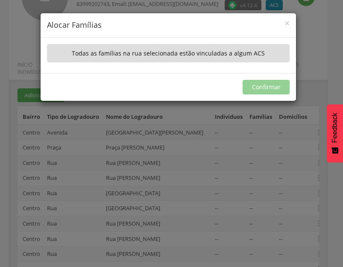
click at [290, 23] on div "× Alocar Famílias" at bounding box center [168, 25] width 255 height 24
click at [289, 24] on span "×" at bounding box center [286, 23] width 5 height 12
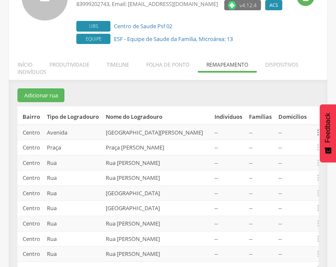
click at [317, 137] on icon "" at bounding box center [318, 132] width 9 height 9
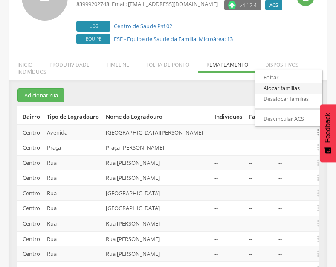
click at [283, 93] on link "Alocar famílias" at bounding box center [288, 88] width 67 height 11
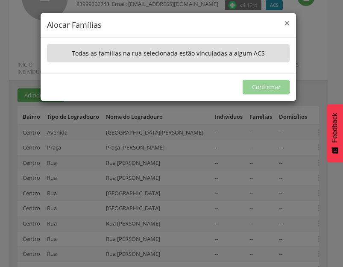
click at [287, 24] on span "×" at bounding box center [286, 23] width 5 height 12
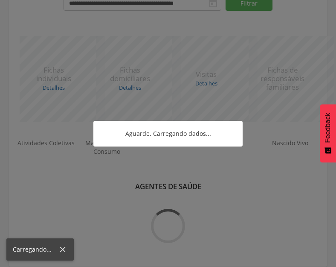
scroll to position [382, 0]
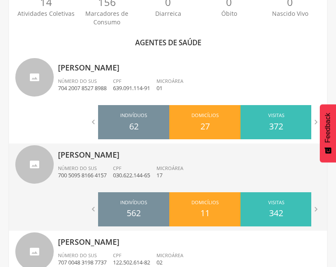
click at [150, 172] on p "030.622.144-65" at bounding box center [131, 175] width 37 height 8
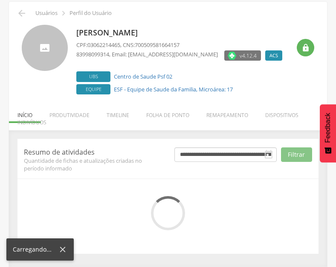
scroll to position [112, 0]
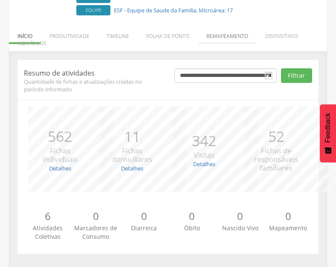
click at [221, 32] on li "Remapeamento" at bounding box center [227, 34] width 59 height 20
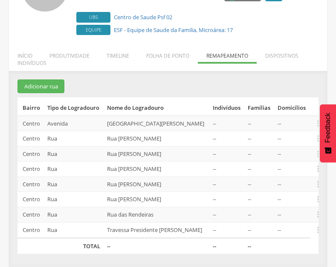
scroll to position [116, 0]
click at [318, 225] on icon "" at bounding box center [318, 229] width 9 height 9
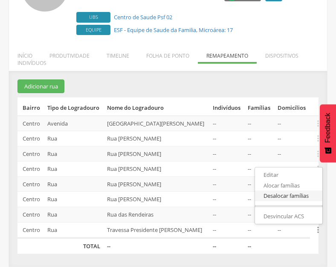
click at [293, 190] on link "Desalocar famílias" at bounding box center [288, 195] width 67 height 11
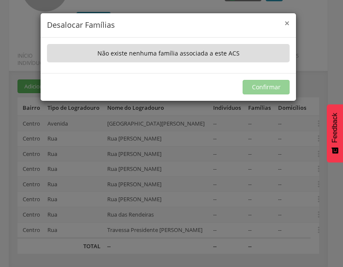
click at [289, 23] on span "×" at bounding box center [286, 23] width 5 height 12
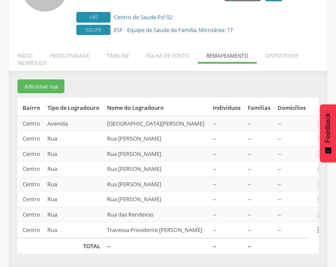
click at [314, 225] on icon "" at bounding box center [318, 229] width 9 height 9
click at [292, 180] on link "Alocar famílias" at bounding box center [288, 185] width 67 height 11
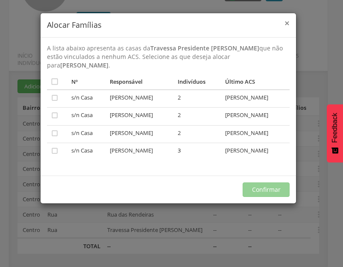
click at [287, 23] on span "×" at bounding box center [286, 23] width 5 height 12
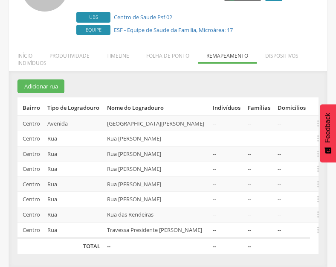
scroll to position [110, 0]
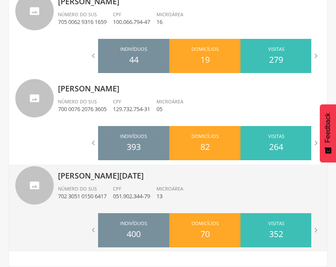
click at [157, 185] on div "CPF 051.902.344-79" at bounding box center [135, 192] width 44 height 15
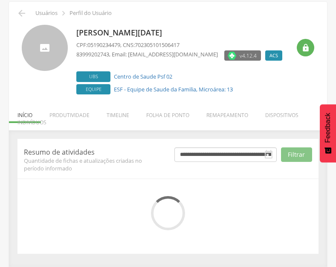
scroll to position [112, 0]
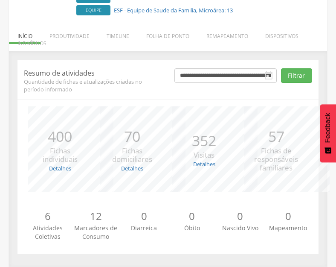
drag, startPoint x: 229, startPoint y: 35, endPoint x: 235, endPoint y: 36, distance: 5.8
click at [230, 35] on li "Remapeamento" at bounding box center [227, 34] width 59 height 20
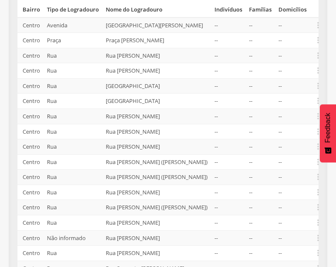
scroll to position [169, 0]
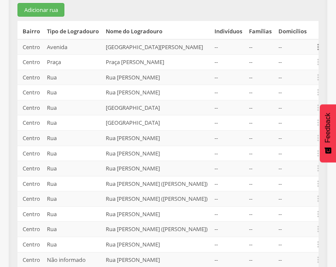
click at [318, 52] on icon "" at bounding box center [318, 46] width 9 height 9
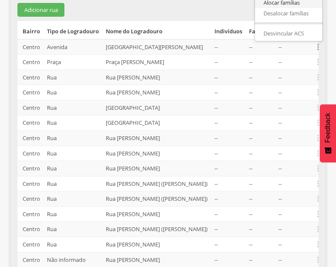
click at [288, 8] on link "Alocar famílias" at bounding box center [288, 2] width 67 height 11
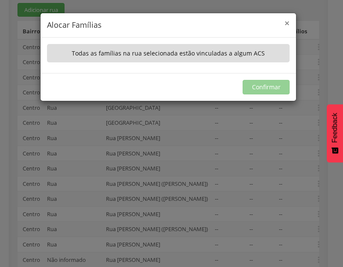
click at [289, 25] on span "×" at bounding box center [286, 23] width 5 height 12
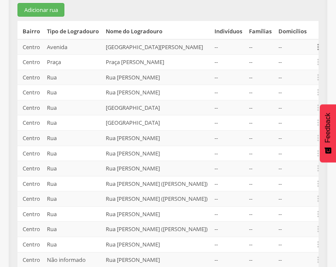
click at [317, 52] on icon "" at bounding box center [318, 46] width 9 height 9
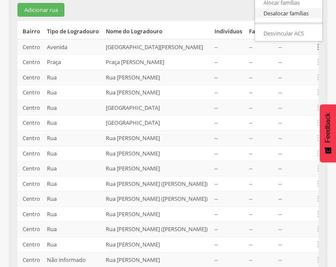
click at [294, 19] on link "Desalocar famílias" at bounding box center [288, 13] width 67 height 11
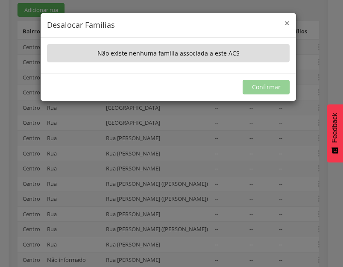
click at [286, 24] on span "×" at bounding box center [286, 23] width 5 height 12
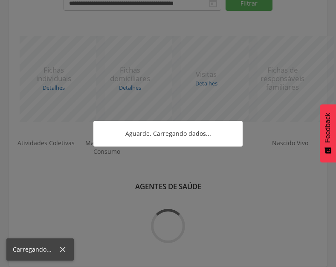
scroll to position [382, 0]
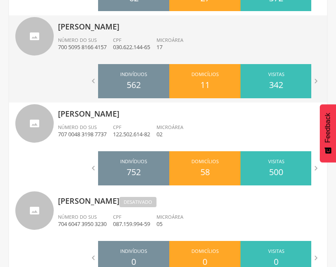
click at [84, 29] on p "[PERSON_NAME]" at bounding box center [189, 23] width 263 height 17
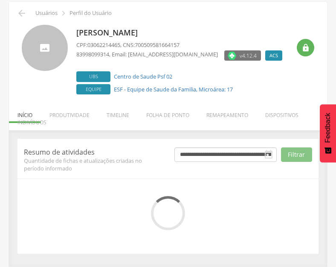
scroll to position [112, 0]
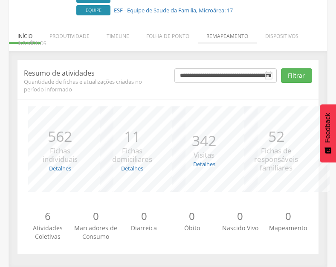
click at [231, 37] on li "Remapeamento" at bounding box center [227, 34] width 59 height 20
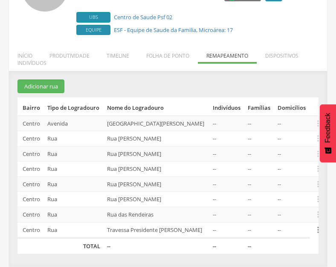
click at [316, 225] on icon "" at bounding box center [318, 229] width 9 height 9
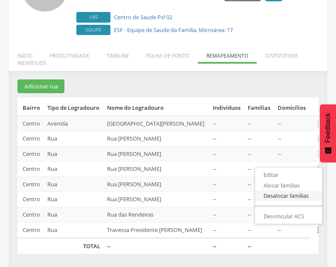
click at [295, 191] on link "Desalocar famílias" at bounding box center [288, 195] width 67 height 11
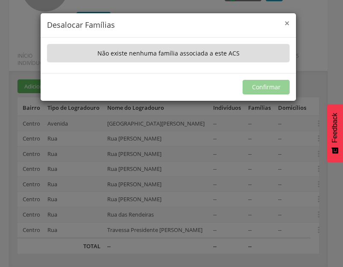
click at [289, 23] on span "×" at bounding box center [286, 23] width 5 height 12
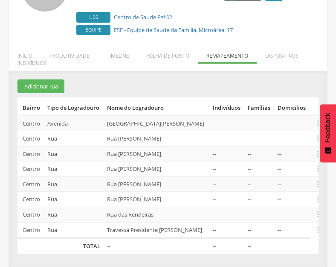
click at [316, 227] on td " Editar Alocar famílias Desalocar famílias Desvincular ACS" at bounding box center [314, 230] width 9 height 16
click at [318, 225] on icon "" at bounding box center [318, 229] width 9 height 9
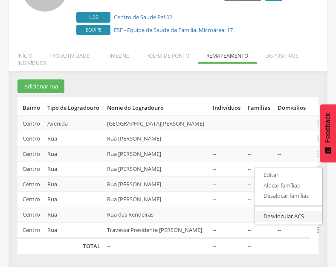
click at [296, 211] on link "Desvincular ACS" at bounding box center [288, 216] width 67 height 11
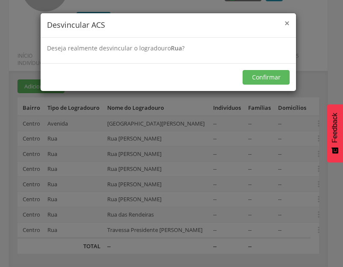
click at [286, 25] on span "×" at bounding box center [286, 23] width 5 height 12
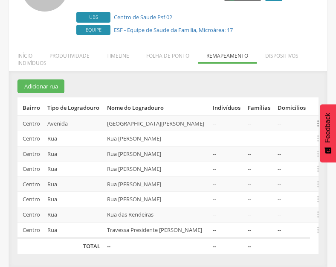
click at [318, 119] on icon "" at bounding box center [318, 123] width 9 height 9
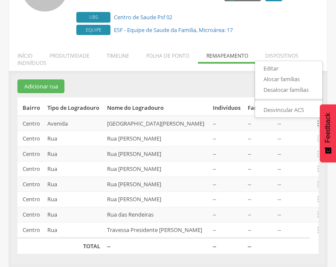
click at [146, 79] on section "Adicionar rua Bairro Tipo de Logradouro Nome do Logradouro Indivíduos Famílias …" at bounding box center [168, 166] width 301 height 174
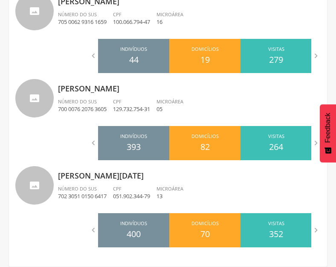
drag, startPoint x: 151, startPoint y: 179, endPoint x: 156, endPoint y: 181, distance: 5.3
click at [151, 181] on p "[PERSON_NAME][DATE]" at bounding box center [189, 172] width 263 height 17
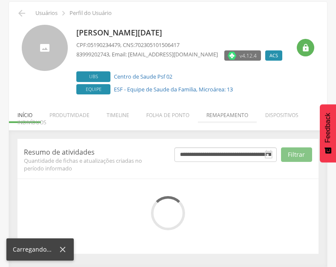
scroll to position [112, 0]
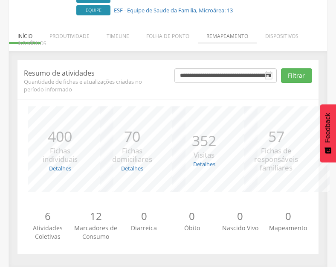
click at [229, 114] on div "*** 352 Visitas Detalhes Realizadas: 178 Recusadas: 0 Ausentes: 174" at bounding box center [204, 148] width 72 height 85
click at [241, 35] on li "Remapeamento" at bounding box center [227, 34] width 59 height 20
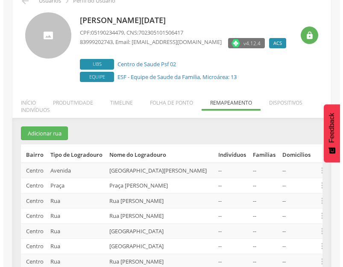
scroll to position [41, 0]
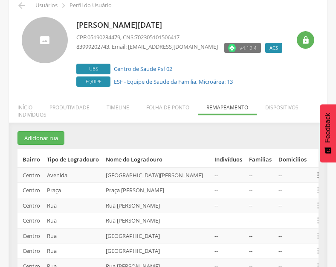
click at [318, 180] on icon "" at bounding box center [318, 174] width 9 height 9
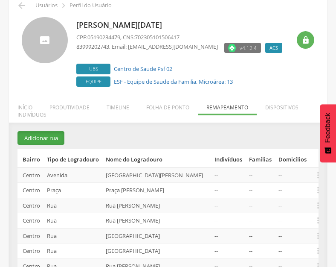
click at [36, 134] on button "Adicionar rua" at bounding box center [41, 138] width 47 height 14
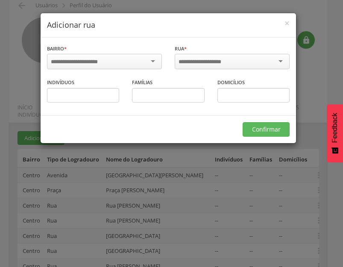
click at [203, 59] on input "select-one" at bounding box center [205, 62] width 54 height 8
type input "**********"
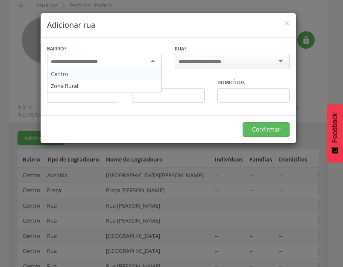
click at [145, 63] on div at bounding box center [104, 61] width 115 height 15
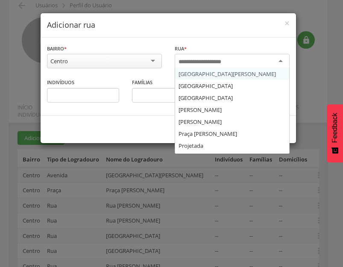
click at [210, 59] on input "select-one" at bounding box center [205, 62] width 54 height 8
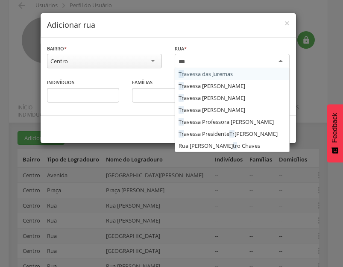
scroll to position [0, 0]
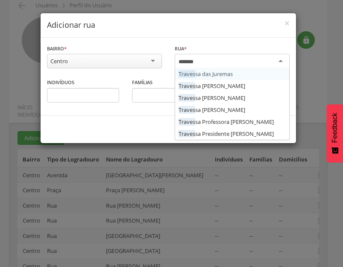
type input "********"
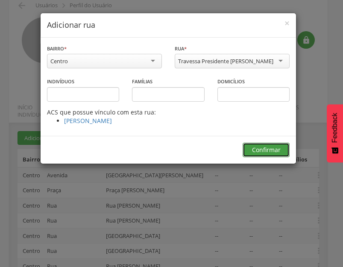
click at [270, 155] on button "Confirmar" at bounding box center [265, 150] width 47 height 15
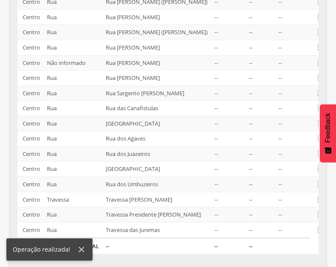
scroll to position [405, 0]
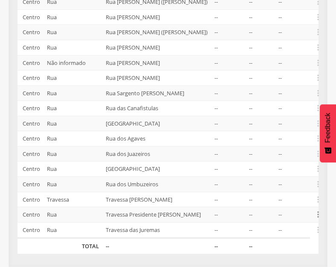
click at [316, 210] on icon "" at bounding box center [318, 214] width 9 height 9
click at [283, 165] on link "Alocar famílias" at bounding box center [288, 170] width 67 height 11
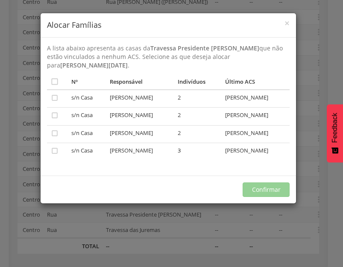
click at [61, 82] on th "" at bounding box center [57, 82] width 21 height 16
click at [55, 80] on icon "" at bounding box center [54, 81] width 9 height 9
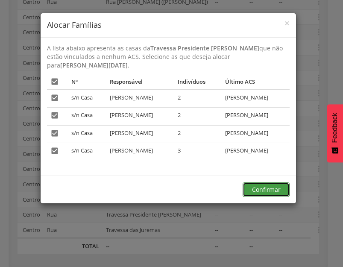
click at [273, 193] on button "Confirmar" at bounding box center [265, 189] width 47 height 15
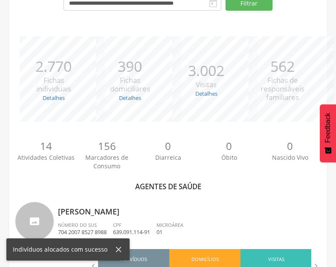
scroll to position [405, 0]
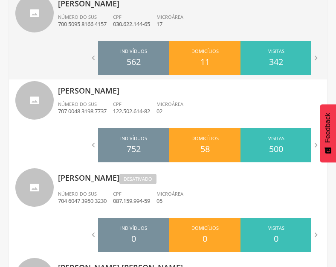
click at [122, 14] on span "CPF" at bounding box center [117, 17] width 9 height 6
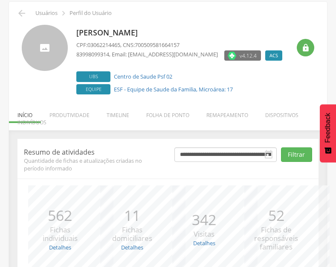
scroll to position [112, 0]
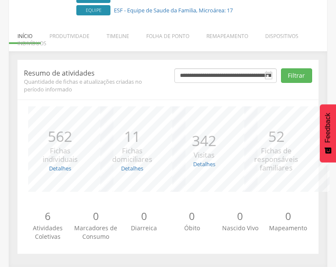
drag, startPoint x: 228, startPoint y: 34, endPoint x: 236, endPoint y: 37, distance: 8.6
click at [228, 34] on li "Remapeamento" at bounding box center [227, 34] width 59 height 20
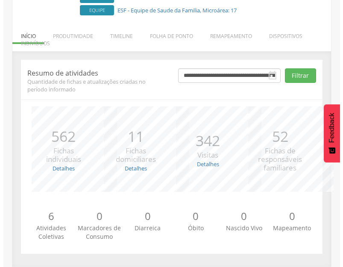
scroll to position [116, 0]
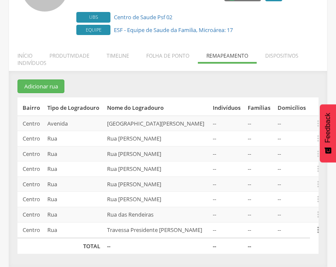
click at [318, 225] on icon "" at bounding box center [318, 229] width 9 height 9
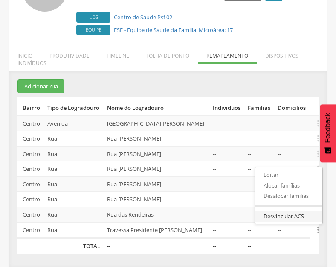
click at [296, 211] on link "Desvincular ACS" at bounding box center [288, 216] width 67 height 11
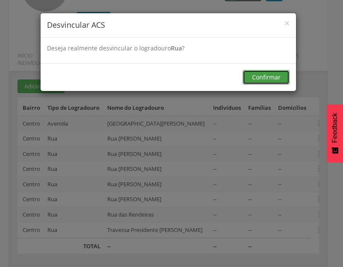
drag, startPoint x: 277, startPoint y: 77, endPoint x: 295, endPoint y: 79, distance: 18.4
click at [277, 77] on button "Confirmar" at bounding box center [265, 77] width 47 height 15
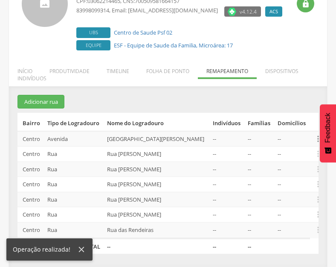
click at [317, 134] on icon "" at bounding box center [318, 138] width 9 height 9
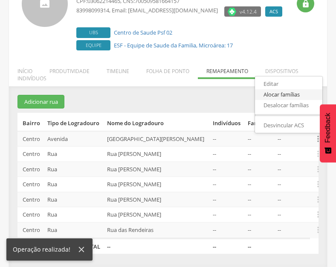
click at [283, 89] on link "Alocar famílias" at bounding box center [288, 94] width 67 height 11
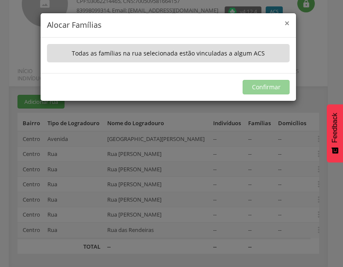
click at [286, 23] on span "×" at bounding box center [286, 23] width 5 height 12
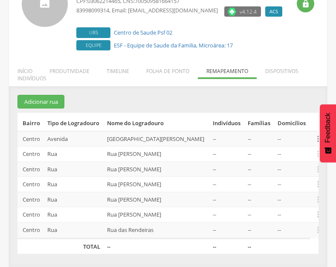
click at [317, 134] on icon "" at bounding box center [318, 138] width 9 height 9
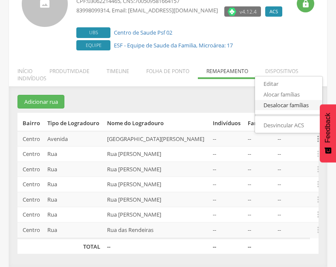
click at [289, 100] on link "Desalocar famílias" at bounding box center [288, 105] width 67 height 11
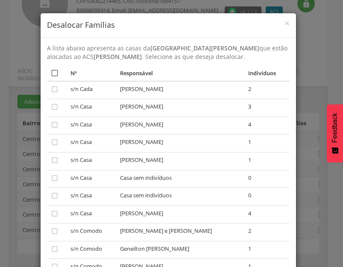
click at [51, 77] on icon "" at bounding box center [54, 73] width 9 height 9
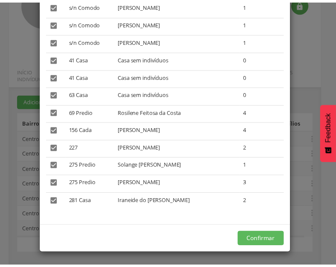
scroll to position [269, 0]
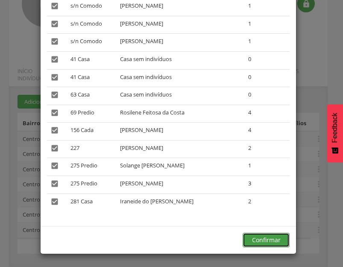
click at [266, 239] on button "Confirmar" at bounding box center [265, 240] width 47 height 15
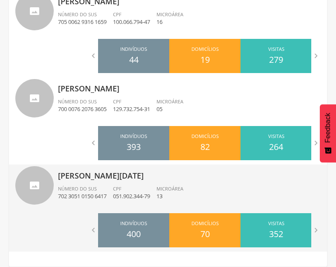
click at [145, 187] on div "CPF 051.902.344-79" at bounding box center [135, 192] width 44 height 15
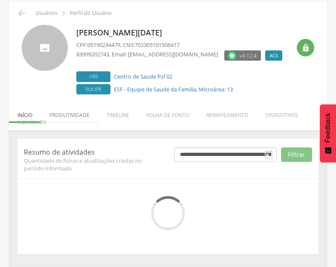
scroll to position [112, 0]
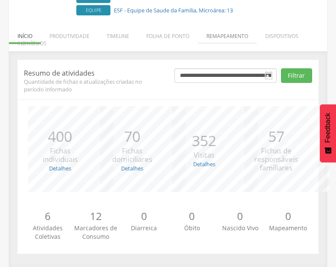
click at [234, 36] on li "Remapeamento" at bounding box center [227, 34] width 59 height 20
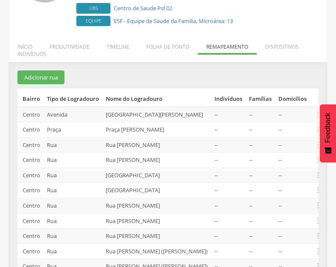
scroll to position [64, 0]
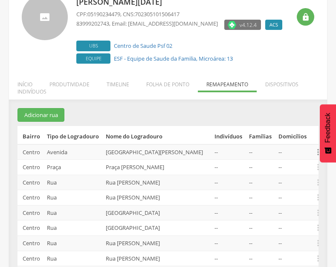
click at [316, 157] on icon "" at bounding box center [318, 151] width 9 height 9
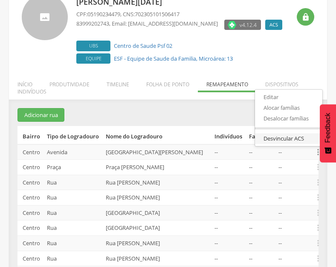
click at [289, 144] on link "Desvincular ACS" at bounding box center [288, 138] width 67 height 11
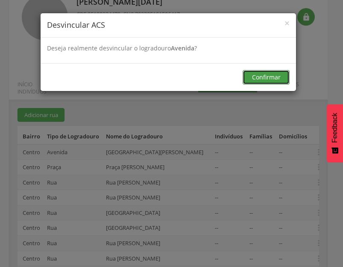
click at [260, 79] on button "Confirmar" at bounding box center [265, 77] width 47 height 15
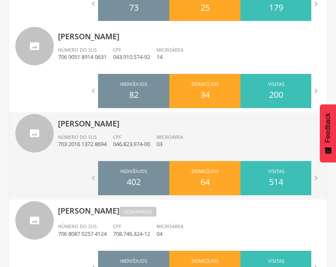
click at [121, 130] on div "Reginaldo Carlos da Silva Número do SUS 703 2016 1372 8694 CPF 046.823.974-00 M…" at bounding box center [189, 134] width 263 height 44
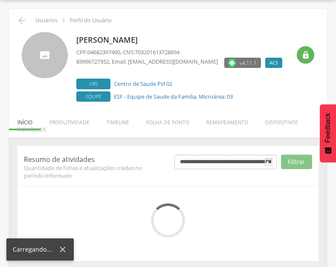
scroll to position [33, 0]
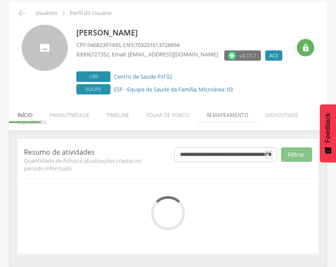
click at [233, 112] on li "Remapeamento" at bounding box center [227, 113] width 59 height 20
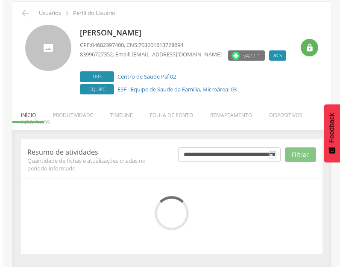
scroll to position [171, 0]
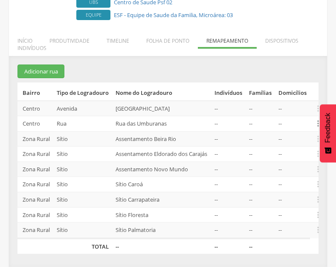
click at [316, 119] on icon "" at bounding box center [318, 123] width 9 height 9
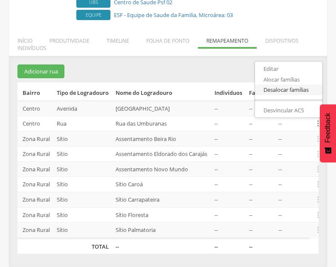
click at [288, 85] on link "Desalocar famílias" at bounding box center [288, 90] width 67 height 11
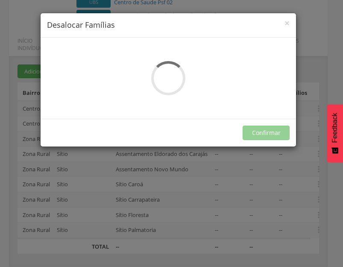
scroll to position [0, 0]
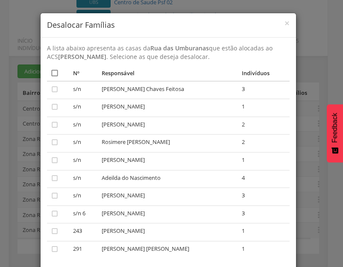
click at [54, 72] on icon "" at bounding box center [54, 73] width 9 height 9
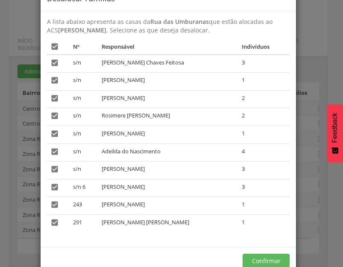
scroll to position [47, 0]
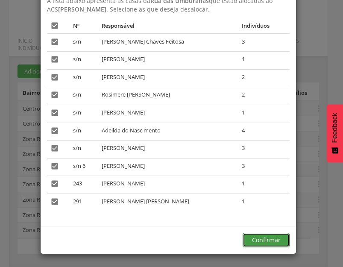
click at [270, 242] on button "Confirmar" at bounding box center [265, 240] width 47 height 15
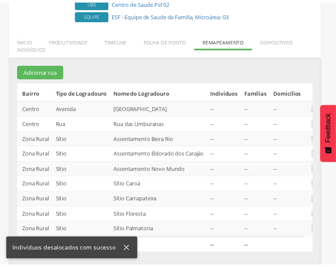
scroll to position [107, 0]
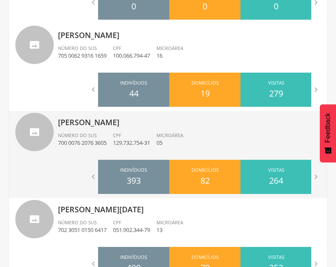
scroll to position [1022, 0]
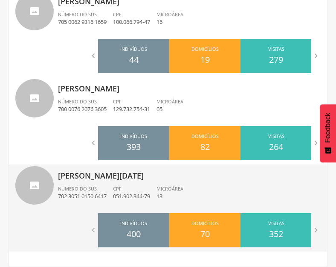
click at [110, 182] on div "Vera Lucia Fernandes da Silva Número do SUS 702 3051 0150 6417 CPF 051.902.344-…" at bounding box center [189, 186] width 263 height 44
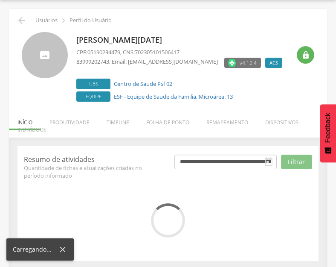
scroll to position [33, 0]
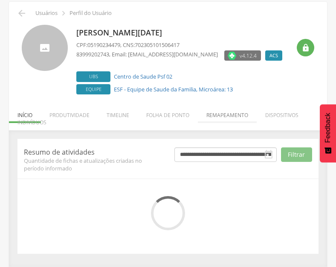
click at [230, 114] on div " Usuários  Perfil do Usuário Vera Lucia Fernandes da Silva CPF: 05190234479 ,…" at bounding box center [168, 134] width 318 height 265
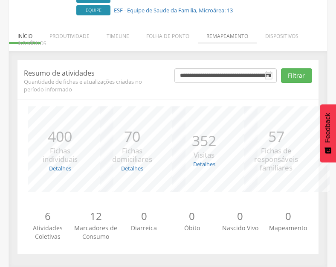
click at [232, 29] on li "Remapeamento" at bounding box center [227, 34] width 59 height 20
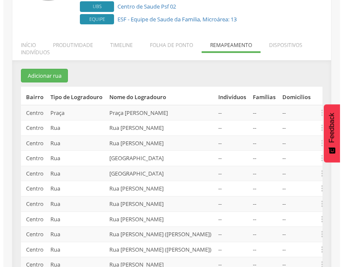
scroll to position [83, 0]
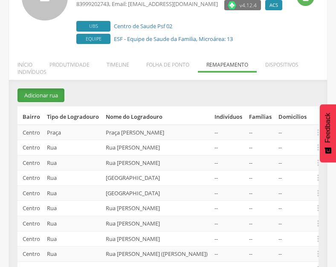
click at [44, 90] on button "Adicionar rua" at bounding box center [41, 95] width 47 height 14
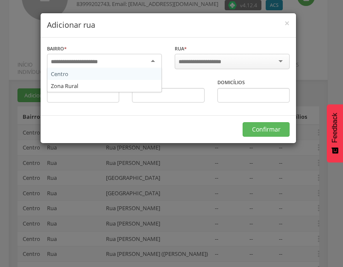
click at [142, 60] on div at bounding box center [104, 61] width 115 height 15
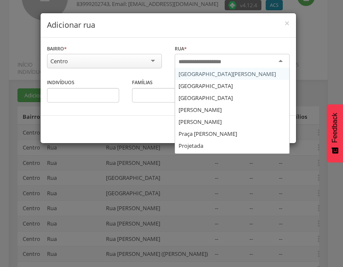
click at [215, 61] on input "select-one" at bounding box center [205, 62] width 54 height 8
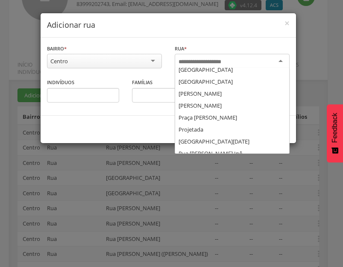
scroll to position [0, 0]
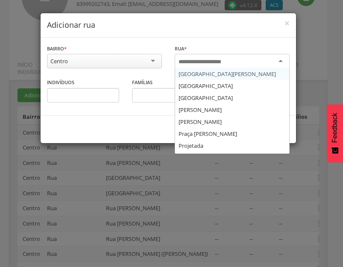
click at [224, 57] on div at bounding box center [232, 61] width 115 height 15
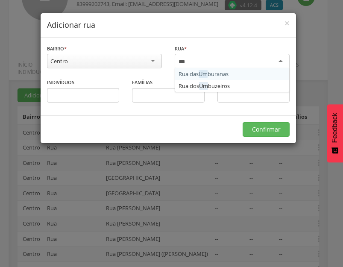
type input "****"
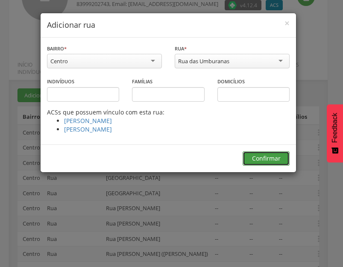
click at [266, 158] on button "Confirmar" at bounding box center [265, 158] width 47 height 15
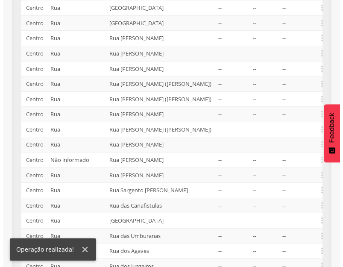
scroll to position [397, 0]
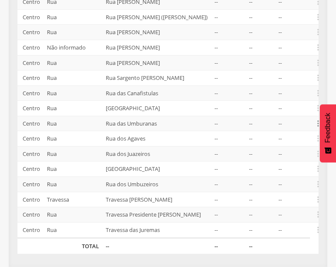
click at [316, 119] on icon "" at bounding box center [318, 123] width 9 height 9
click at [286, 74] on link "Alocar famílias" at bounding box center [288, 79] width 67 height 11
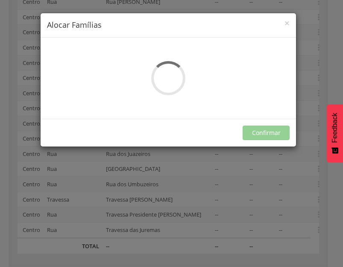
scroll to position [0, 0]
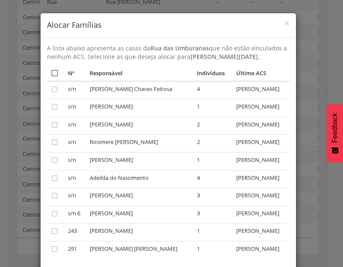
click at [53, 73] on icon "" at bounding box center [54, 73] width 9 height 9
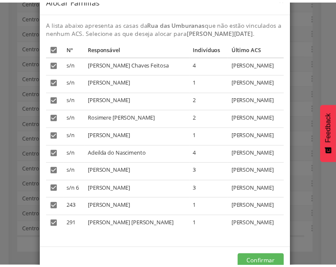
scroll to position [47, 0]
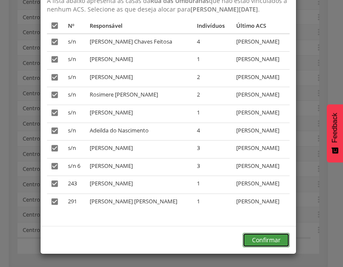
click at [264, 236] on button "Confirmar" at bounding box center [265, 240] width 47 height 15
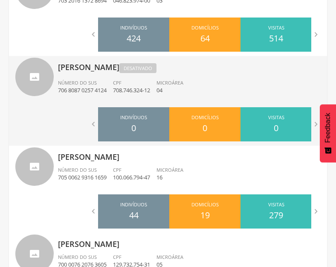
scroll to position [781, 0]
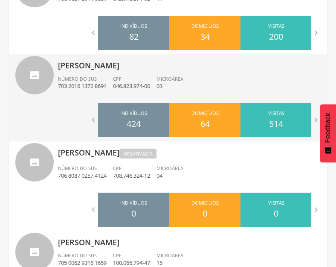
click at [113, 78] on div "Número do SUS 703 2016 1372 8694" at bounding box center [85, 83] width 55 height 15
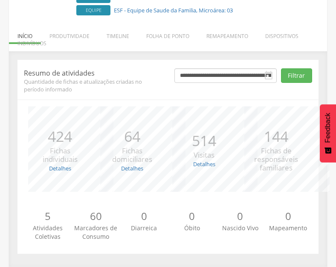
drag, startPoint x: 240, startPoint y: 32, endPoint x: 248, endPoint y: 37, distance: 9.5
click at [240, 32] on li "Remapeamento" at bounding box center [227, 34] width 59 height 20
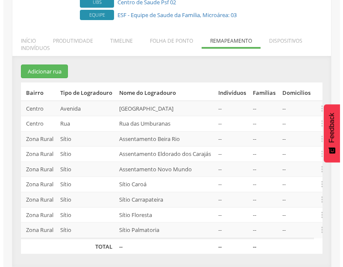
scroll to position [171, 0]
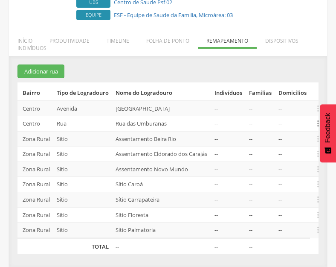
click at [315, 119] on icon "" at bounding box center [318, 123] width 9 height 9
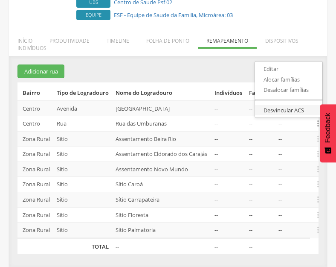
click at [304, 105] on link "Desvincular ACS" at bounding box center [288, 110] width 67 height 11
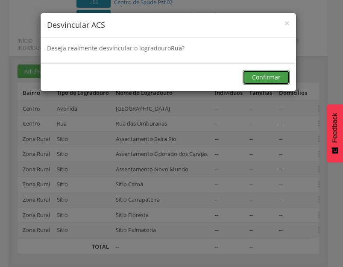
click at [267, 79] on button "Confirmar" at bounding box center [265, 77] width 47 height 15
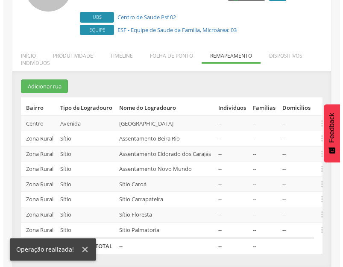
scroll to position [155, 0]
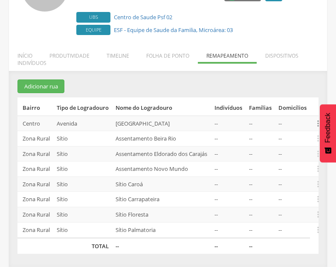
click at [317, 119] on icon "" at bounding box center [318, 123] width 9 height 9
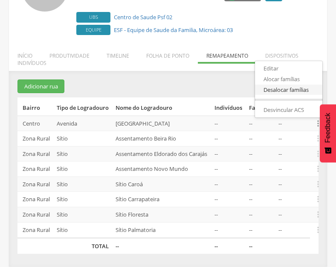
click at [284, 85] on link "Desalocar famílias" at bounding box center [288, 90] width 67 height 11
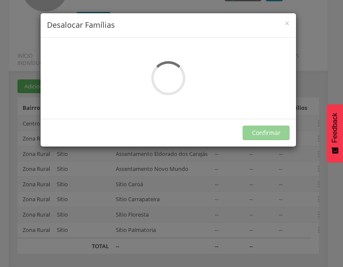
scroll to position [0, 0]
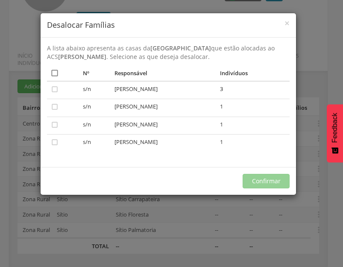
click at [55, 73] on icon "" at bounding box center [54, 73] width 9 height 9
click at [269, 182] on button "Confirmar" at bounding box center [265, 181] width 47 height 15
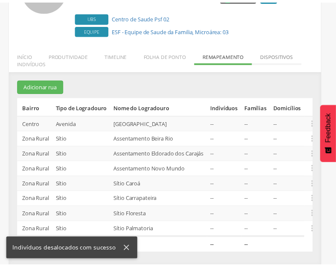
scroll to position [92, 0]
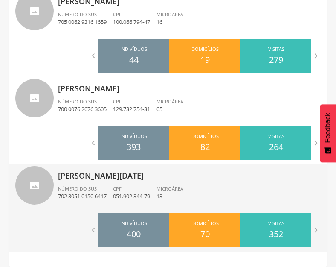
click at [143, 188] on div "CPF 051.902.344-79" at bounding box center [135, 192] width 44 height 15
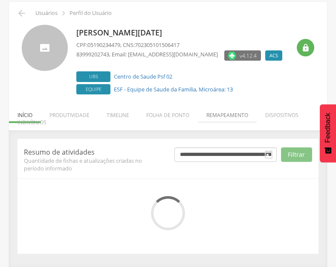
scroll to position [112, 0]
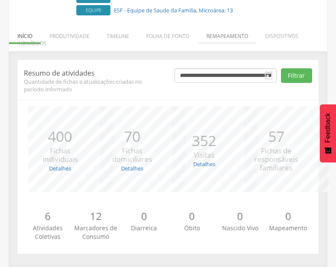
click at [234, 115] on div "*** 352 Visitas Detalhes Realizadas: 178 Recusadas: 0 Ausentes: 174" at bounding box center [204, 148] width 72 height 85
click at [247, 38] on li "Remapeamento" at bounding box center [227, 34] width 59 height 20
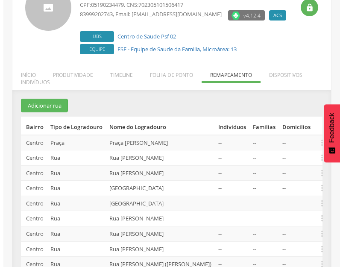
scroll to position [0, 0]
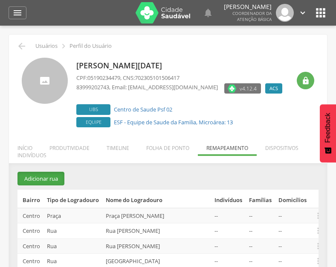
click at [40, 178] on button "Adicionar rua" at bounding box center [41, 179] width 47 height 14
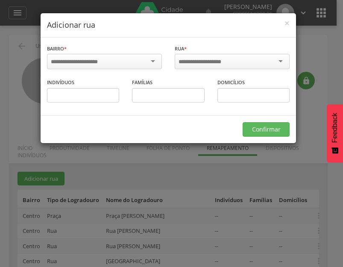
click at [109, 63] on div at bounding box center [104, 61] width 115 height 15
click at [190, 59] on input "select-one" at bounding box center [205, 62] width 54 height 8
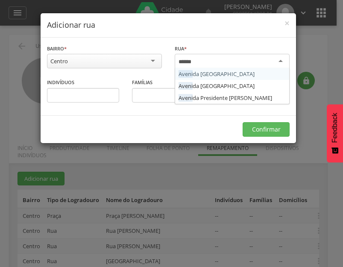
type input "*******"
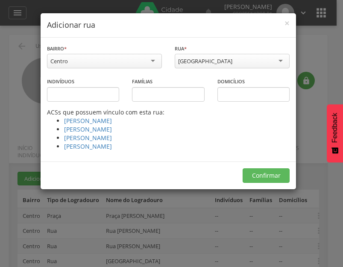
click at [222, 58] on div "[GEOGRAPHIC_DATA]" at bounding box center [232, 61] width 115 height 15
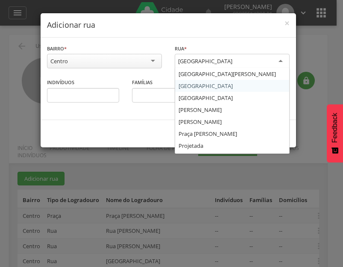
click at [210, 61] on div "Avenida Sao Jose" at bounding box center [205, 61] width 54 height 8
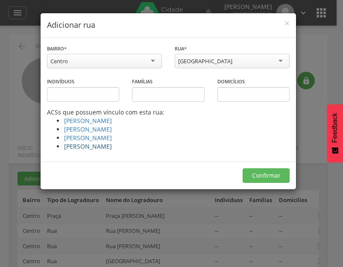
click at [99, 146] on link "[PERSON_NAME]" at bounding box center [88, 146] width 48 height 8
click at [267, 61] on div "[GEOGRAPHIC_DATA]" at bounding box center [232, 61] width 115 height 15
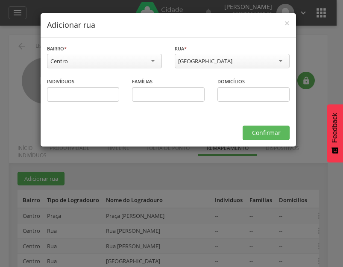
click at [213, 63] on div "Avenida Sao Jose" at bounding box center [205, 61] width 54 height 8
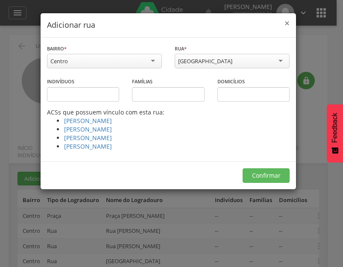
click at [288, 23] on span "×" at bounding box center [286, 23] width 5 height 12
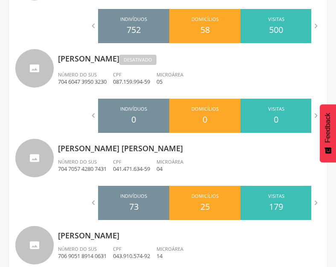
scroll to position [623, 0]
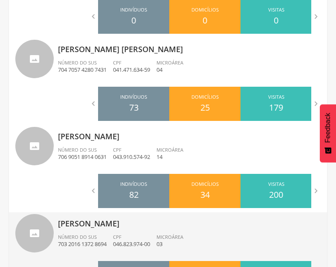
click at [181, 223] on p "[PERSON_NAME]" at bounding box center [189, 220] width 263 height 17
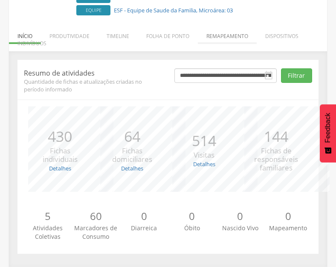
click at [231, 37] on li "Remapeamento" at bounding box center [227, 34] width 59 height 20
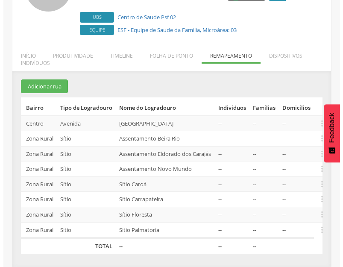
scroll to position [155, 0]
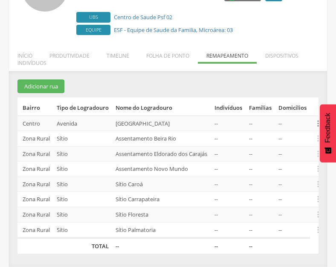
click at [316, 119] on icon "" at bounding box center [318, 123] width 9 height 9
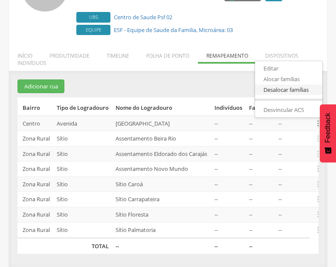
click at [289, 85] on link "Desalocar famílias" at bounding box center [288, 90] width 67 height 11
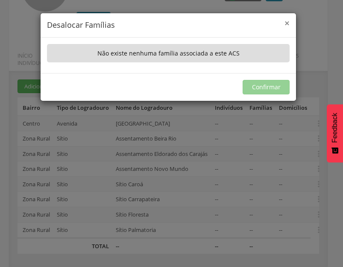
click at [288, 26] on span "×" at bounding box center [286, 23] width 5 height 12
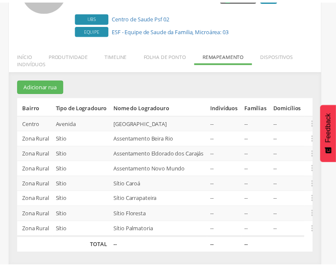
scroll to position [92, 0]
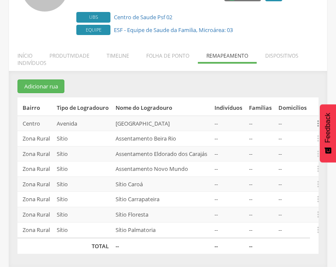
click at [318, 128] on icon "" at bounding box center [318, 123] width 9 height 9
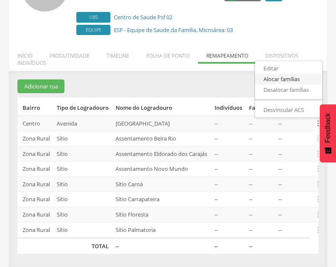
click at [295, 85] on link "Alocar famílias" at bounding box center [288, 79] width 67 height 11
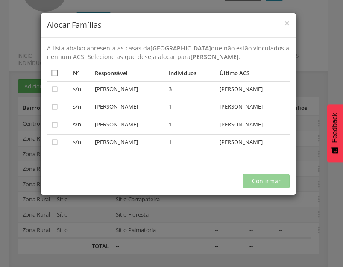
click at [54, 73] on icon "" at bounding box center [54, 73] width 9 height 9
click at [286, 23] on span "×" at bounding box center [286, 23] width 5 height 12
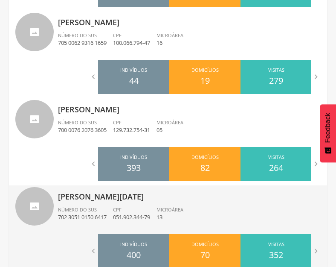
scroll to position [1022, 0]
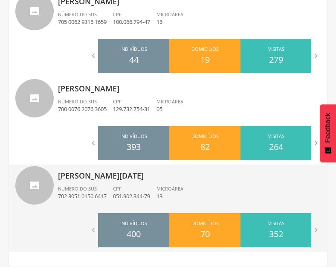
drag, startPoint x: 163, startPoint y: 178, endPoint x: 240, endPoint y: 161, distance: 79.4
click at [163, 177] on p "[PERSON_NAME][DATE]" at bounding box center [189, 172] width 263 height 17
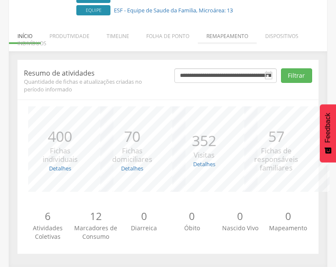
click at [234, 37] on li "Remapeamento" at bounding box center [227, 34] width 59 height 20
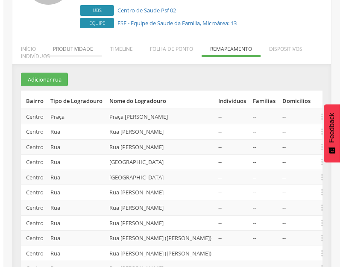
scroll to position [98, 0]
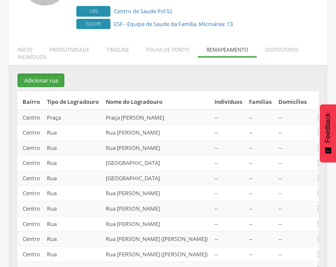
click at [44, 79] on button "Adicionar rua" at bounding box center [41, 80] width 47 height 14
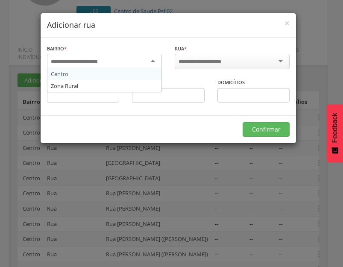
click at [157, 65] on div at bounding box center [104, 61] width 115 height 15
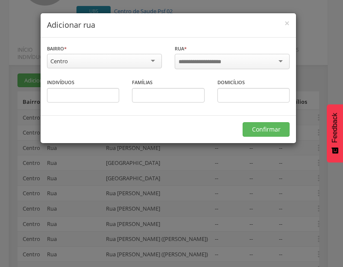
click at [219, 61] on input "select-one" at bounding box center [205, 62] width 54 height 8
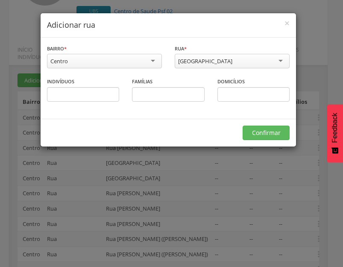
click at [251, 58] on div "Avenida Sao Jose" at bounding box center [232, 61] width 115 height 15
click at [225, 90] on div "**********" at bounding box center [168, 78] width 255 height 81
click at [262, 143] on div "Confirmar" at bounding box center [168, 133] width 255 height 28
click at [265, 134] on button "Confirmar" at bounding box center [265, 132] width 47 height 15
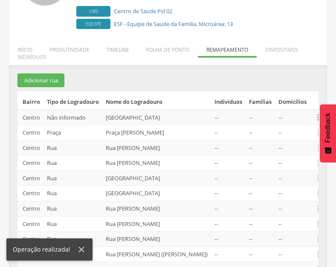
click at [315, 122] on icon "" at bounding box center [318, 117] width 9 height 9
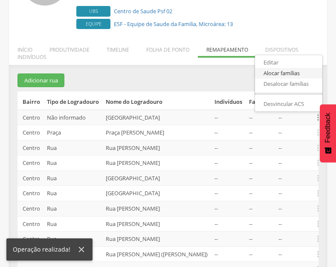
click at [294, 79] on link "Alocar famílias" at bounding box center [288, 73] width 67 height 11
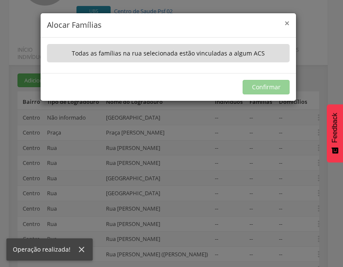
drag, startPoint x: 288, startPoint y: 20, endPoint x: 296, endPoint y: 60, distance: 40.5
click at [288, 21] on span "×" at bounding box center [286, 23] width 5 height 12
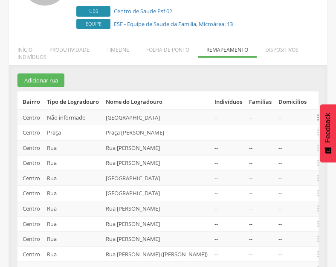
click at [315, 122] on icon "" at bounding box center [318, 117] width 9 height 9
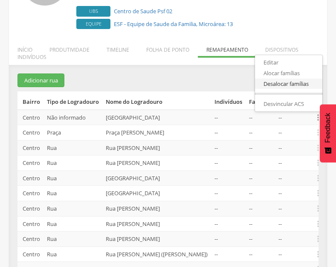
click at [300, 89] on link "Desalocar famílias" at bounding box center [288, 84] width 67 height 11
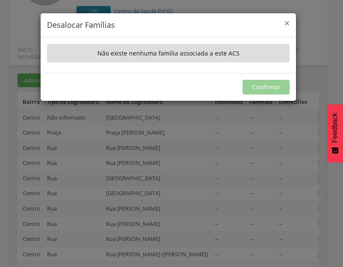
click at [286, 21] on span "×" at bounding box center [286, 23] width 5 height 12
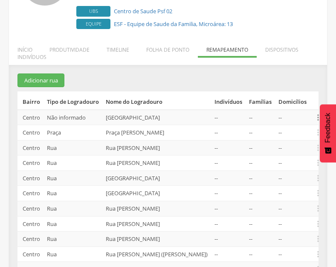
click at [316, 122] on icon "" at bounding box center [318, 117] width 9 height 9
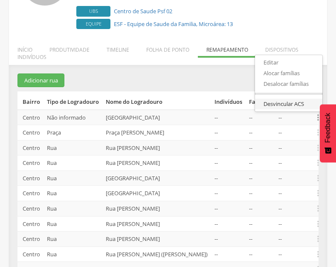
click at [288, 109] on link "Desvincular ACS" at bounding box center [288, 104] width 67 height 11
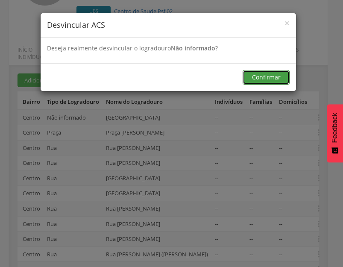
click at [271, 78] on button "Confirmar" at bounding box center [265, 77] width 47 height 15
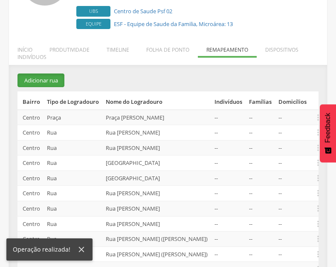
click at [46, 84] on button "Adicionar rua" at bounding box center [41, 80] width 47 height 14
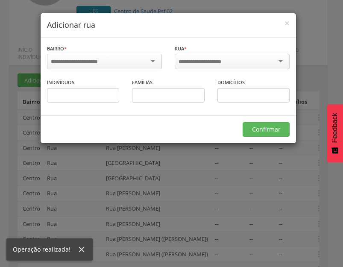
click at [198, 60] on input "select-one" at bounding box center [205, 62] width 54 height 8
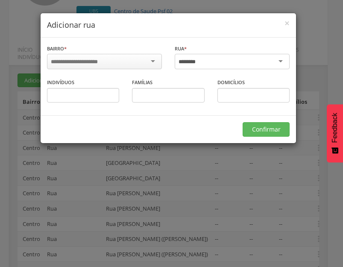
type input "********"
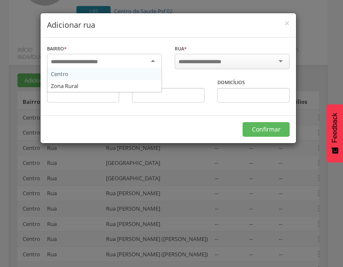
click at [143, 64] on div at bounding box center [104, 61] width 115 height 15
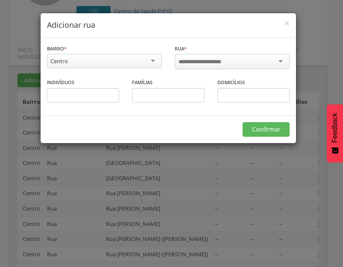
click at [197, 58] on input "select-one" at bounding box center [205, 62] width 54 height 8
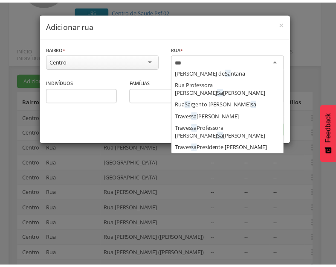
scroll to position [0, 0]
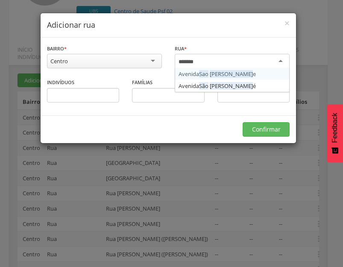
type input "********"
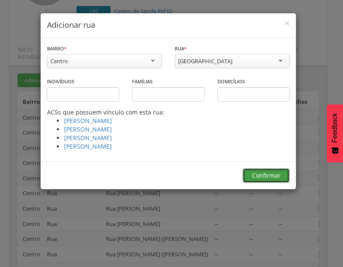
click at [257, 171] on button "Confirmar" at bounding box center [265, 175] width 47 height 15
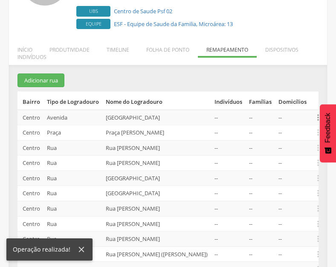
click at [315, 122] on icon "" at bounding box center [318, 117] width 9 height 9
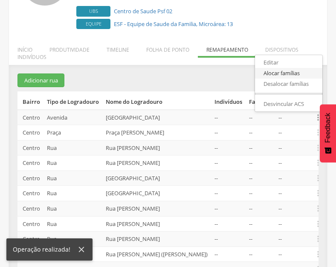
click at [285, 79] on link "Alocar famílias" at bounding box center [288, 73] width 67 height 11
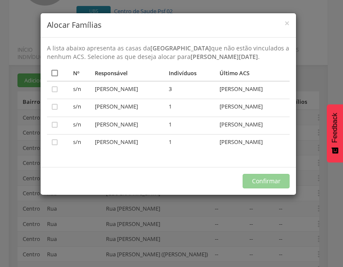
click at [54, 74] on icon "" at bounding box center [54, 73] width 9 height 9
click at [266, 181] on button "Confirmar" at bounding box center [265, 181] width 47 height 15
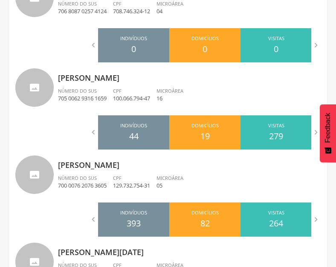
scroll to position [839, 0]
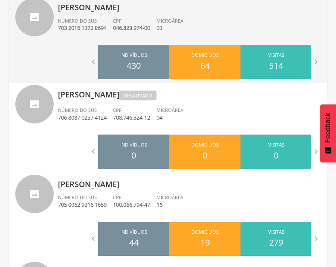
click at [122, 20] on span "CPF" at bounding box center [117, 21] width 9 height 6
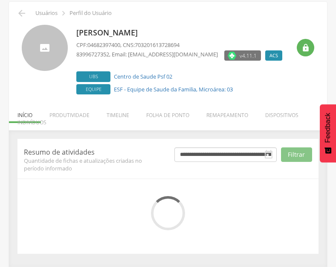
scroll to position [112, 0]
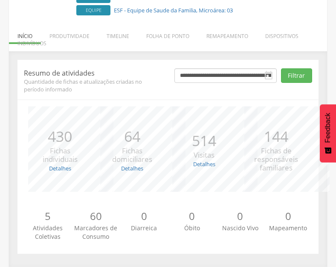
click at [233, 38] on li "Remapeamento" at bounding box center [227, 34] width 59 height 20
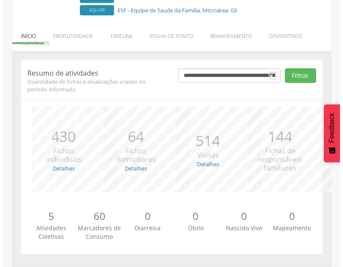
scroll to position [155, 0]
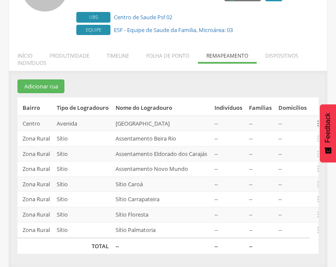
click at [317, 119] on icon "" at bounding box center [318, 123] width 9 height 9
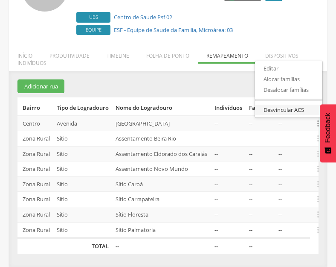
click at [288, 105] on link "Desvincular ACS" at bounding box center [288, 110] width 67 height 11
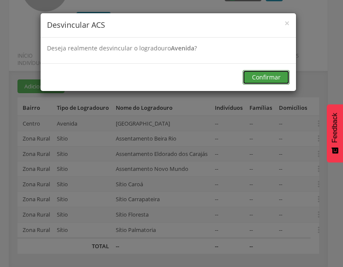
click at [273, 75] on button "Confirmar" at bounding box center [265, 77] width 47 height 15
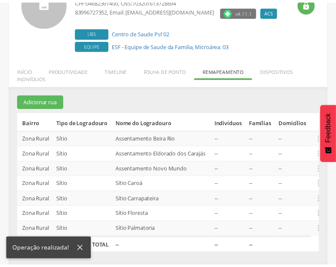
scroll to position [77, 0]
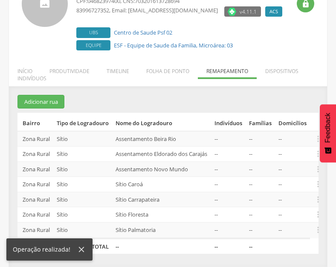
click at [192, 113] on th "Nome do Logradouro" at bounding box center [161, 122] width 99 height 18
click at [76, 70] on li "Produtividade" at bounding box center [69, 69] width 57 height 20
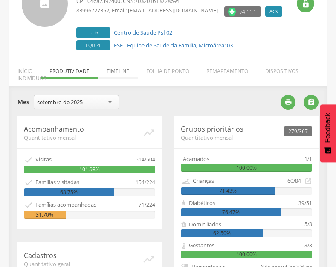
click at [121, 70] on li "Timeline" at bounding box center [118, 69] width 40 height 20
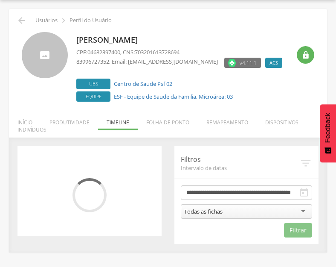
scroll to position [26, 0]
click at [35, 121] on li "Indivíduos" at bounding box center [32, 127] width 46 height 20
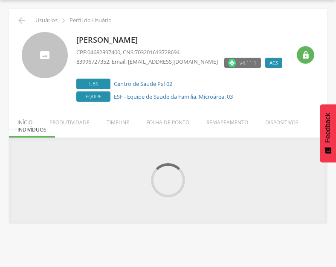
click at [30, 118] on li "Início" at bounding box center [25, 120] width 32 height 20
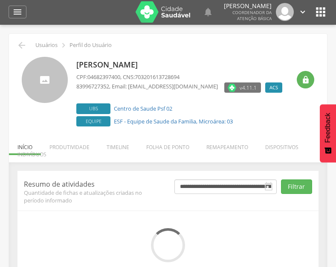
scroll to position [0, 0]
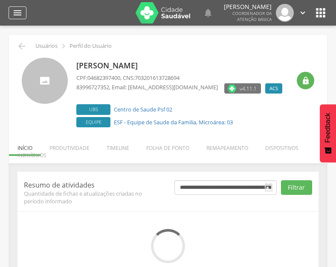
click at [17, 13] on icon "" at bounding box center [17, 13] width 10 height 10
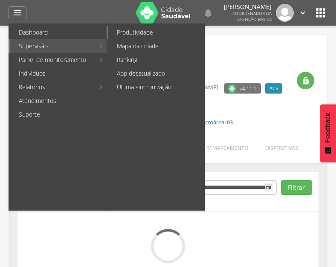
click at [125, 35] on link "Produtividade" at bounding box center [156, 33] width 96 height 14
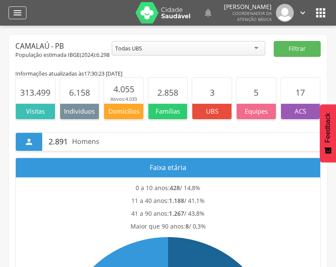
click at [19, 13] on icon "" at bounding box center [17, 13] width 10 height 10
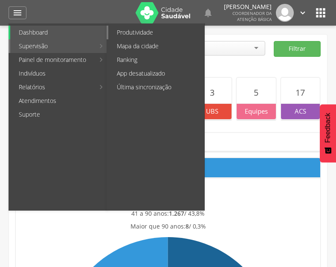
click at [131, 36] on link "Produtividade" at bounding box center [156, 33] width 96 height 14
type input "**********"
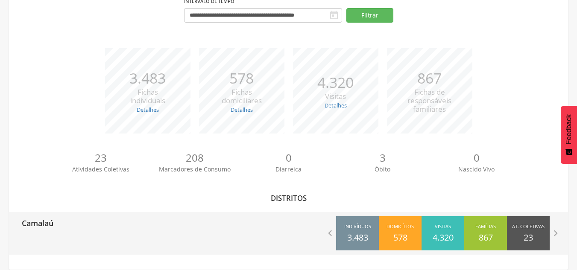
click at [115, 219] on div "Camalaú" at bounding box center [149, 222] width 280 height 21
type input "**********"
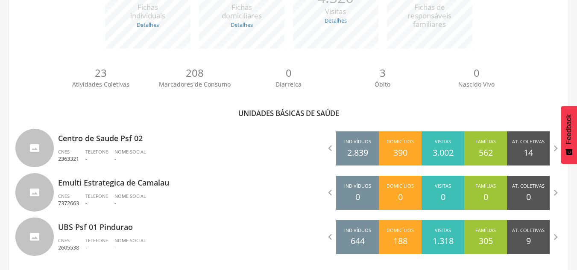
scroll to position [177, 0]
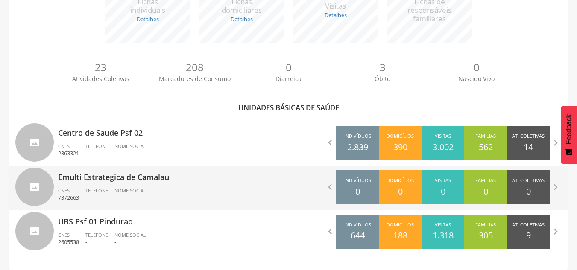
click at [295, 189] on div " Indivíduos 0 Domicílios 0 Visitas 0 Famílias 0 At. Coletivas 0 M. Consumo 0 D…" at bounding box center [429, 187] width 280 height 43
click at [330, 185] on icon "" at bounding box center [330, 187] width 12 height 12
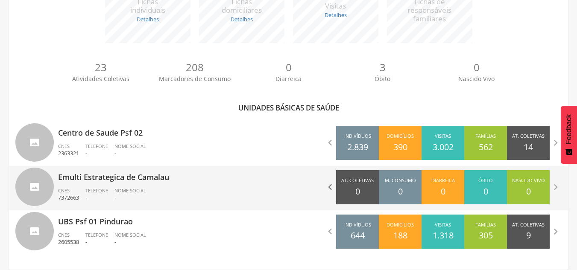
click at [329, 187] on icon "" at bounding box center [330, 187] width 12 height 12
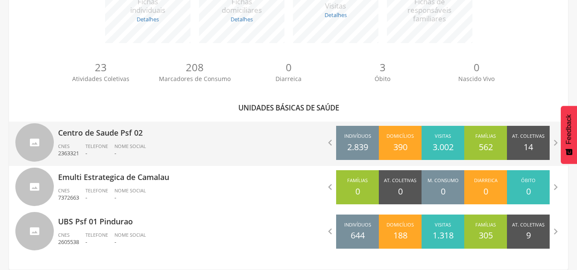
click at [152, 137] on p "Centro de Saude Psf 02" at bounding box center [170, 130] width 224 height 17
type input "**********"
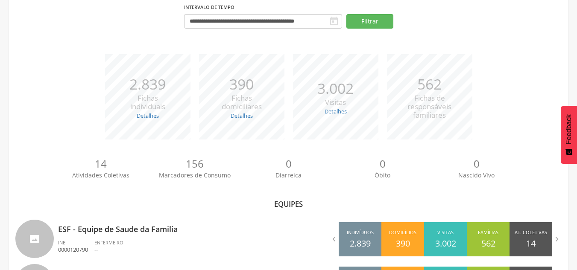
scroll to position [132, 0]
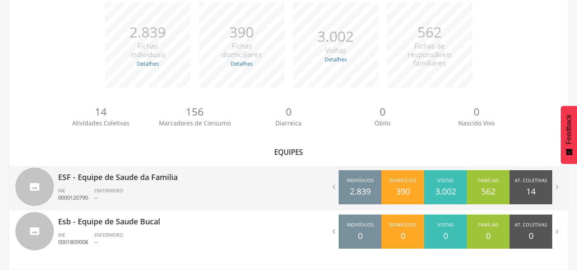
click at [281, 185] on div "ESF - Equipe de Saude da Familia INE 0000120790 ENFERMEIRO --" at bounding box center [170, 188] width 224 height 44
type input "**********"
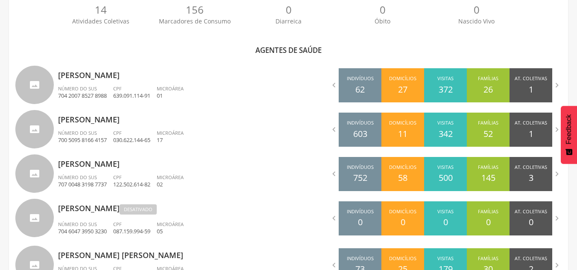
scroll to position [250, 0]
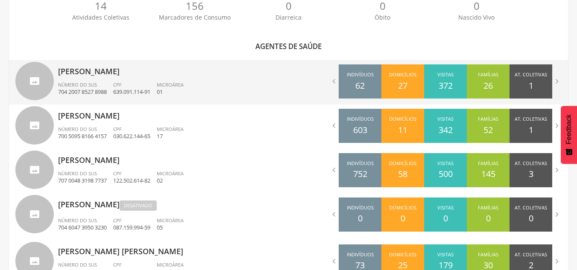
click at [236, 84] on ul "Número do SUS 704 2007 8527 8988 CPF 639.091.114-91 Microárea 01" at bounding box center [170, 91] width 224 height 19
type input "**********"
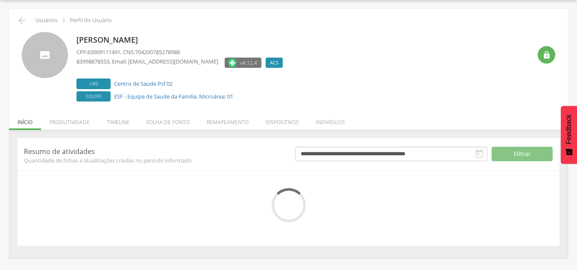
scroll to position [93, 0]
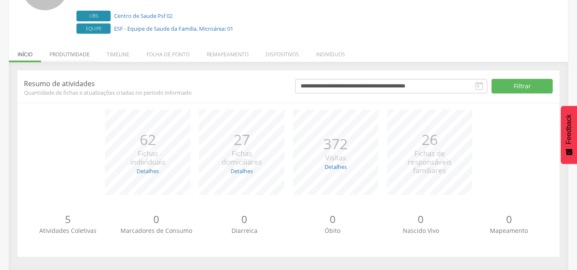
click at [81, 50] on li "Produtividade" at bounding box center [69, 52] width 57 height 20
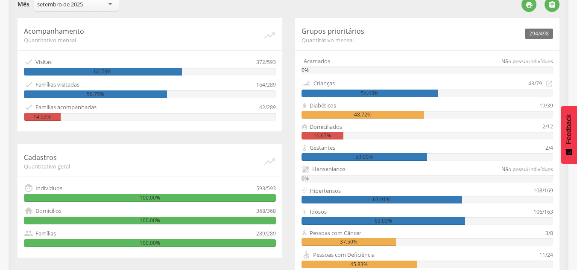
scroll to position [165, 0]
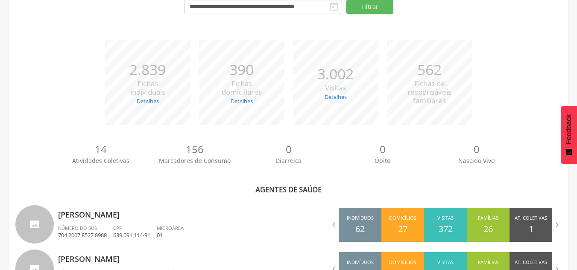
scroll to position [250, 0]
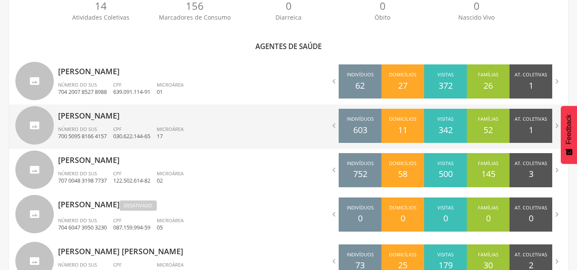
click at [239, 119] on p "[PERSON_NAME]" at bounding box center [170, 113] width 224 height 17
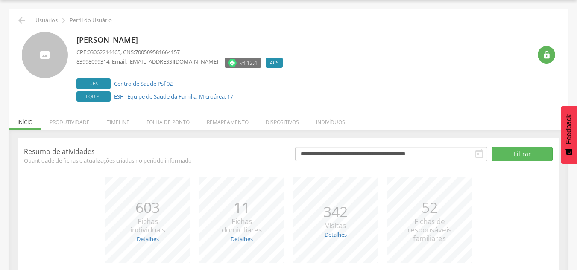
scroll to position [93, 0]
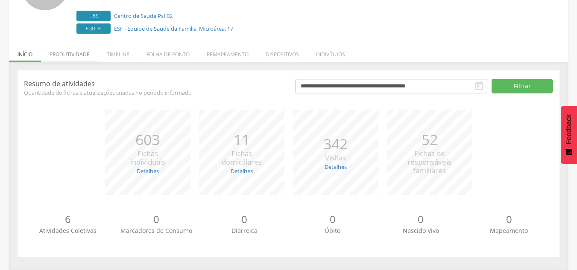
click at [80, 53] on li "Produtividade" at bounding box center [69, 52] width 57 height 20
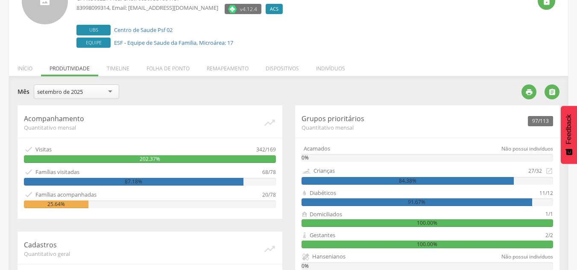
scroll to position [37, 0]
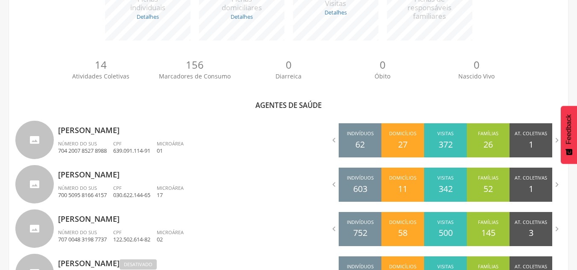
scroll to position [250, 0]
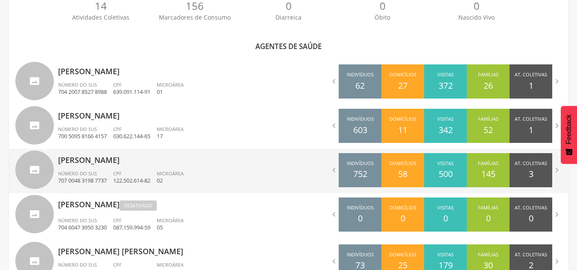
click at [175, 163] on p "[PERSON_NAME]" at bounding box center [170, 157] width 224 height 17
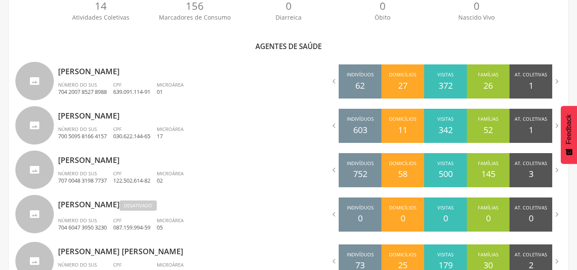
scroll to position [26, 0]
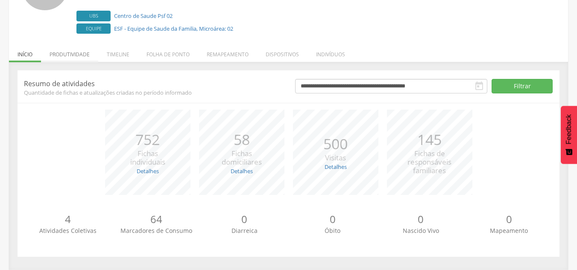
click at [86, 53] on li "Produtividade" at bounding box center [69, 52] width 57 height 20
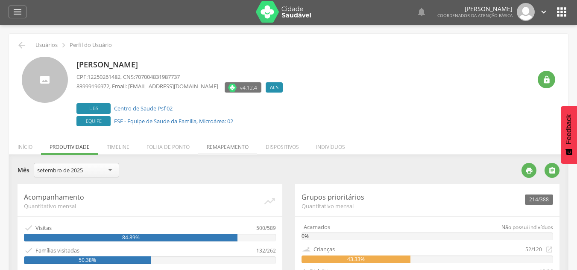
scroll to position [0, 0]
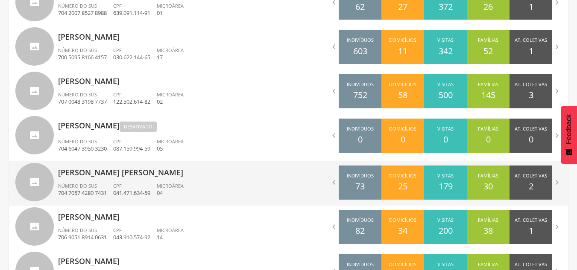
scroll to position [335, 0]
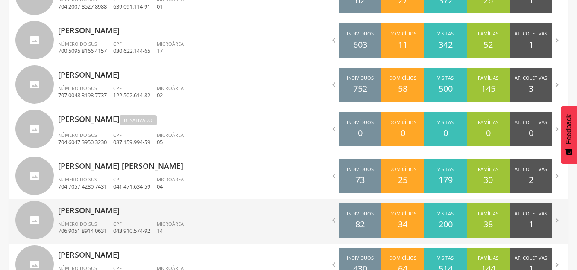
click at [217, 218] on div "[PERSON_NAME] Número do SUS 706 9051 8914 0631 CPF 043.910.574-92 Microárea 14" at bounding box center [170, 221] width 224 height 44
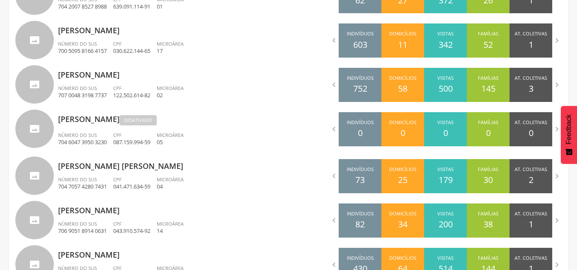
scroll to position [26, 0]
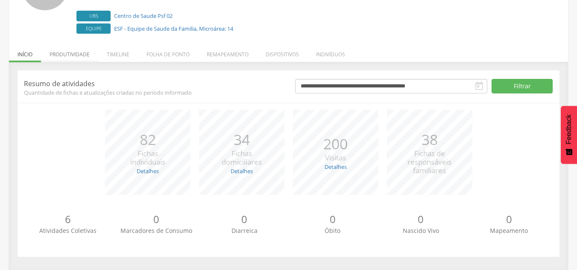
click at [79, 61] on li "Produtividade" at bounding box center [69, 52] width 57 height 20
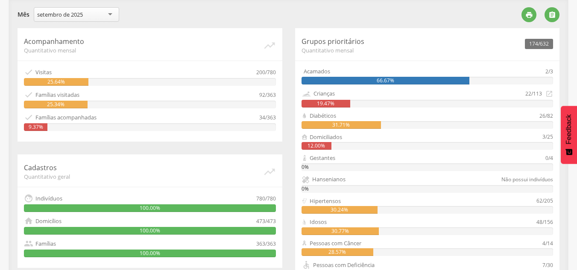
scroll to position [144, 0]
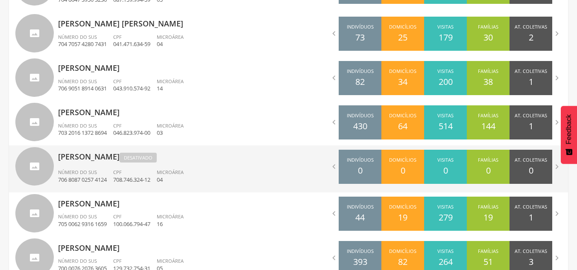
scroll to position [485, 0]
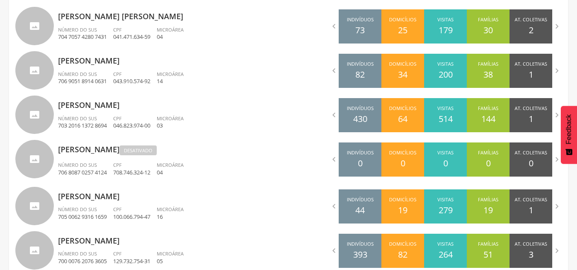
click at [205, 120] on ul "Número do SUS 703 2016 1372 8694 CPF 046.823.974-00 Microárea 03" at bounding box center [170, 124] width 224 height 19
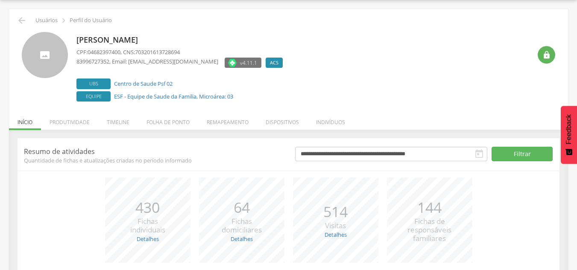
scroll to position [93, 0]
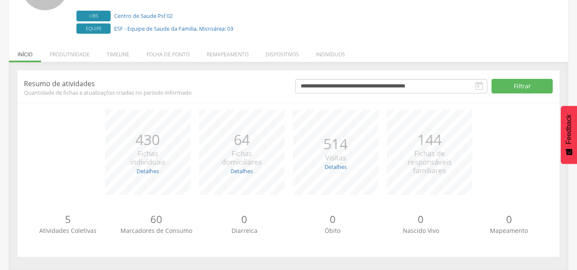
click at [62, 54] on li "Produtividade" at bounding box center [69, 52] width 57 height 20
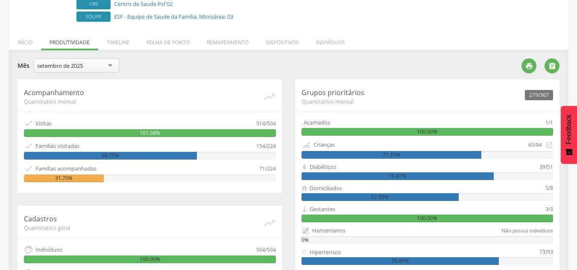
scroll to position [101, 0]
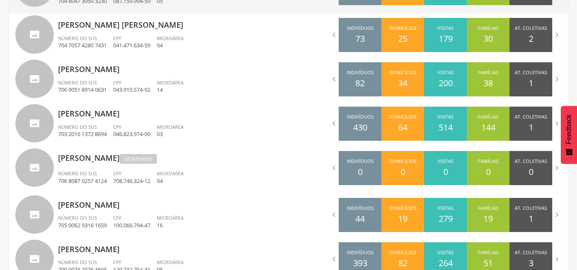
scroll to position [485, 0]
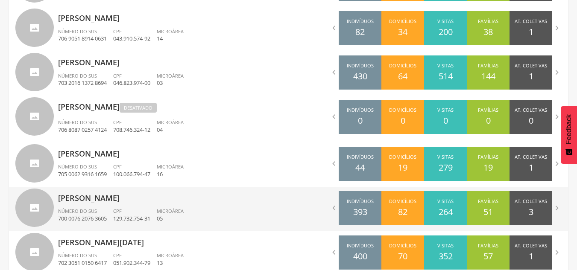
click at [238, 206] on div "[PERSON_NAME] Número do SUS 700 0076 2076 3605 CPF 129.732.754-31 Microárea 05" at bounding box center [170, 209] width 224 height 44
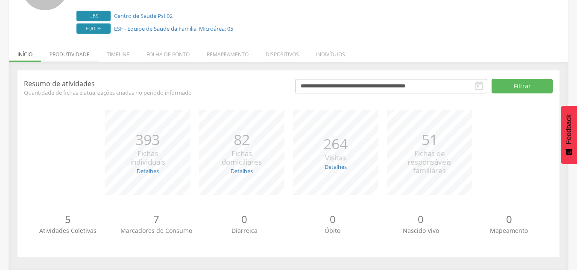
click at [78, 55] on li "Produtividade" at bounding box center [69, 52] width 57 height 20
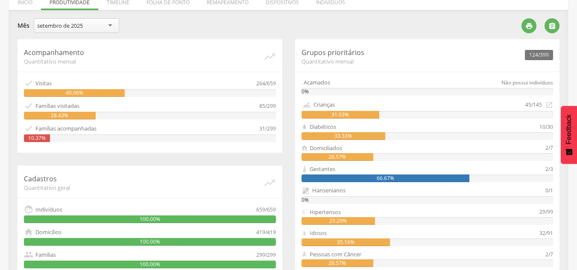
scroll to position [144, 0]
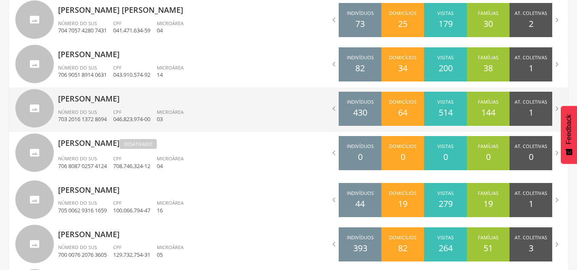
scroll to position [549, 0]
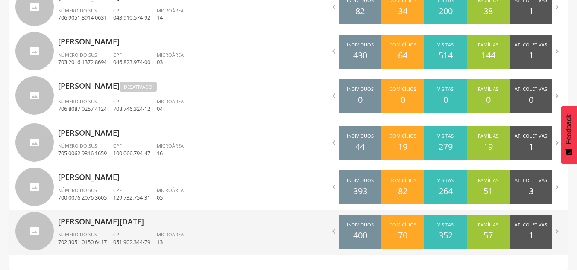
click at [117, 218] on p "[PERSON_NAME][DATE]" at bounding box center [170, 218] width 224 height 17
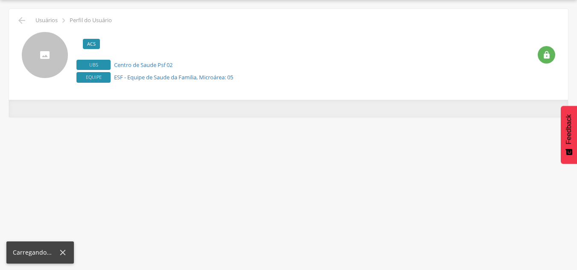
scroll to position [26, 0]
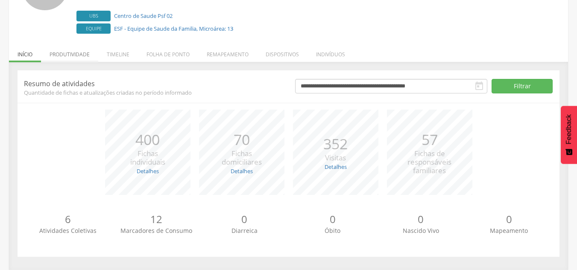
click at [81, 54] on li "Produtividade" at bounding box center [69, 52] width 57 height 20
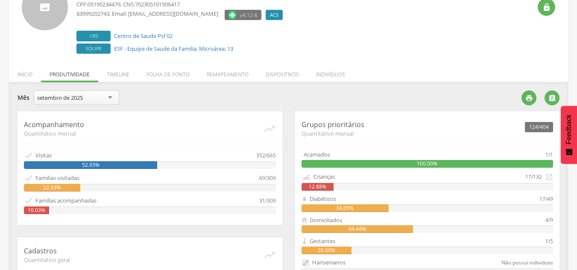
scroll to position [58, 0]
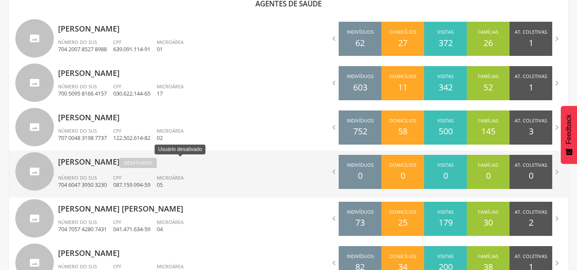
scroll to position [37, 0]
